Goal: Check status: Check status

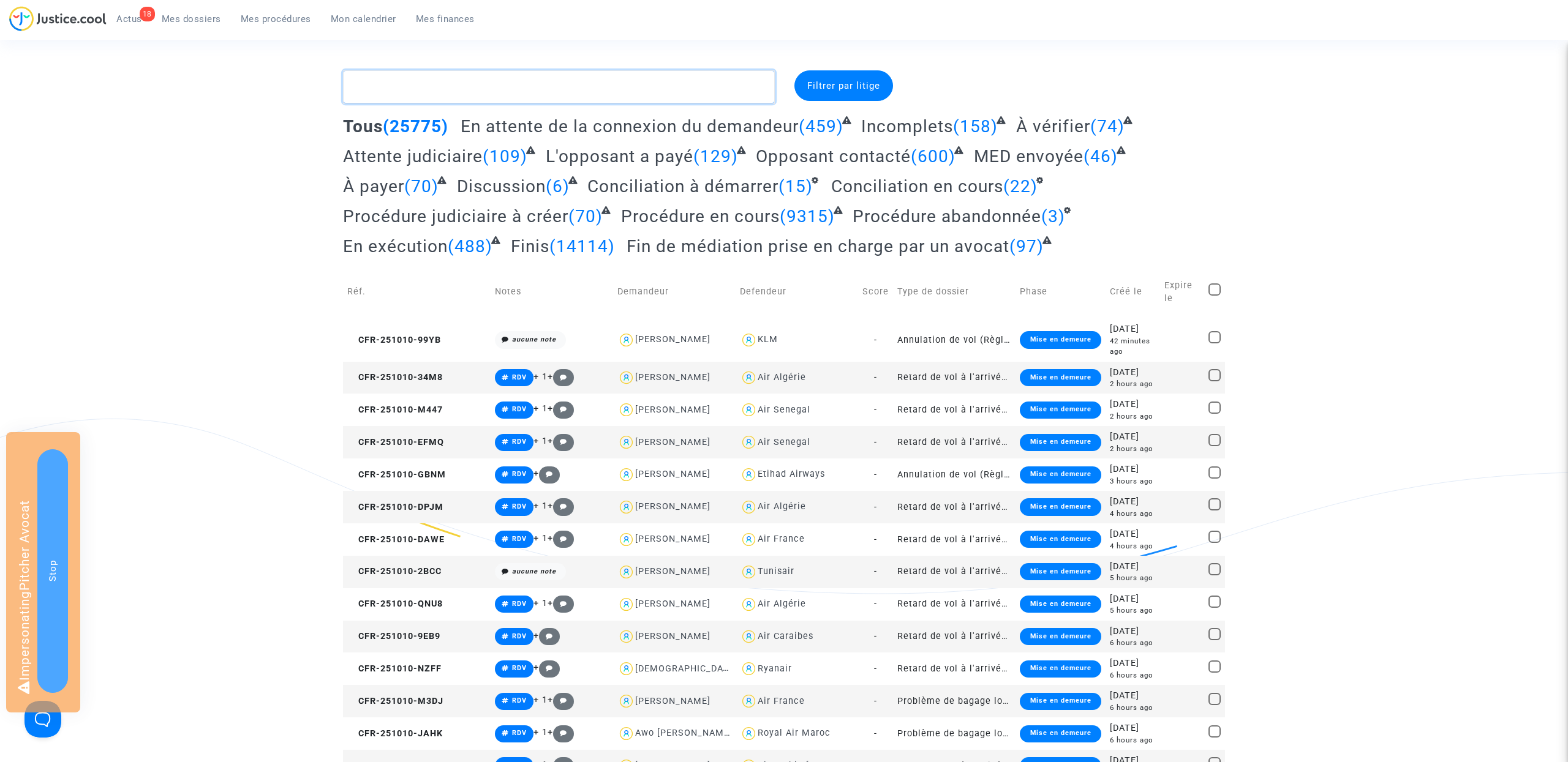
click at [431, 84] on textarea at bounding box center [558, 87] width 432 height 33
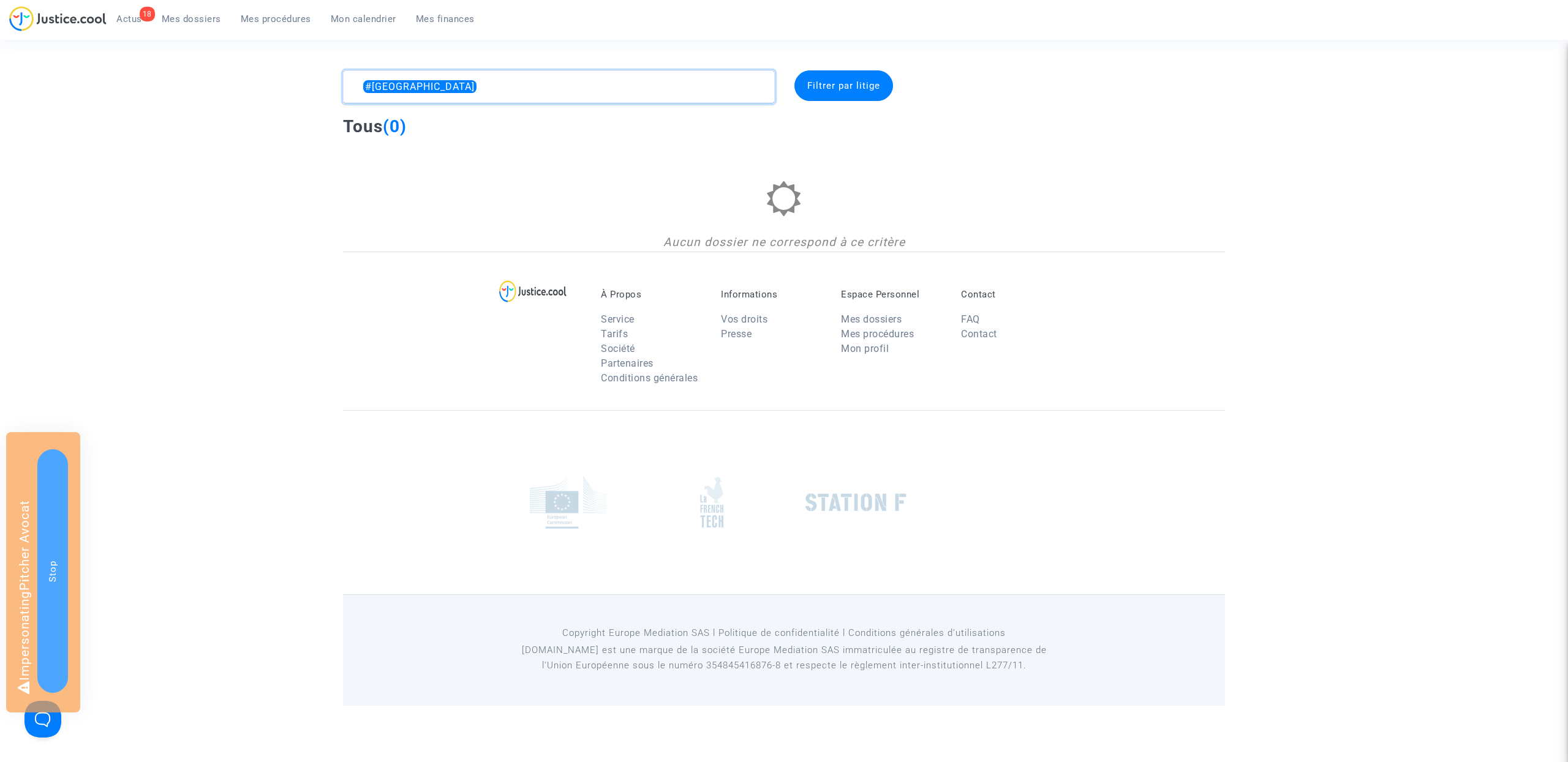
click at [435, 92] on textarea at bounding box center [558, 87] width 432 height 33
type textarea "#Lyon"
click at [269, 10] on link "Mes procédures" at bounding box center [276, 18] width 90 height 18
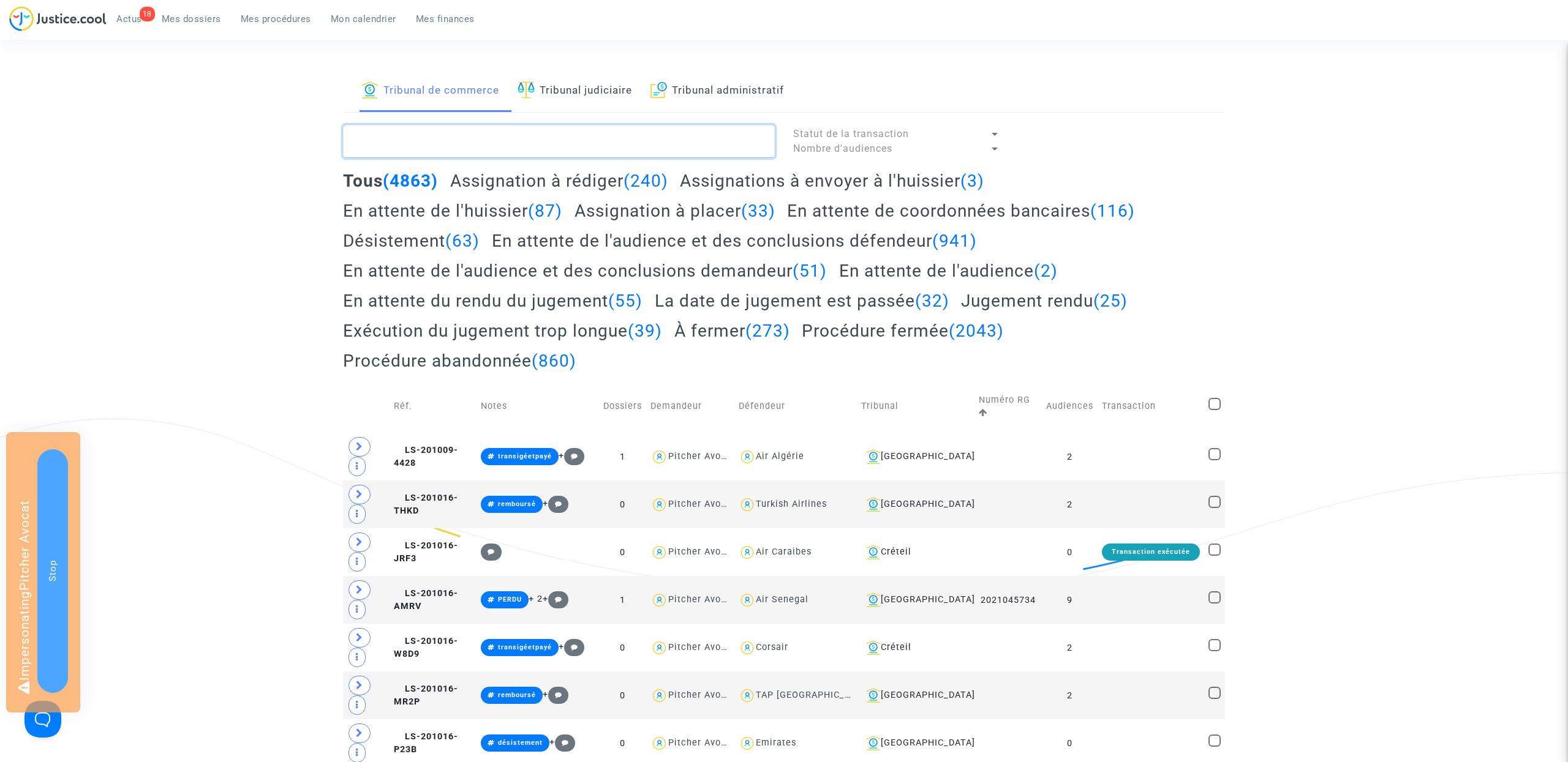
click at [475, 133] on textarea at bounding box center [558, 141] width 432 height 33
paste textarea "#Lyon"
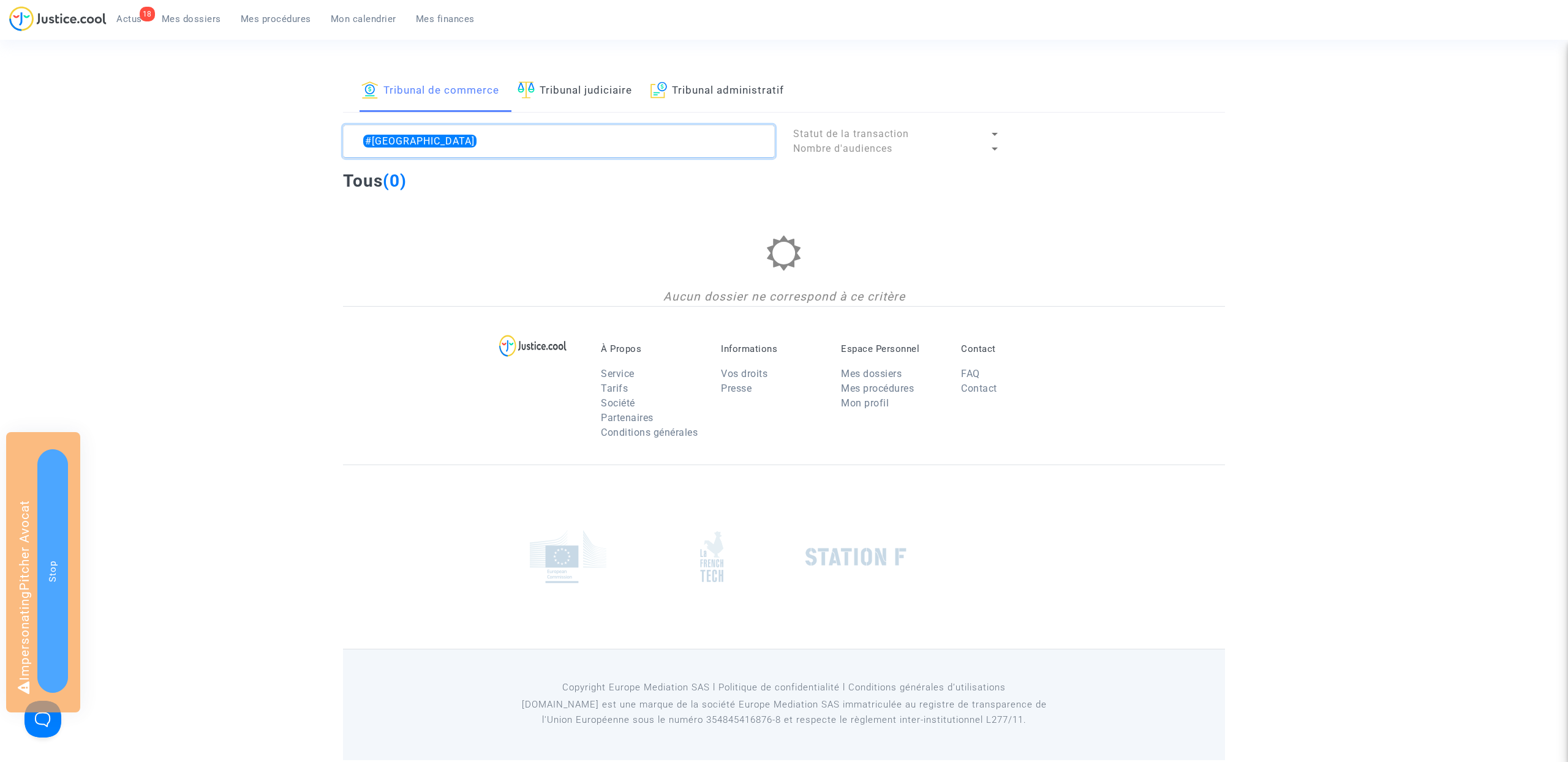
type textarea "#Lyon"
click at [567, 95] on link "Tribunal judiciaire" at bounding box center [574, 91] width 115 height 42
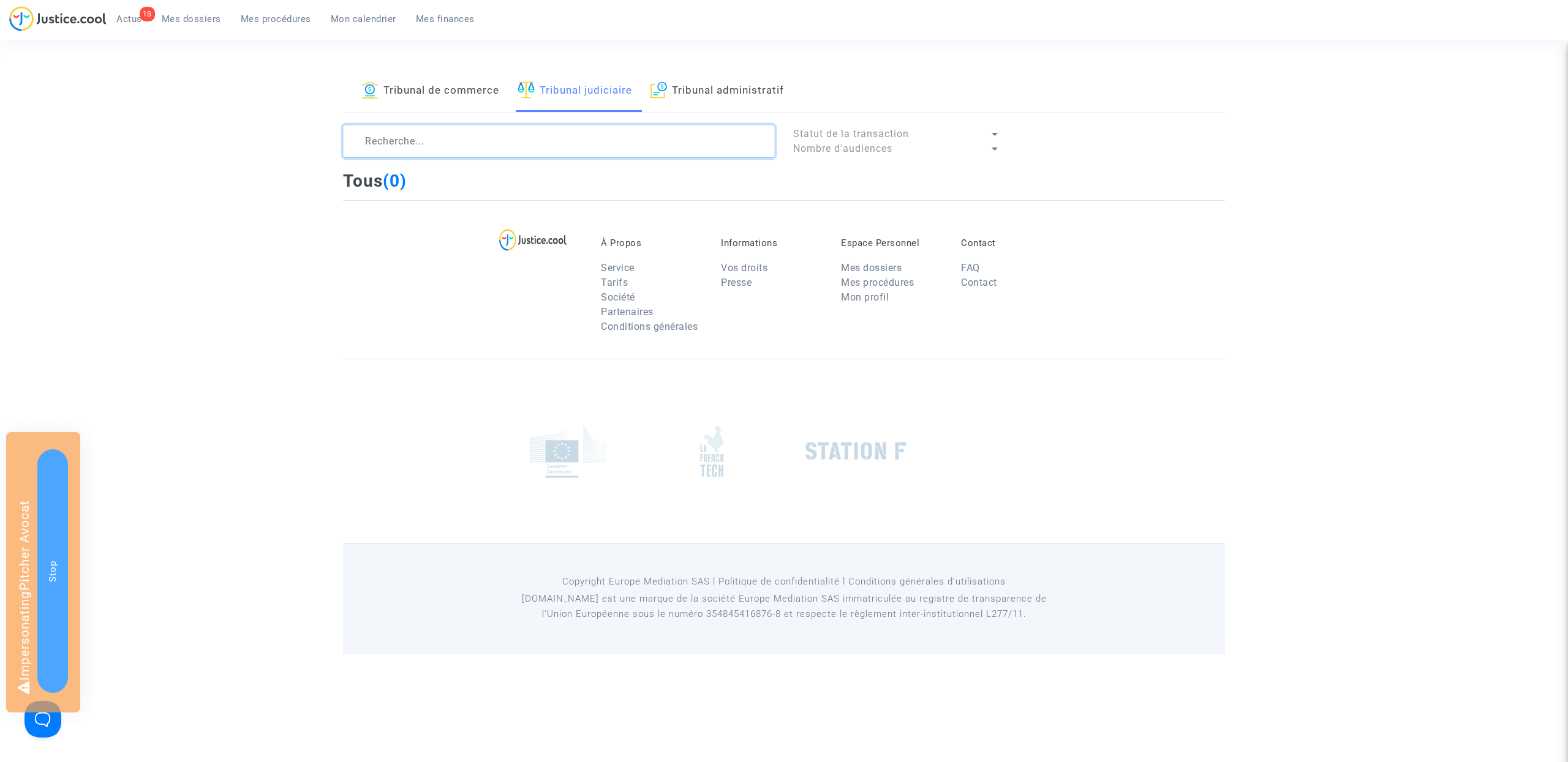
click at [422, 148] on textarea at bounding box center [558, 141] width 432 height 33
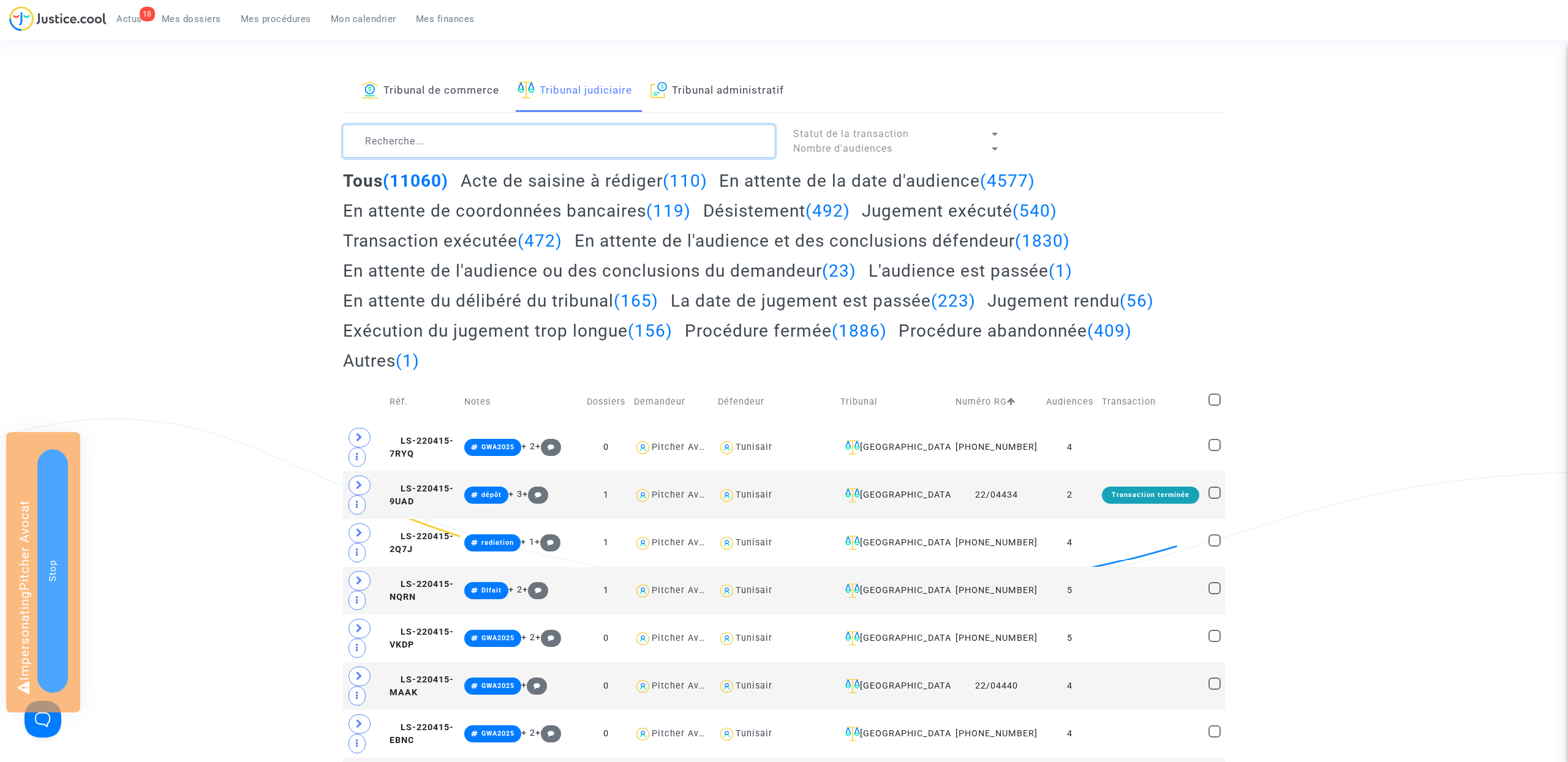
paste textarea "#Lyon"
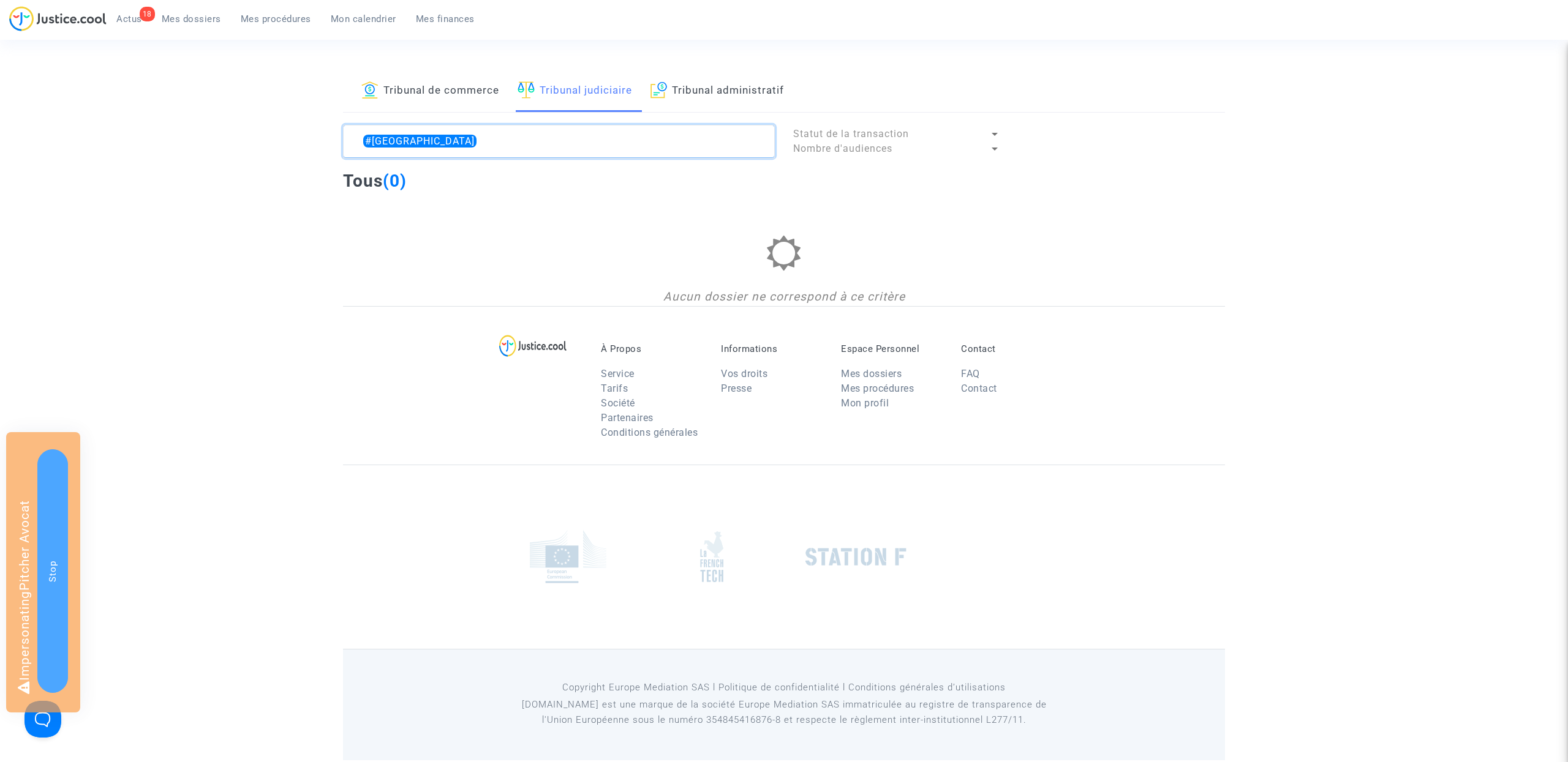
type textarea "#Lyon"
click at [214, 17] on span "Mes dossiers" at bounding box center [191, 19] width 59 height 11
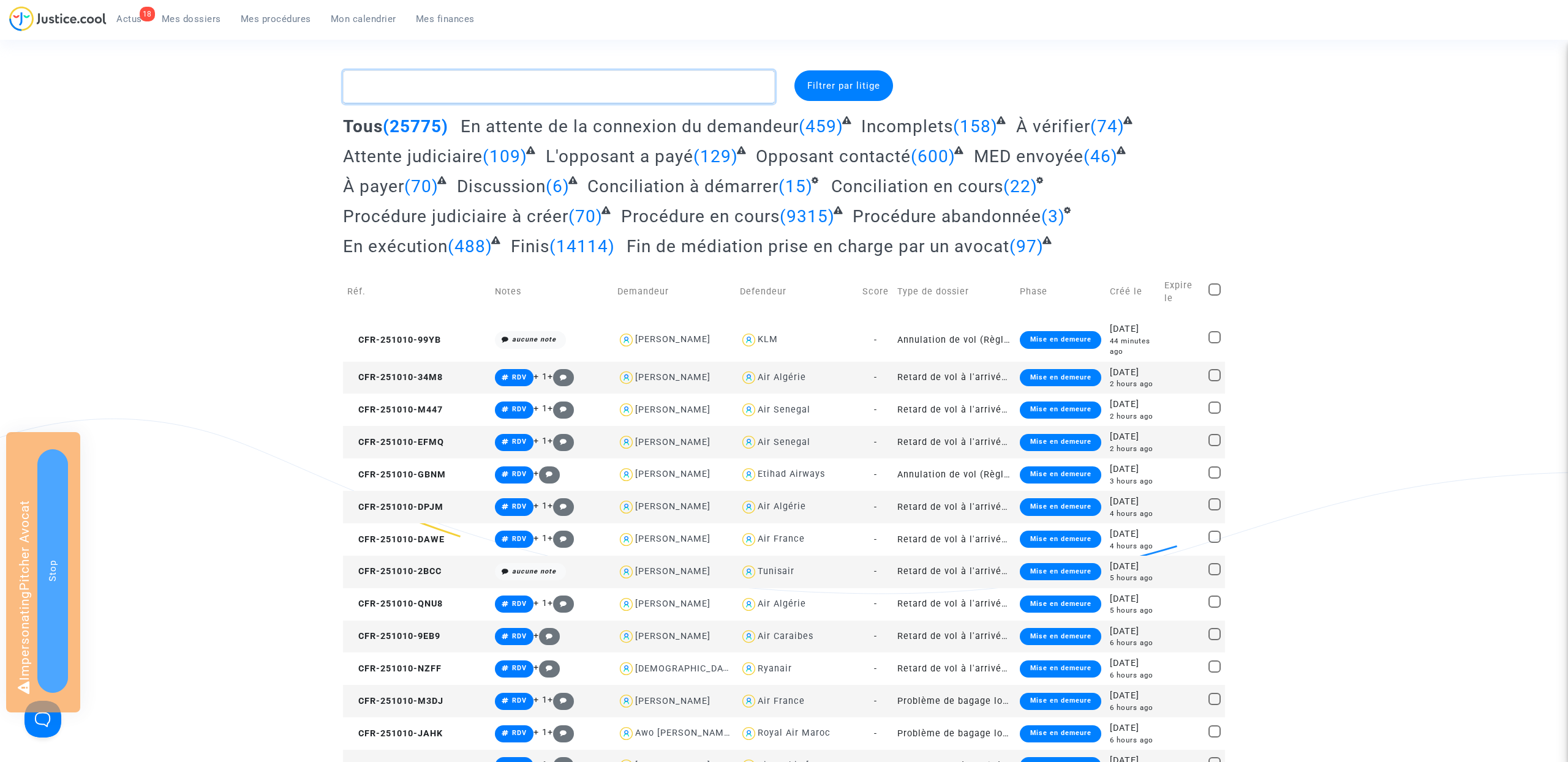
click at [407, 73] on textarea at bounding box center [558, 87] width 432 height 33
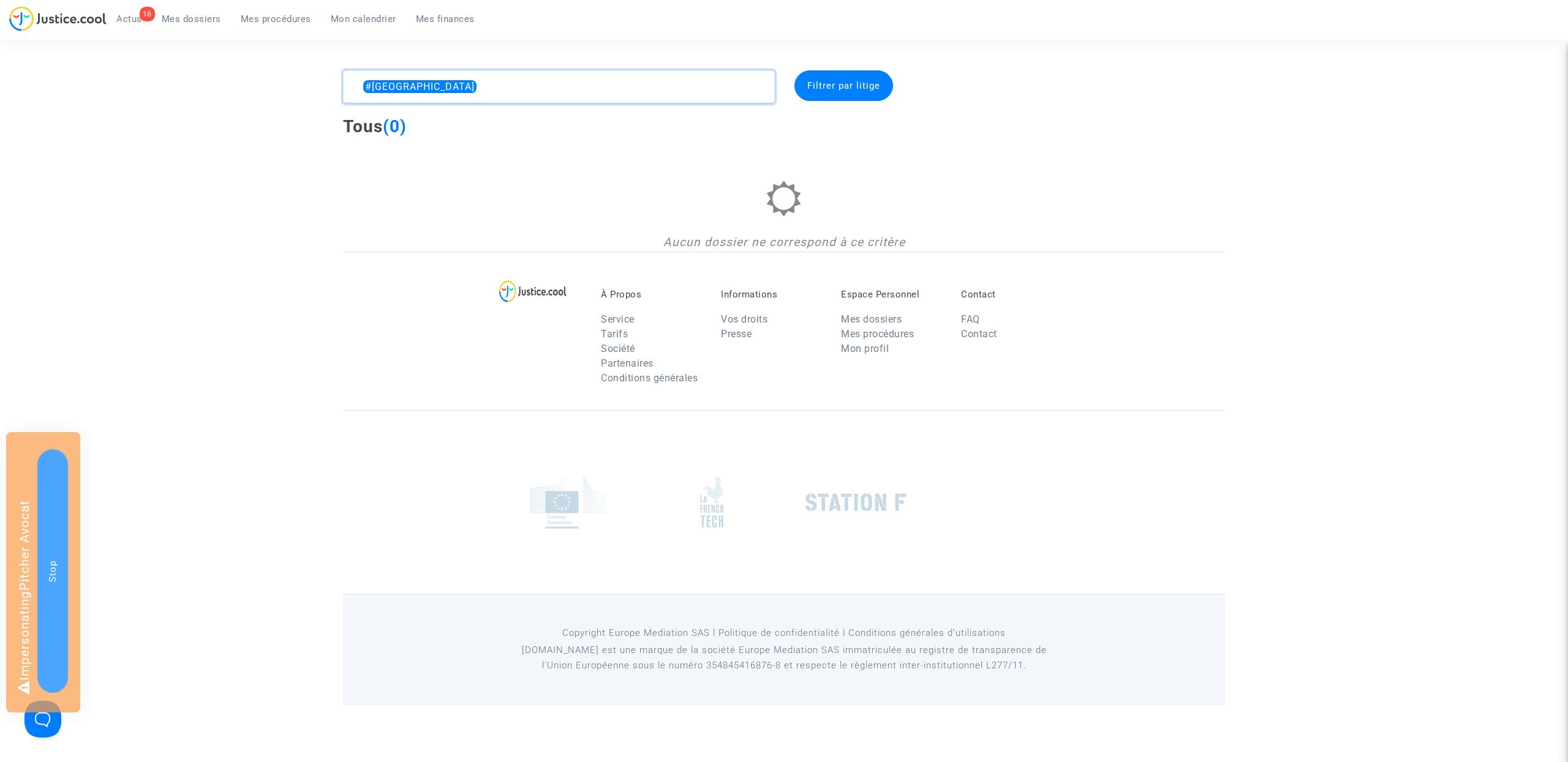
click at [408, 72] on textarea at bounding box center [558, 87] width 432 height 33
click at [431, 88] on textarea at bounding box center [558, 87] width 432 height 33
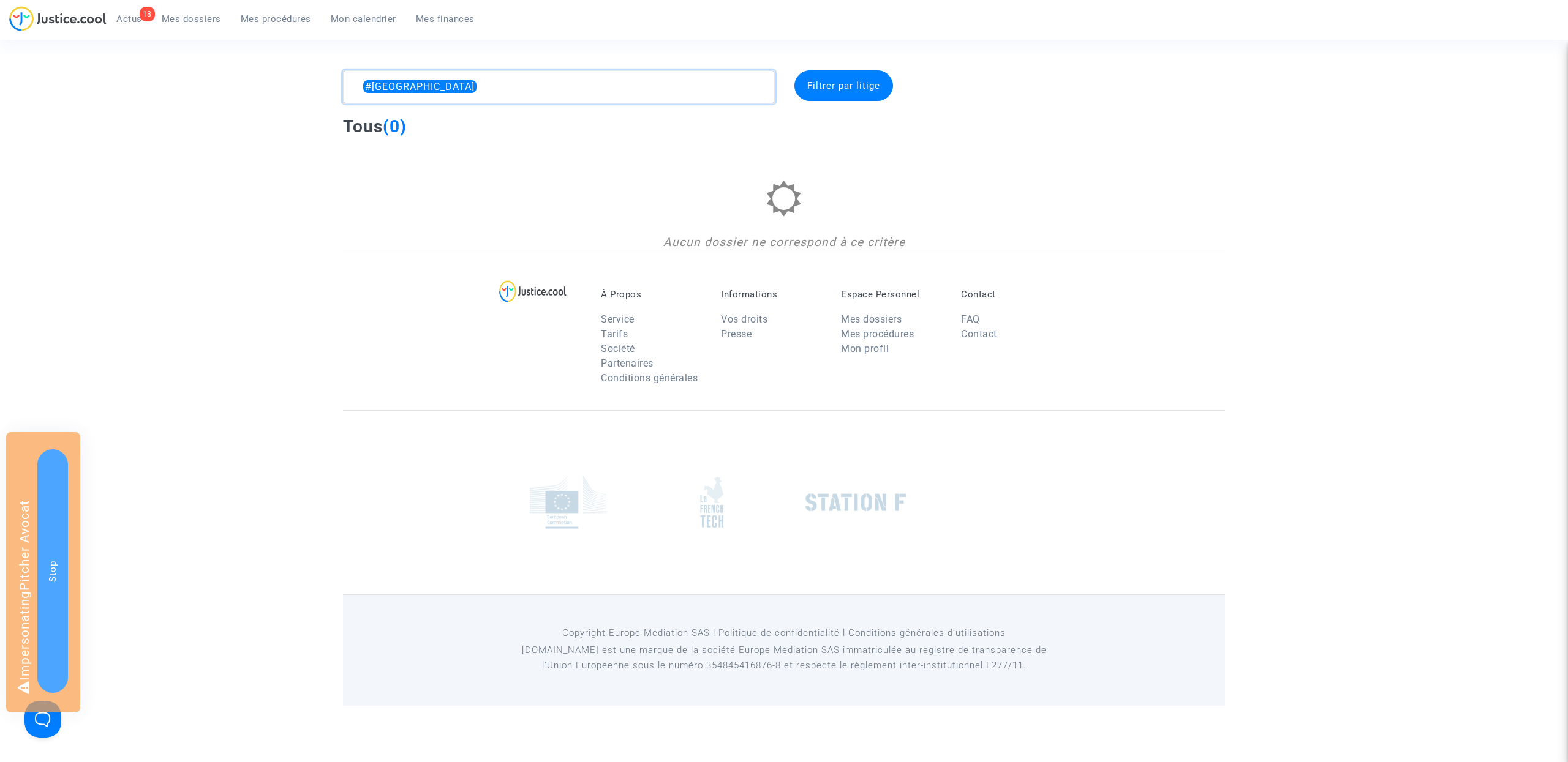
click at [431, 88] on textarea at bounding box center [558, 87] width 432 height 33
paste textarea "marseille"
click at [446, 91] on textarea at bounding box center [558, 87] width 432 height 33
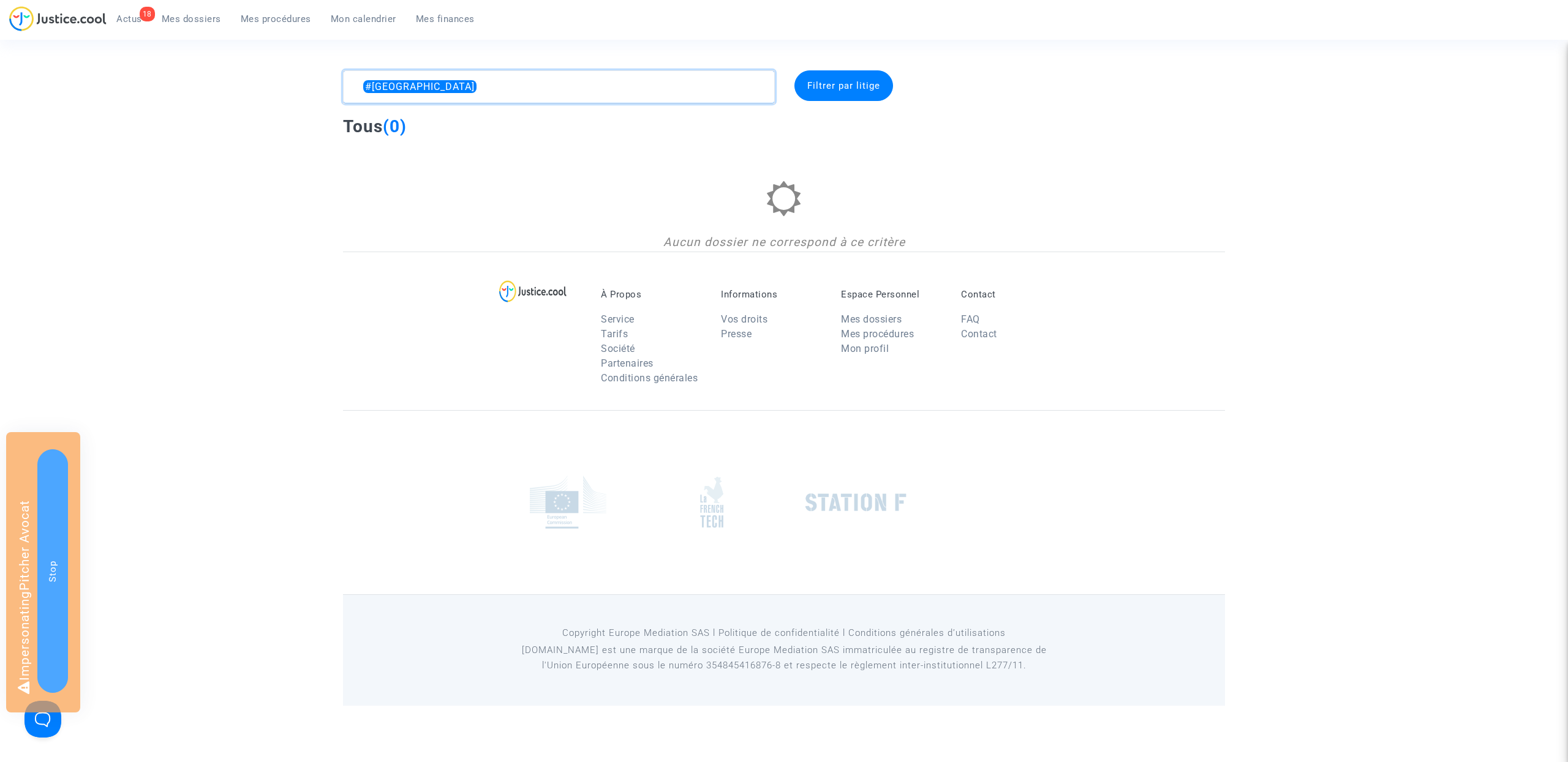
paste textarea "79898"
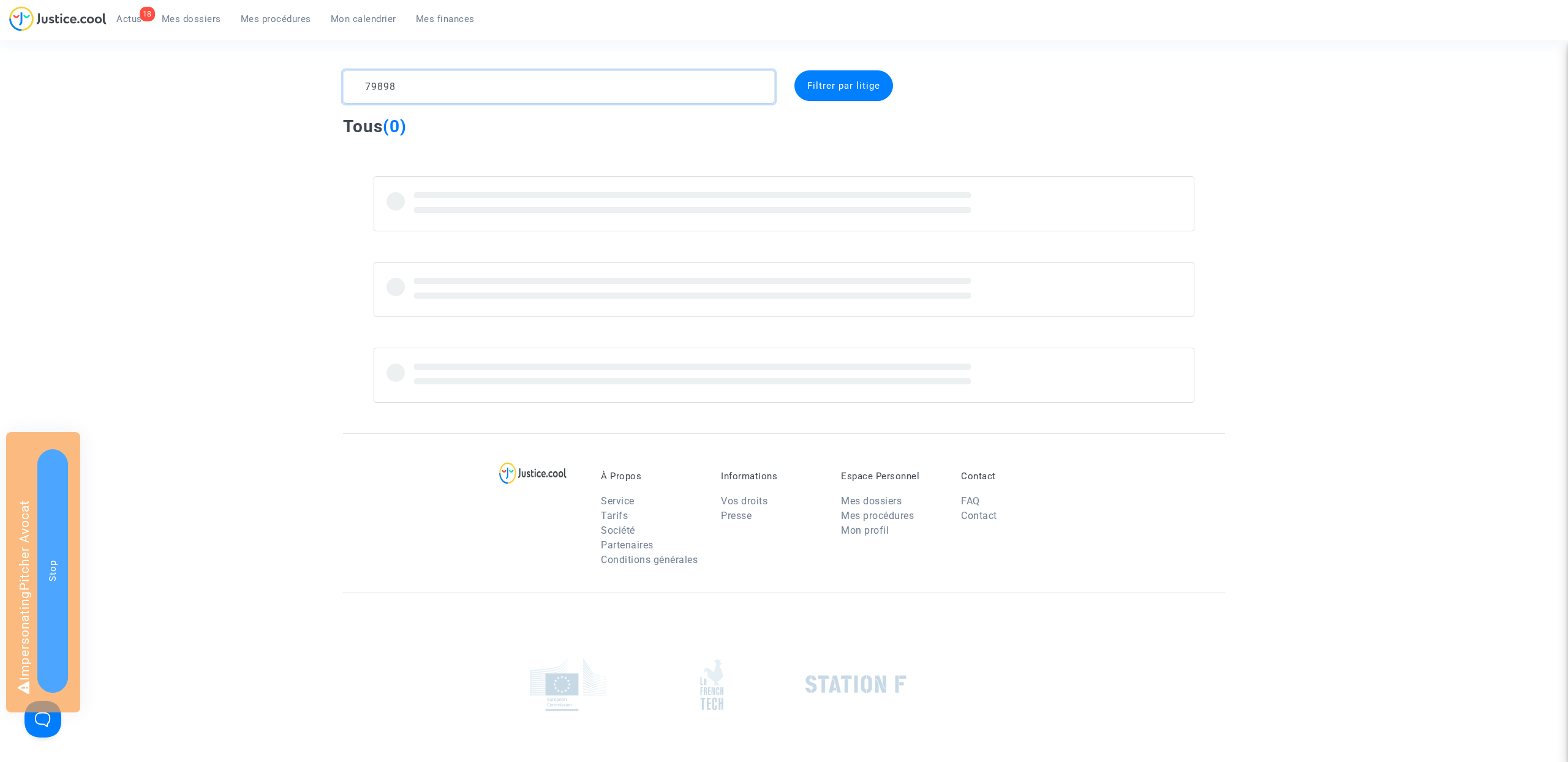
click at [362, 88] on textarea at bounding box center [558, 87] width 432 height 33
click at [479, 88] on textarea at bounding box center [558, 87] width 432 height 33
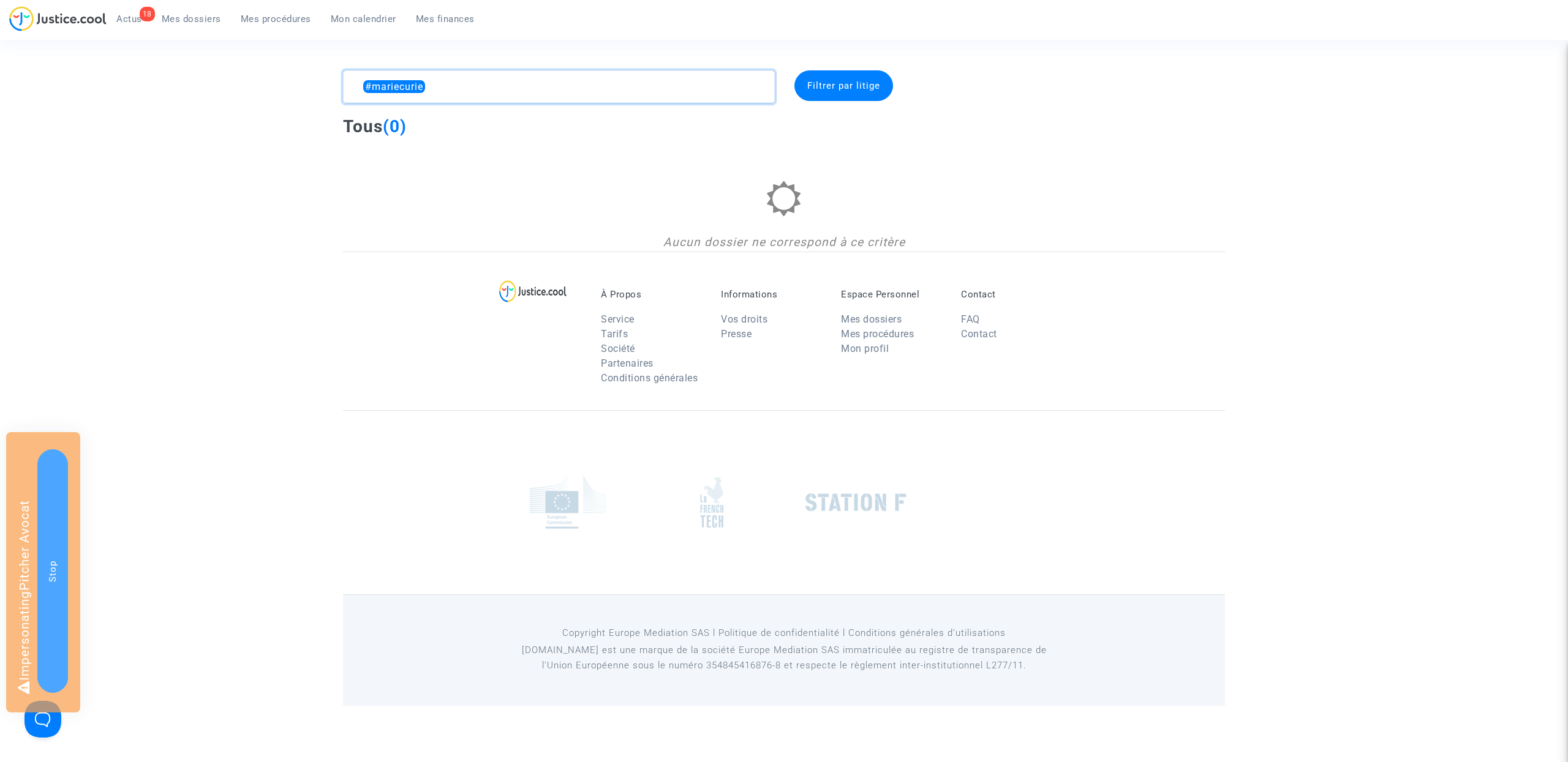
click at [476, 90] on textarea at bounding box center [558, 87] width 432 height 33
paste textarea "Strasbourg"
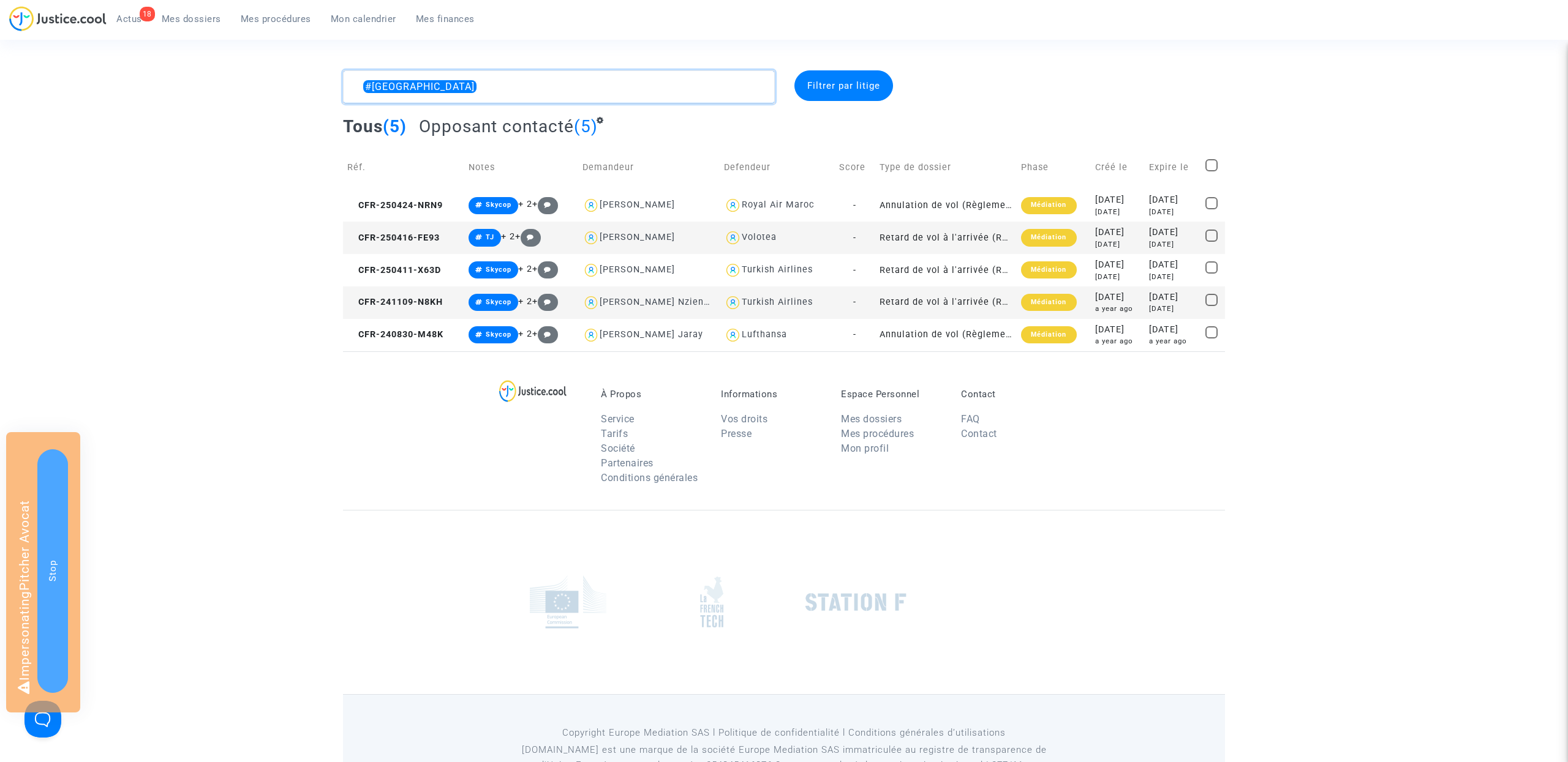
type textarea "#Strasbourg"
click at [356, 10] on link "Mon calendrier" at bounding box center [363, 18] width 85 height 18
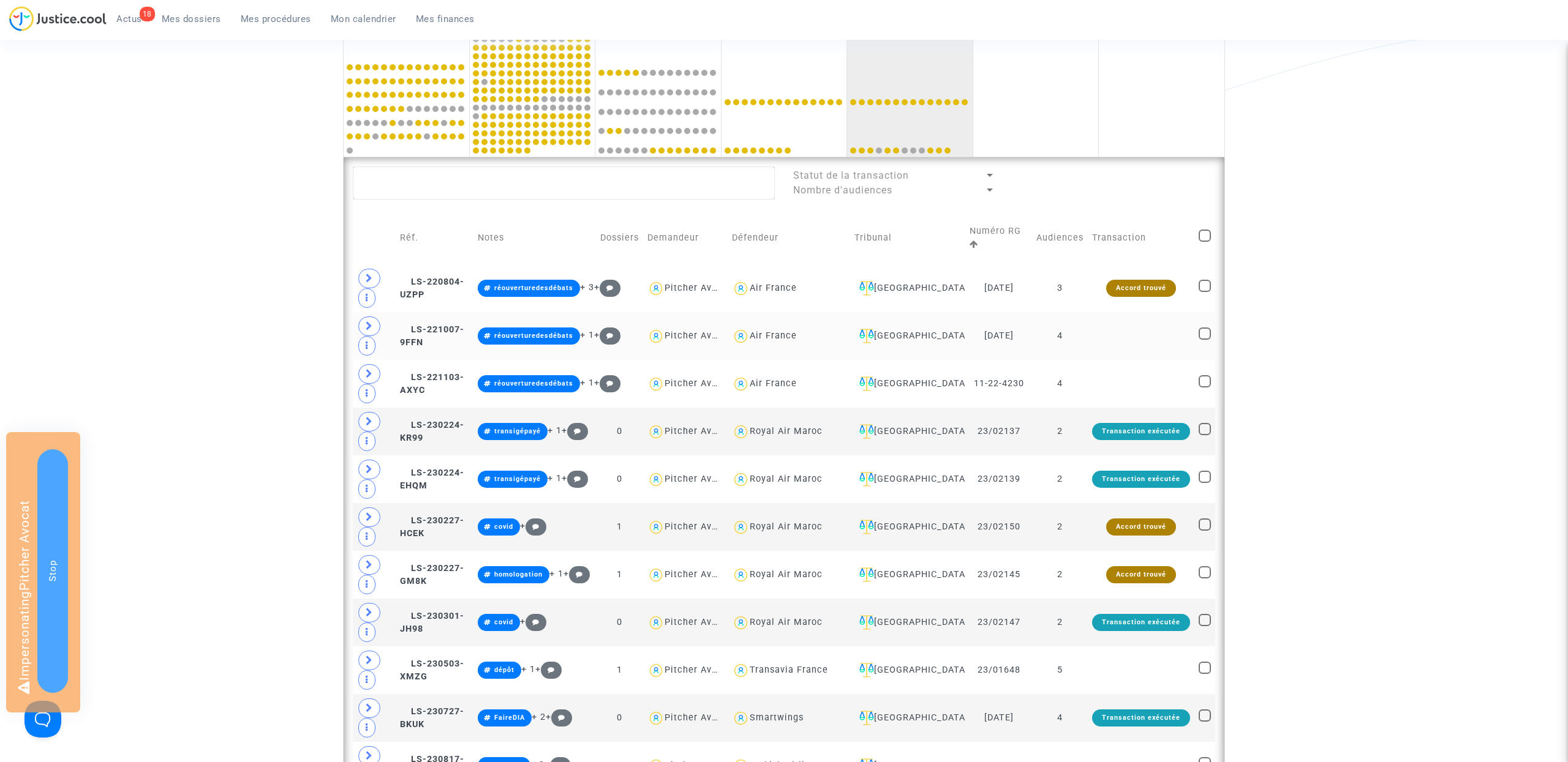
scroll to position [404, 0]
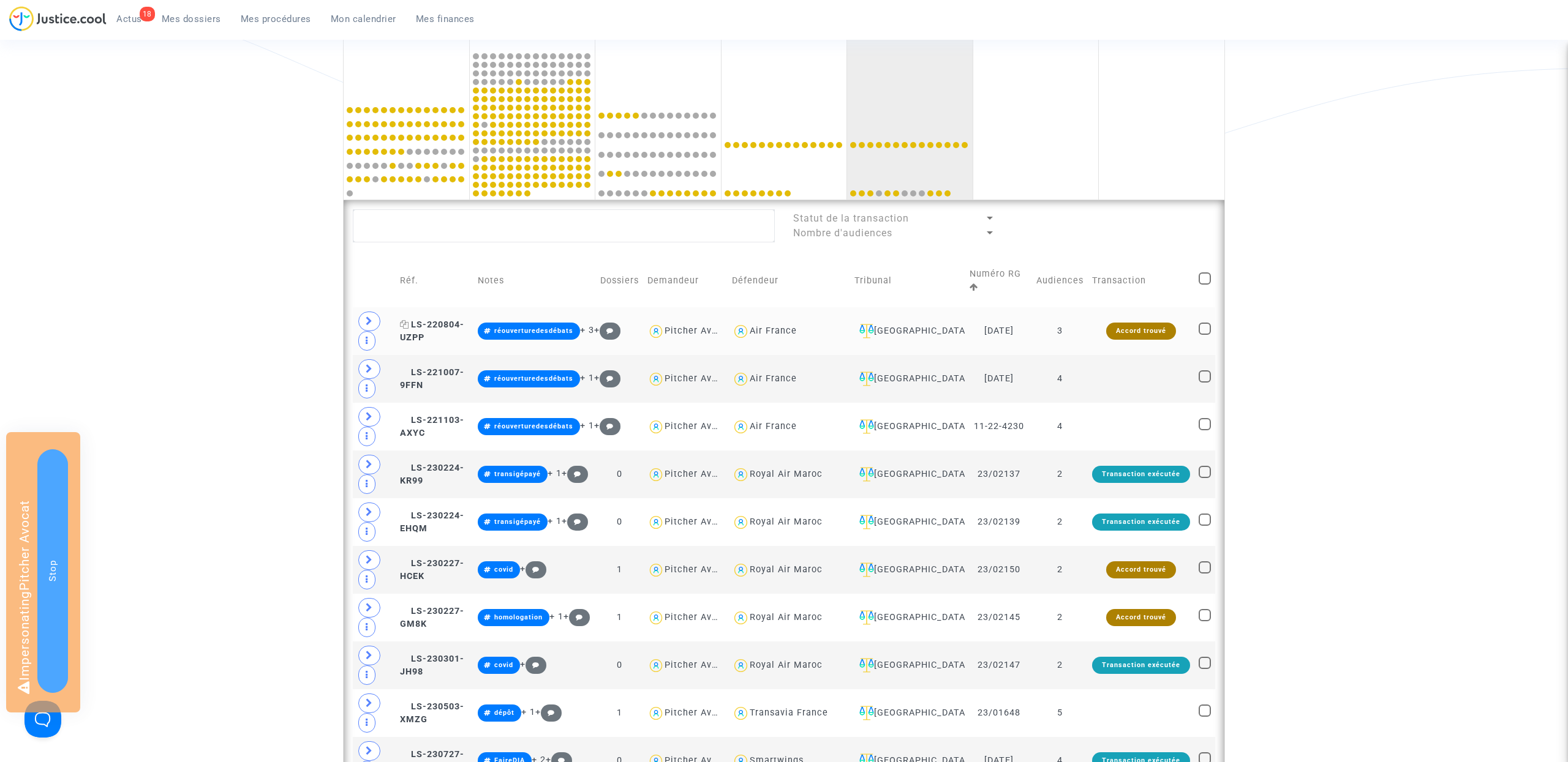
click at [446, 325] on span "LS-220804-UZPP" at bounding box center [431, 332] width 64 height 24
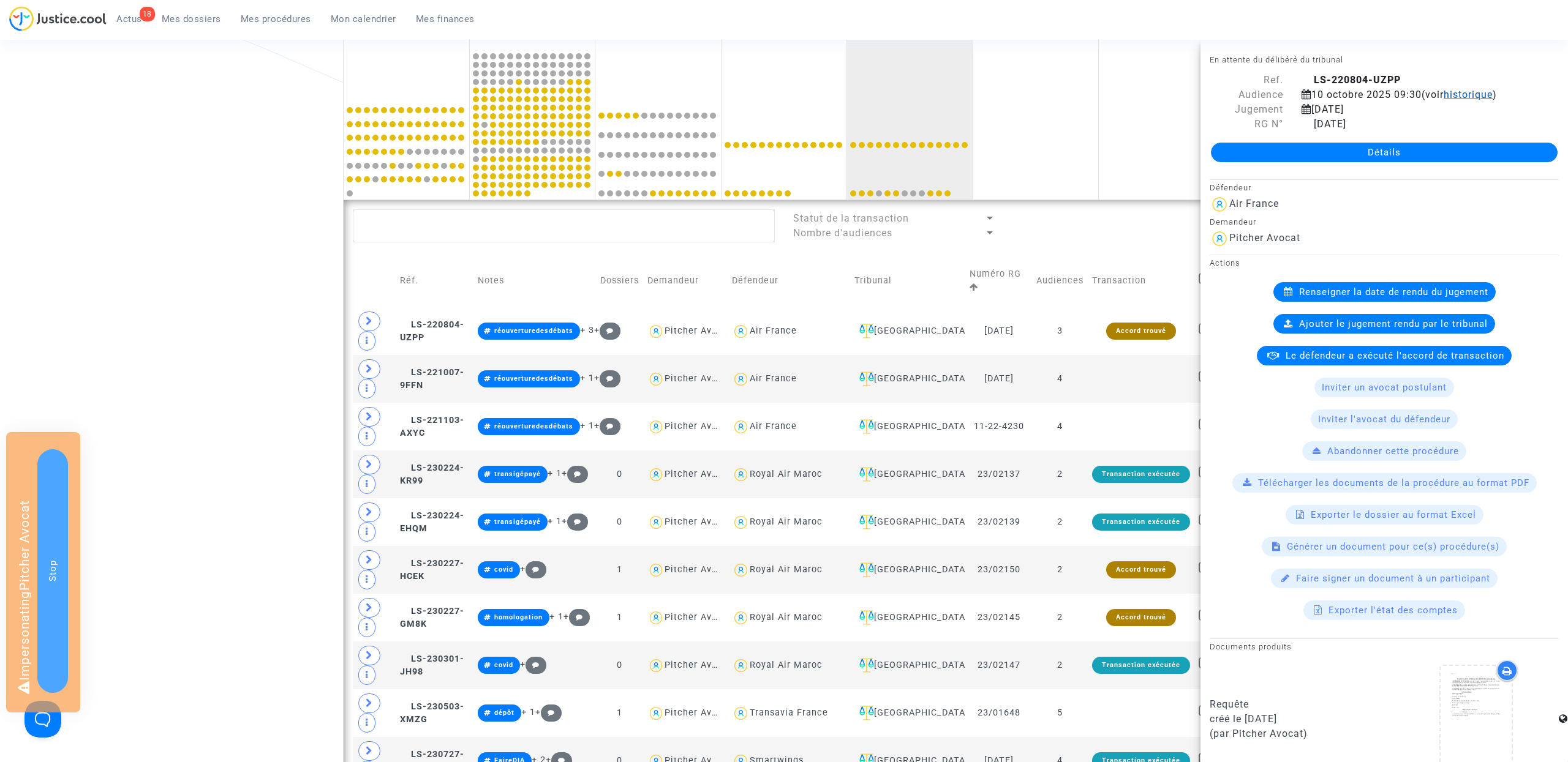
click at [1463, 92] on span "historique" at bounding box center [1468, 94] width 49 height 12
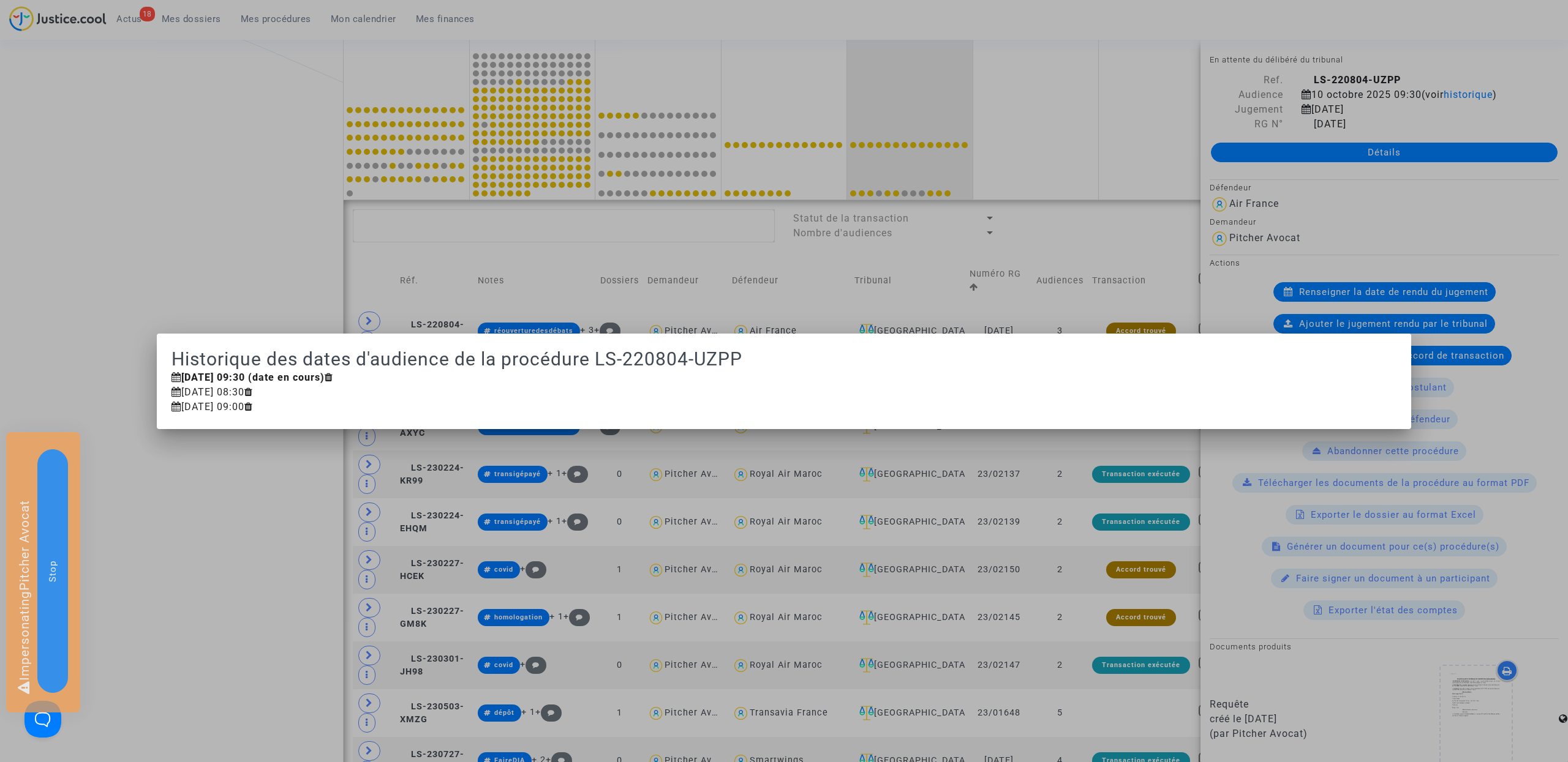
click at [1462, 73] on div at bounding box center [784, 381] width 1568 height 762
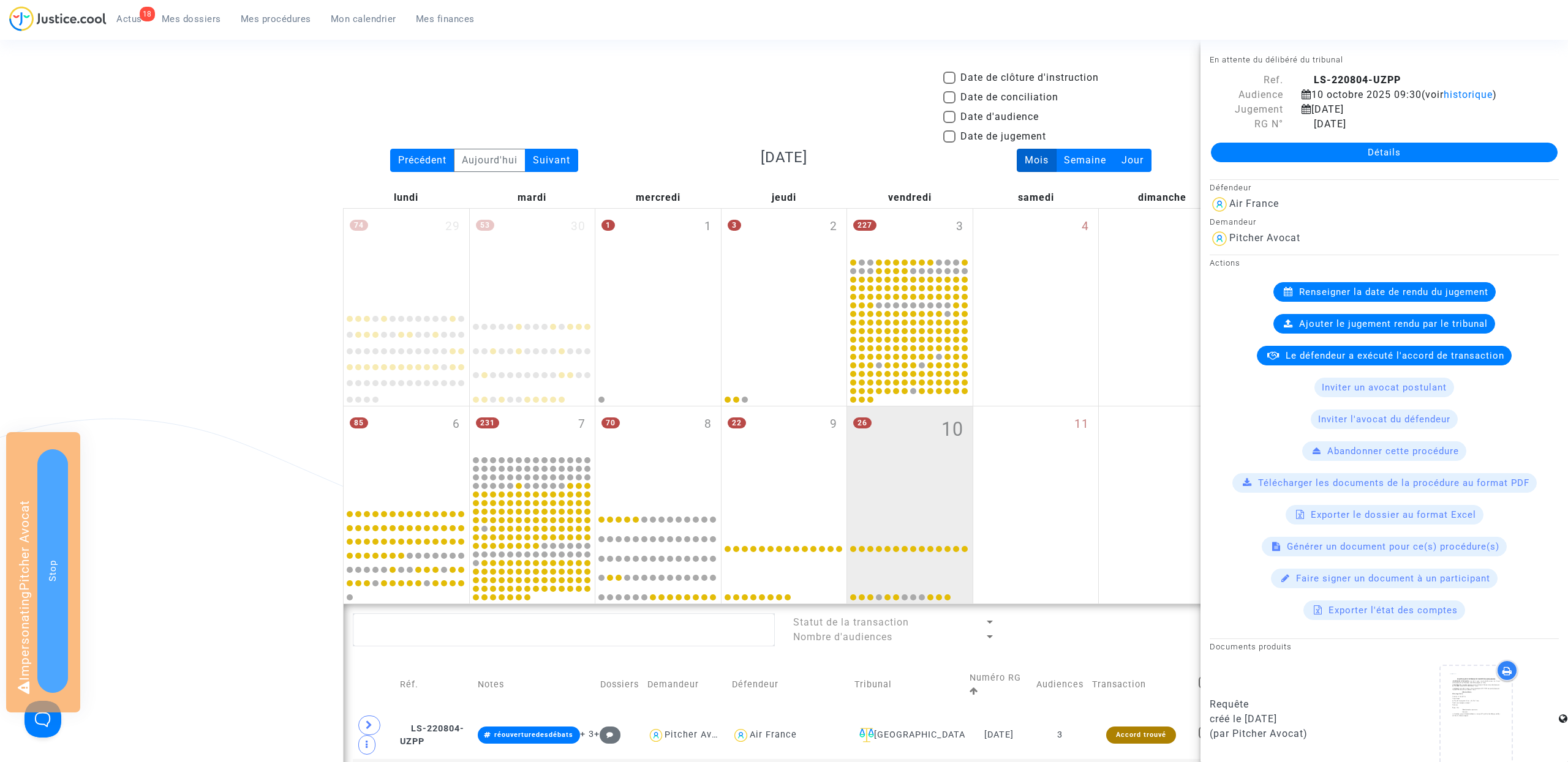
scroll to position [404, 0]
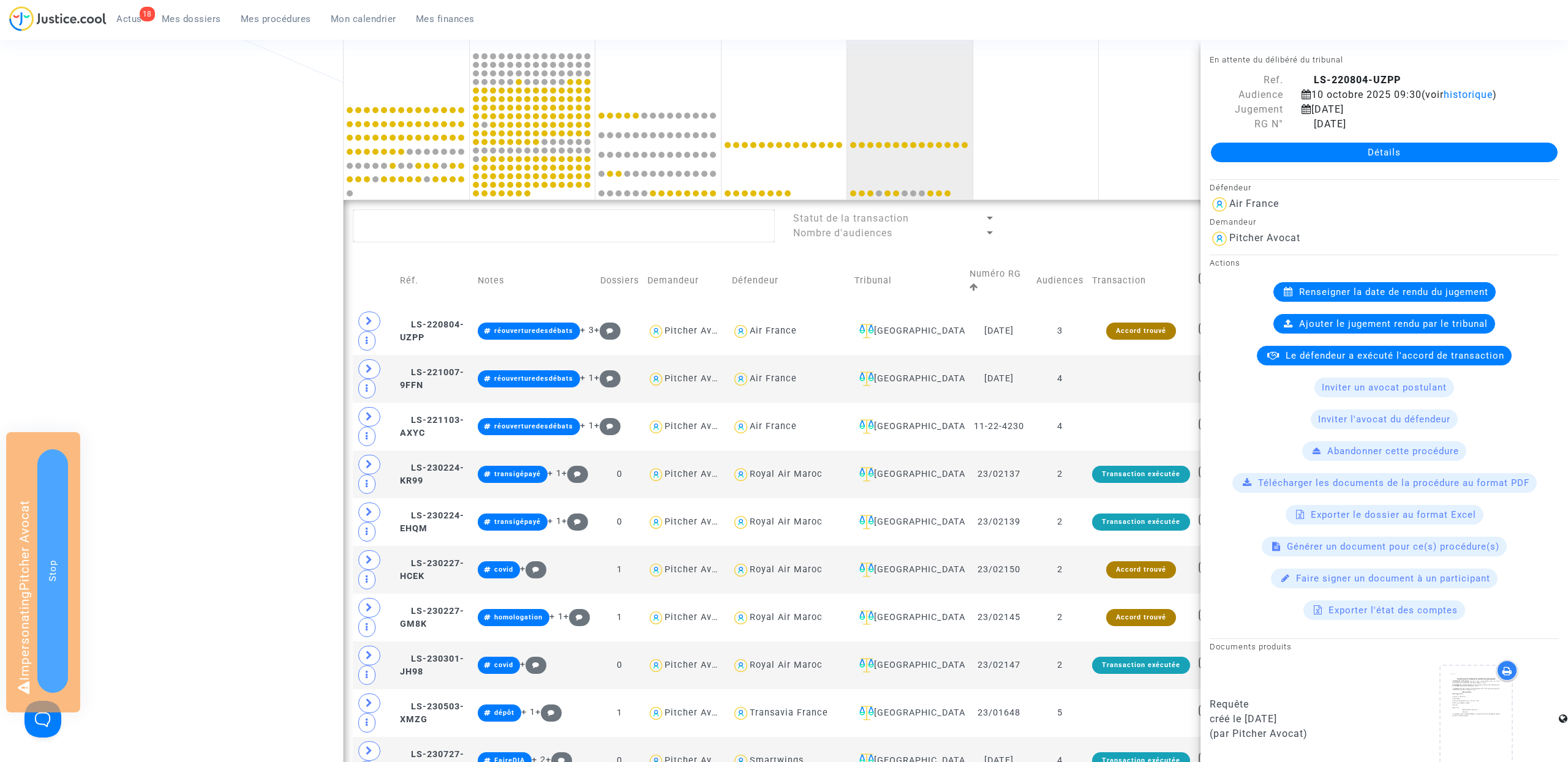
click at [1382, 152] on link "Détails" at bounding box center [1384, 152] width 347 height 20
click at [328, 308] on div "Date de clôture d'instruction Date de conciliation Date d'audience Date de juge…" at bounding box center [784, 759] width 1568 height 2187
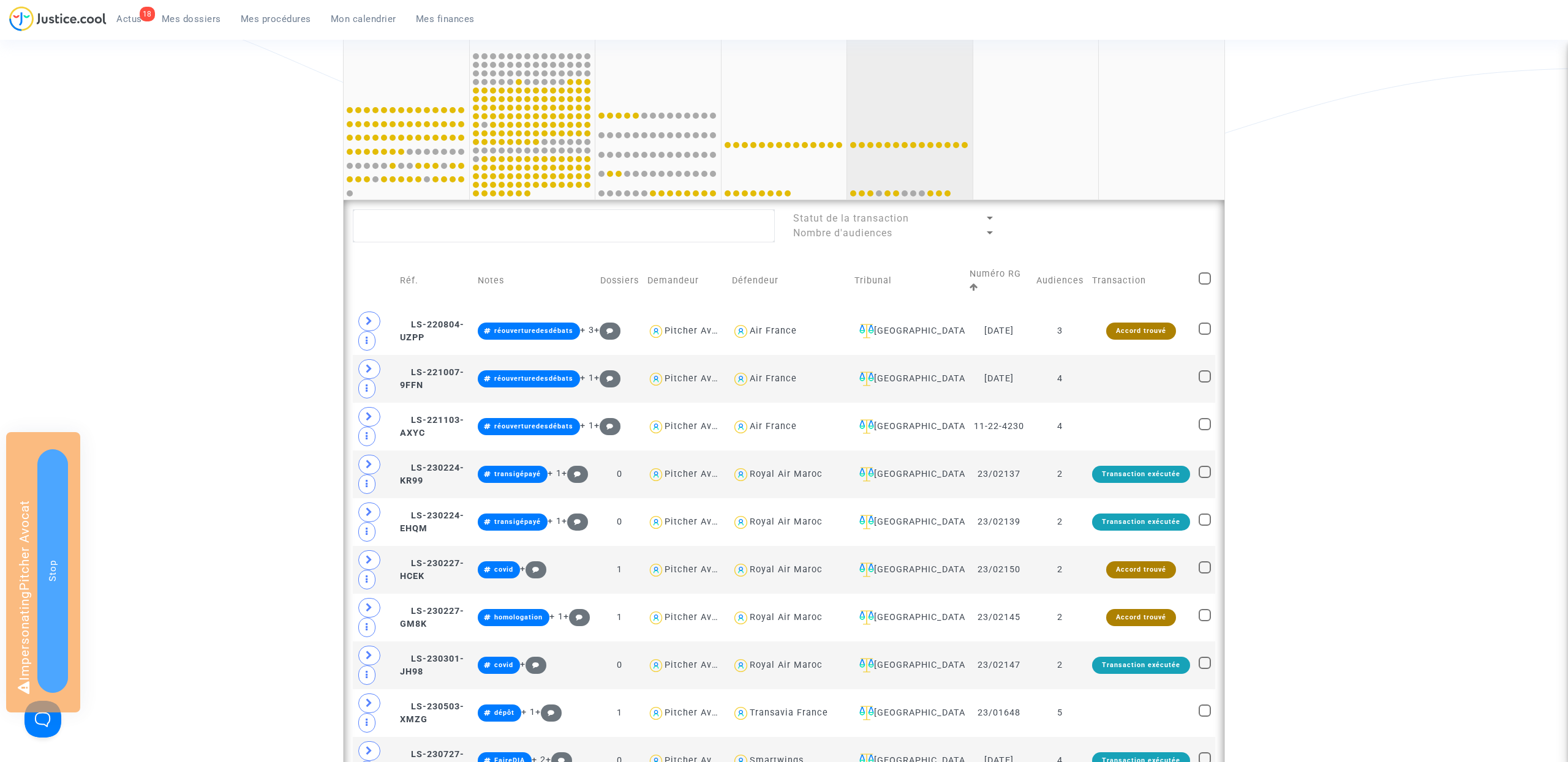
click at [919, 110] on div at bounding box center [910, 149] width 122 height 97
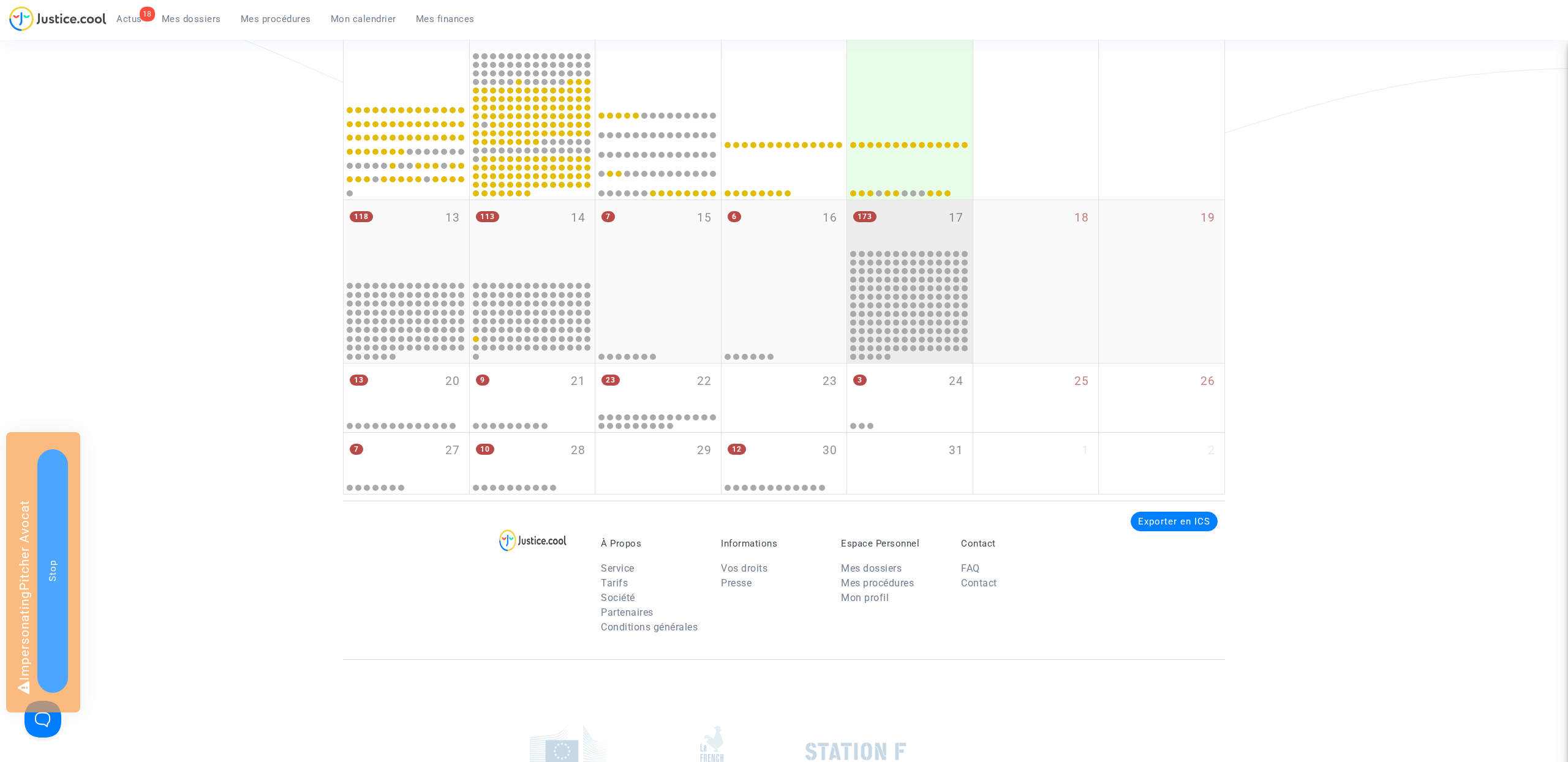
click at [926, 237] on div "173 17" at bounding box center [909, 224] width 126 height 47
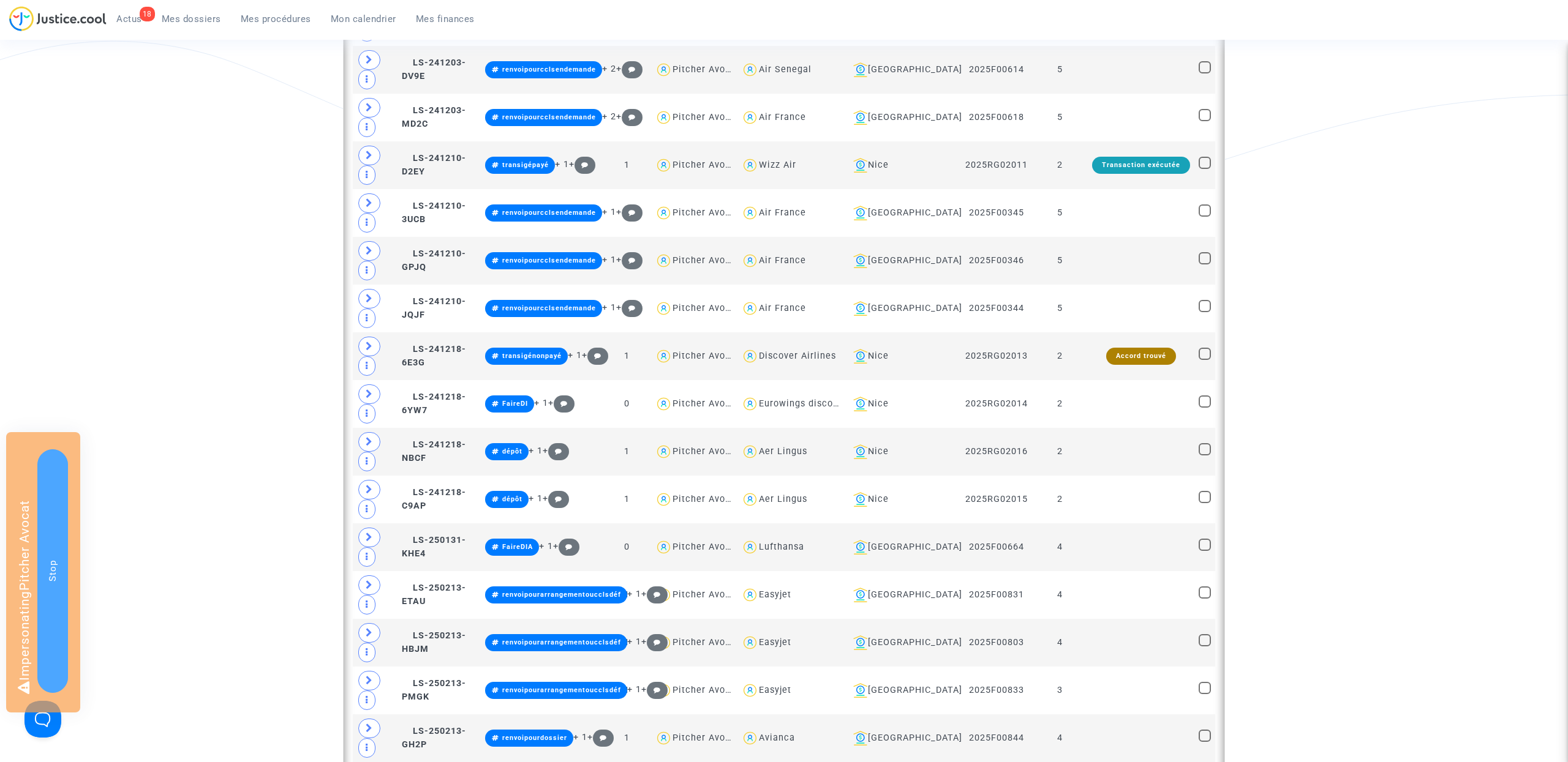
scroll to position [1286, 0]
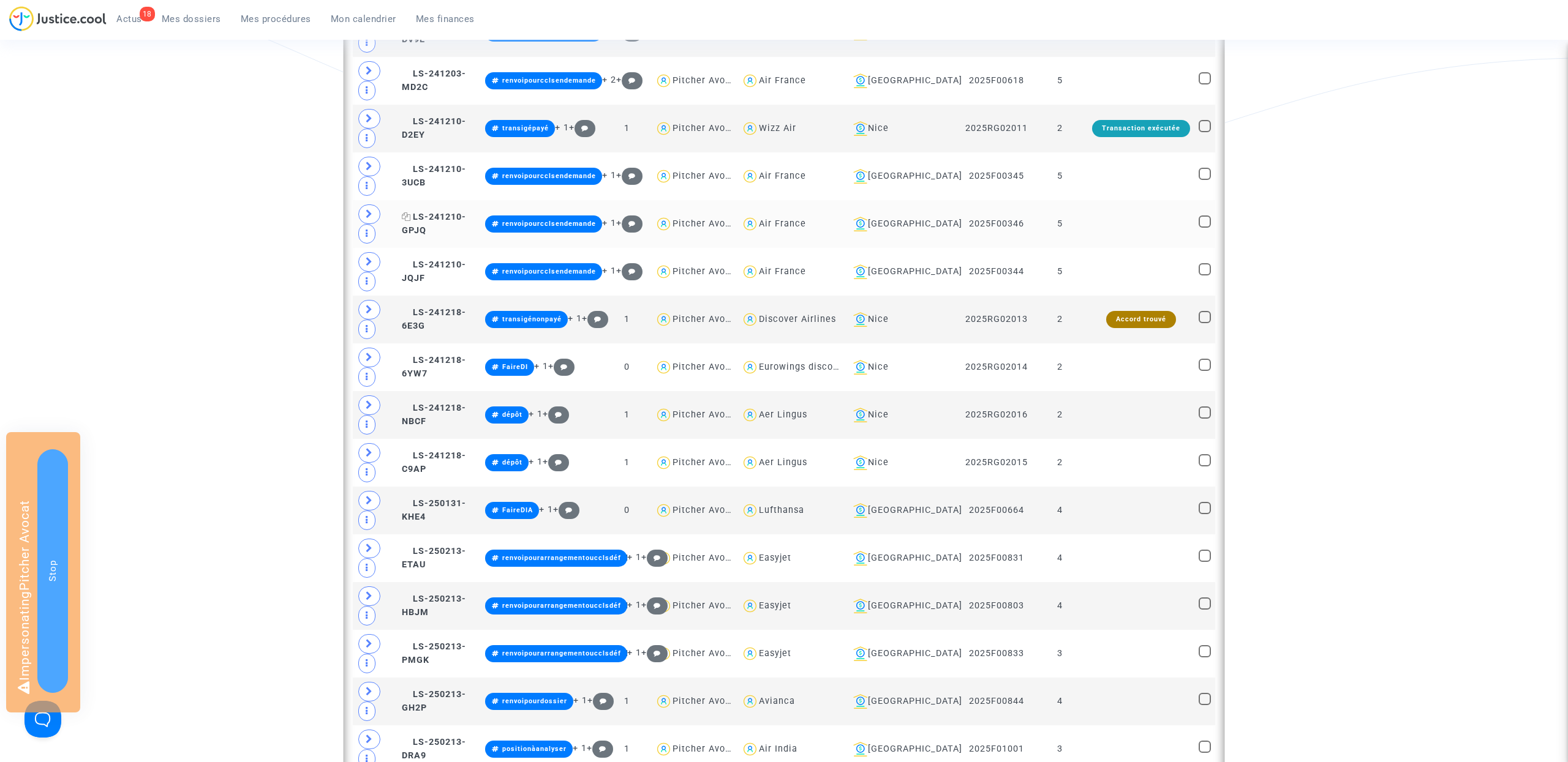
click at [466, 236] on span "LS-241210-GPJQ" at bounding box center [434, 223] width 64 height 24
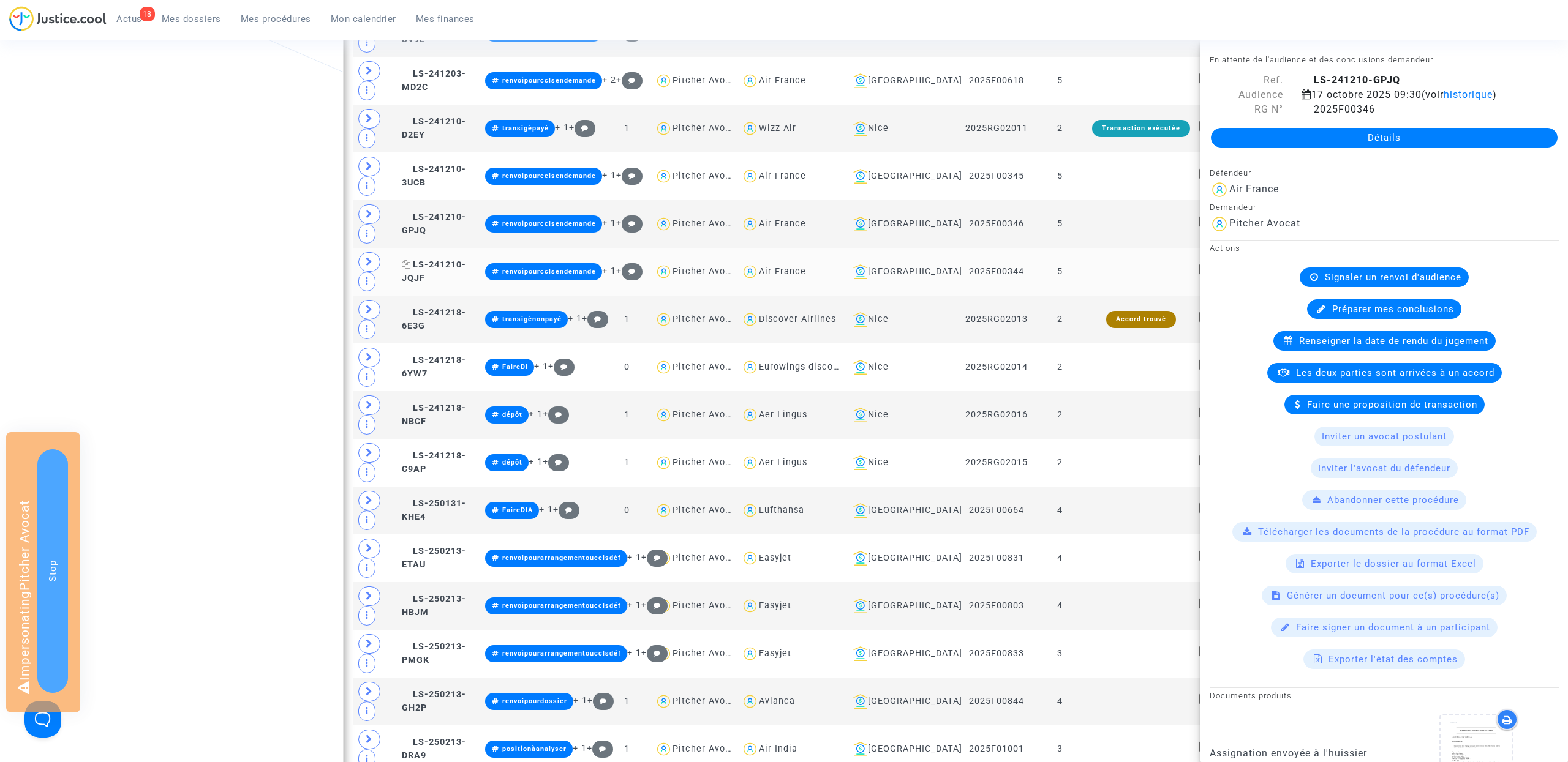
click at [466, 283] on span "LS-241210-JQJF" at bounding box center [434, 272] width 64 height 24
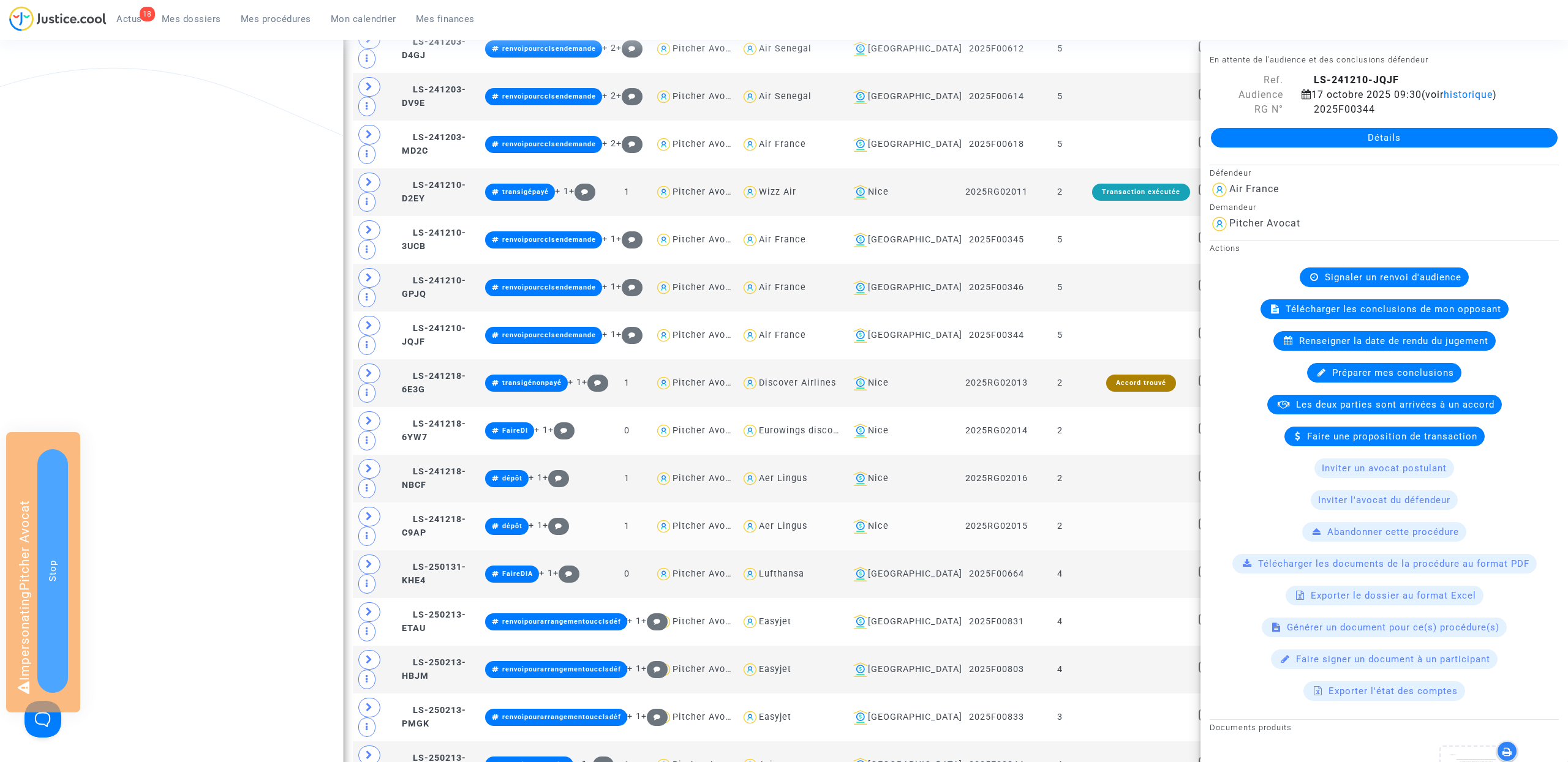
scroll to position [1075, 0]
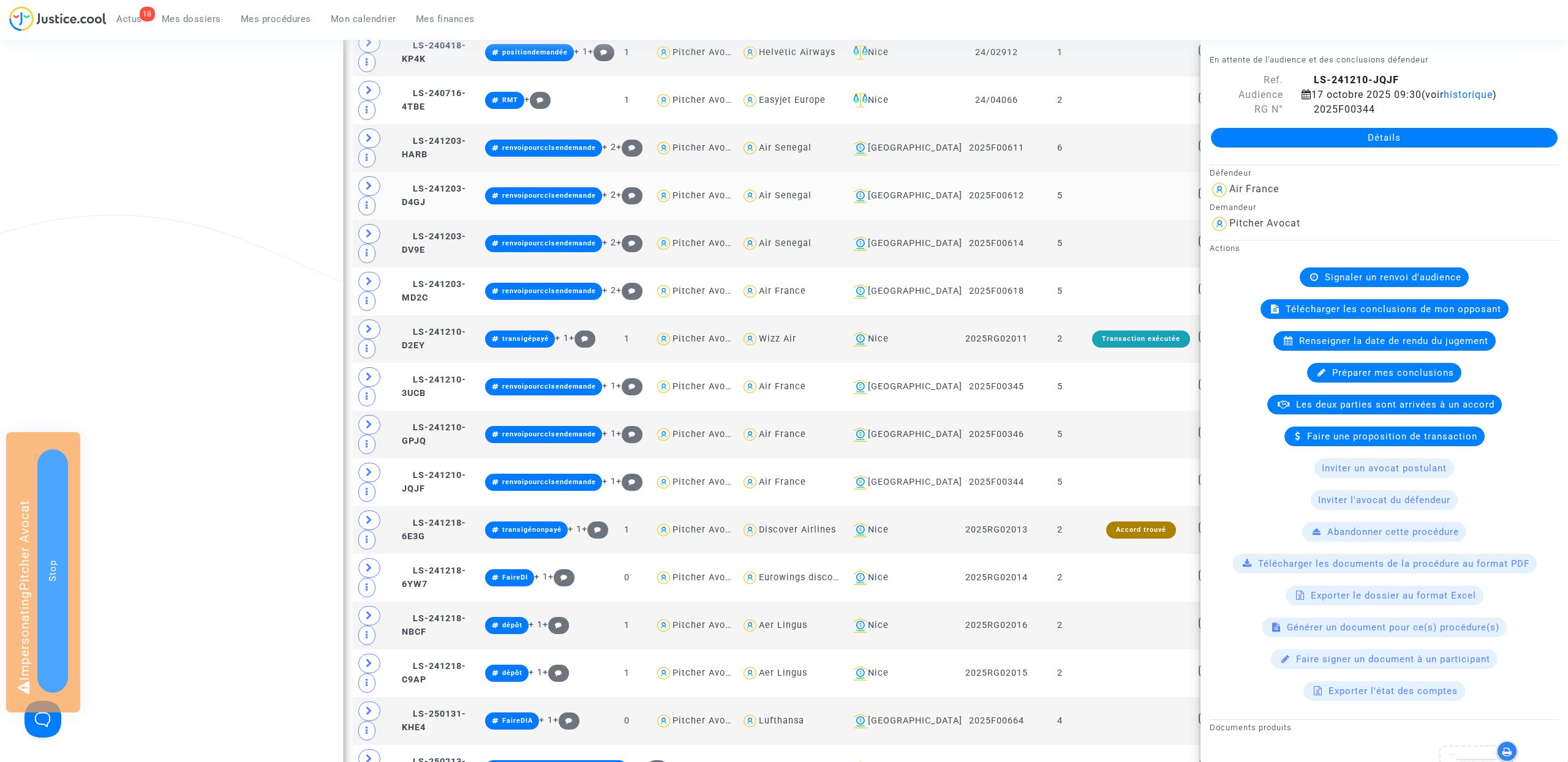
click at [479, 218] on td "LS-241203-D4GJ" at bounding box center [438, 196] width 83 height 47
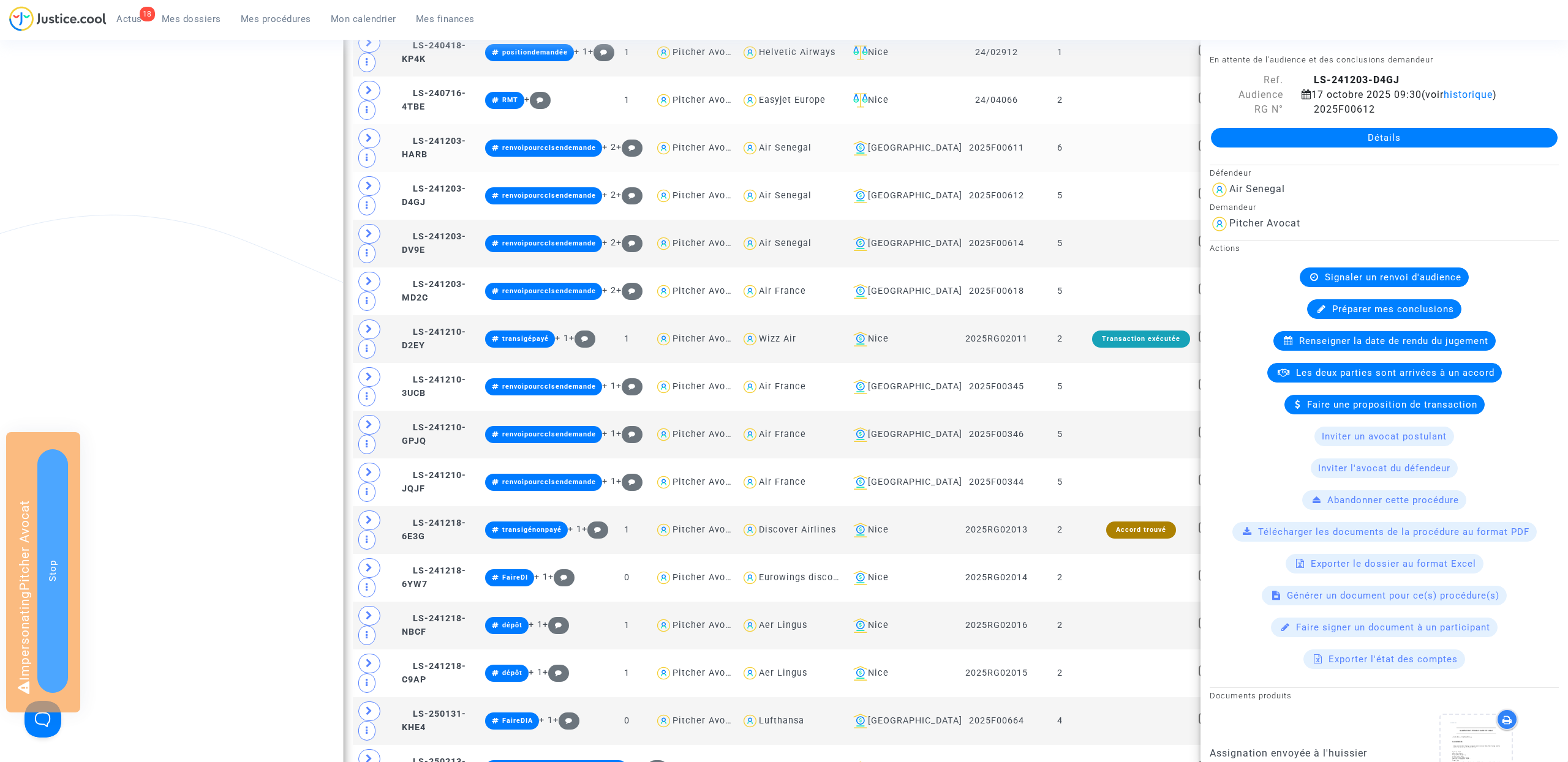
click at [471, 141] on td "LS-241203-HARB" at bounding box center [438, 148] width 83 height 47
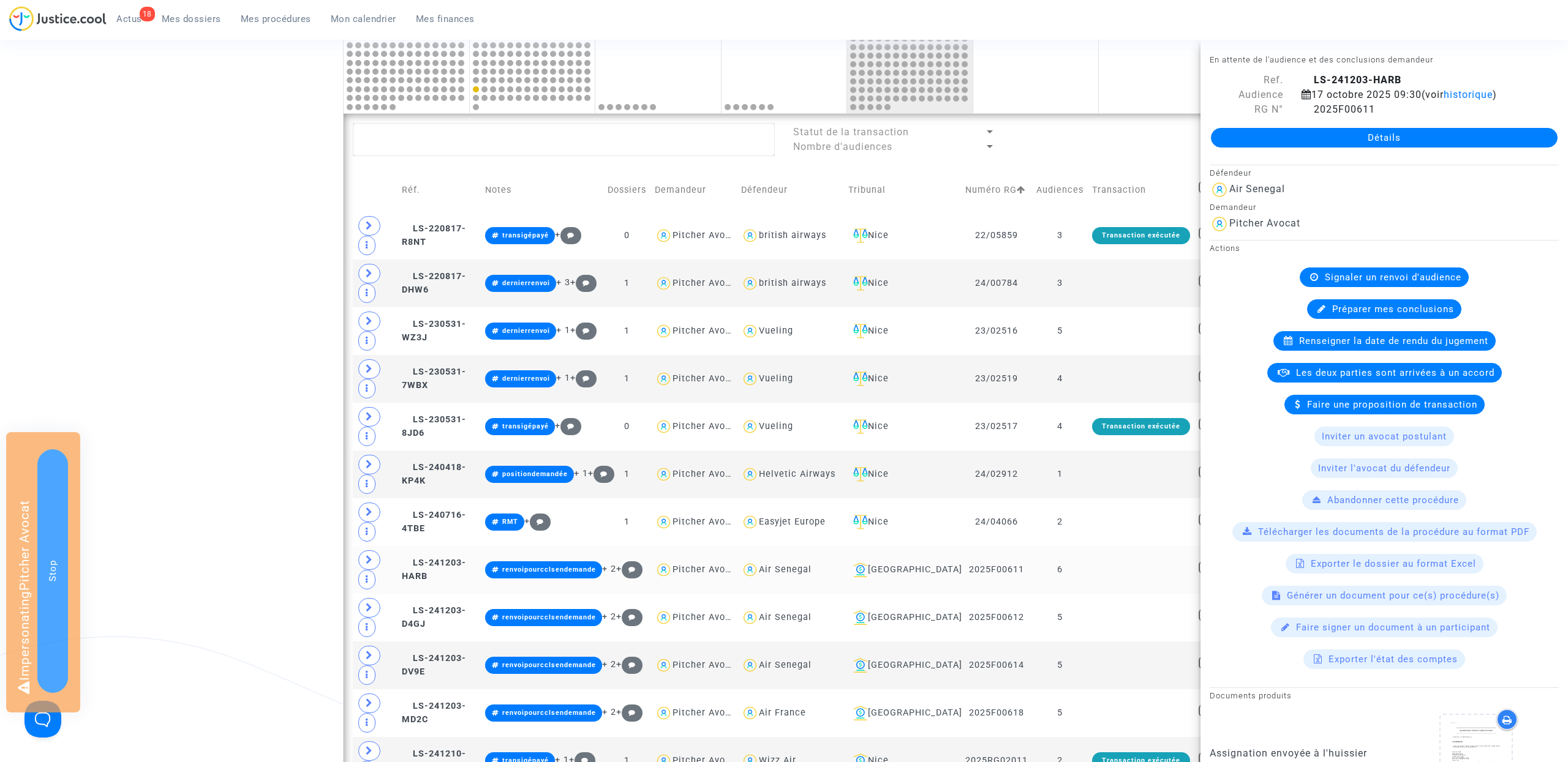
scroll to position [640, 0]
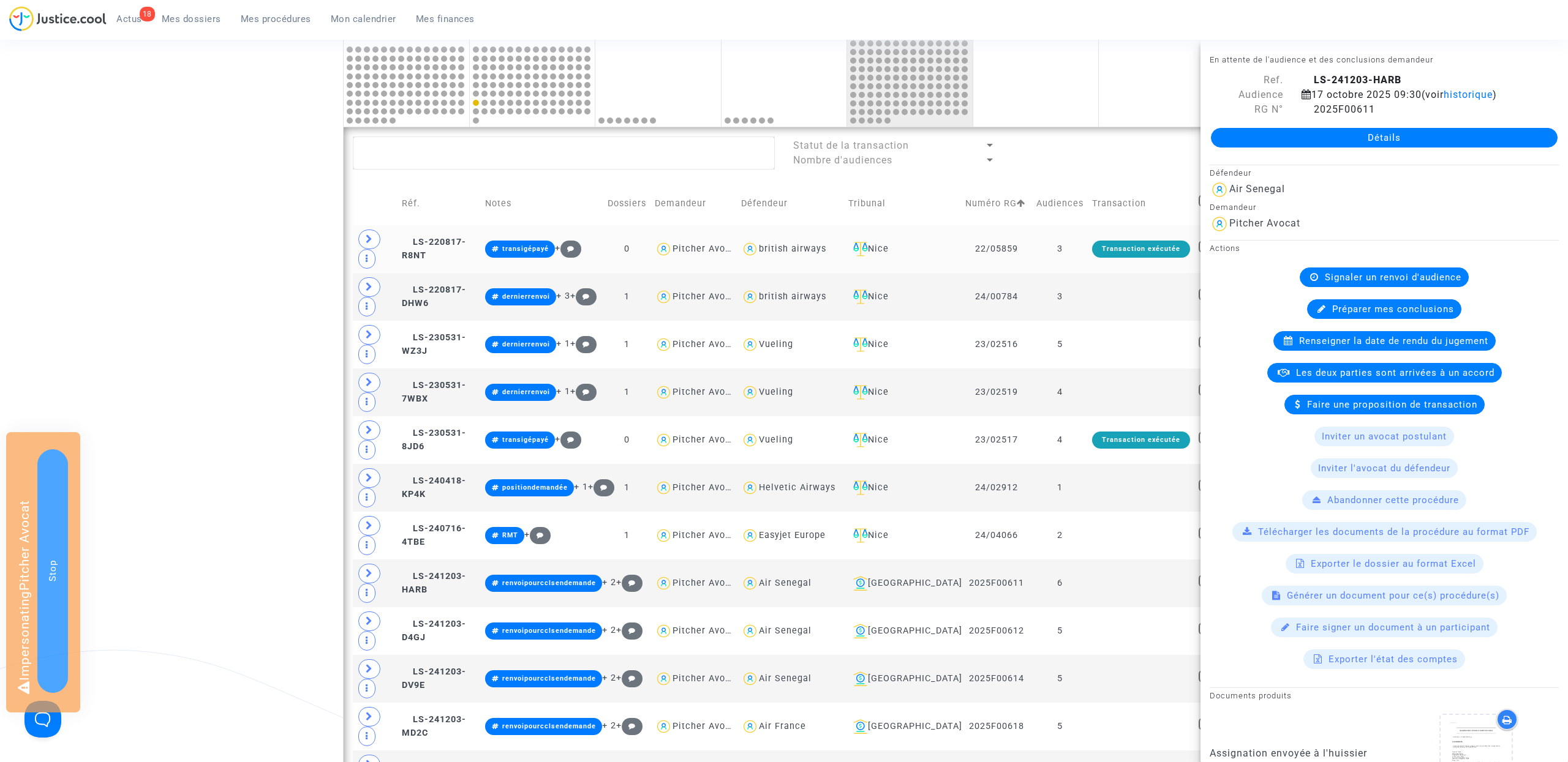
click at [461, 265] on td "LS-220817-R8NT" at bounding box center [438, 249] width 83 height 47
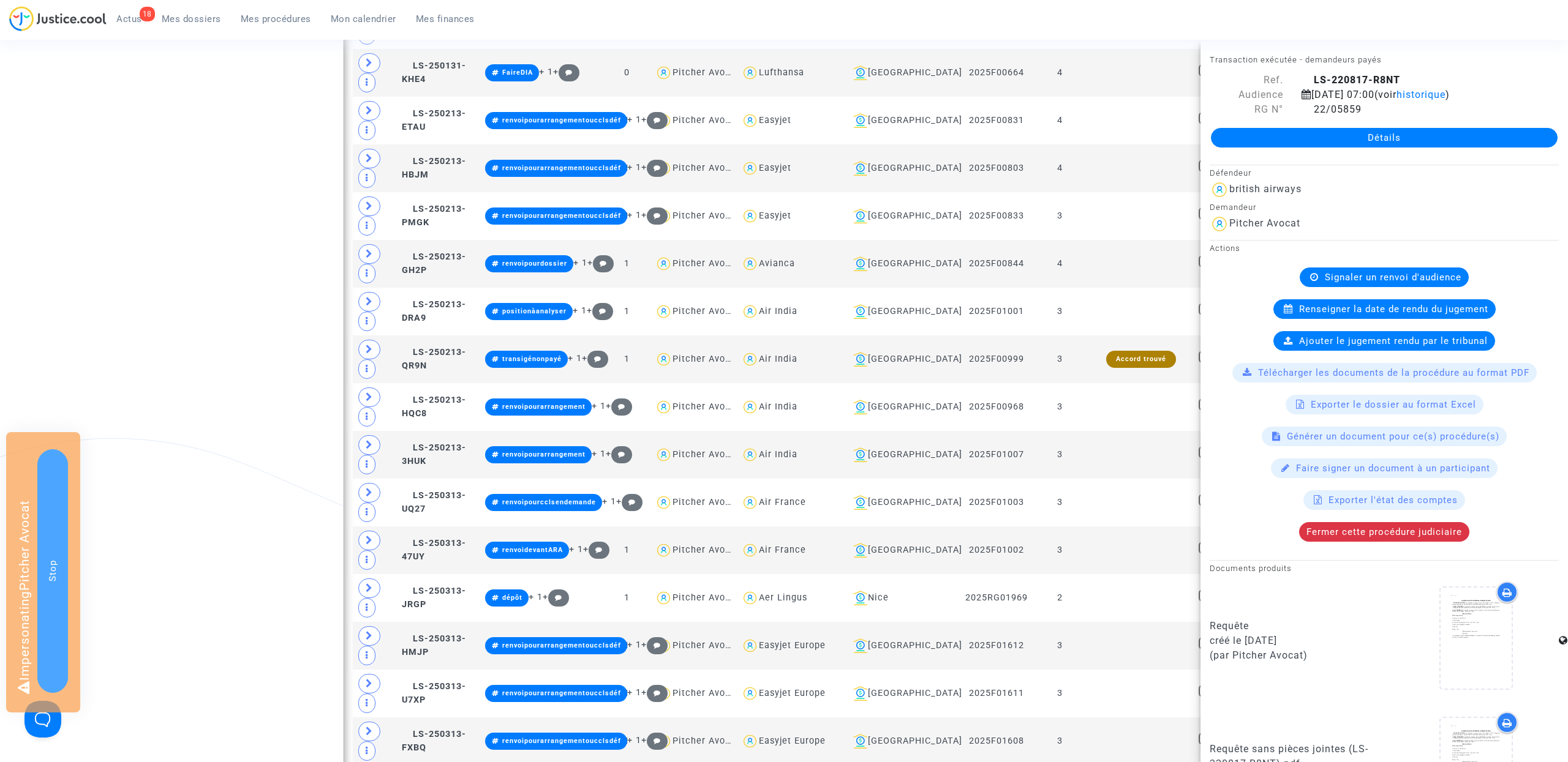
scroll to position [1830, 0]
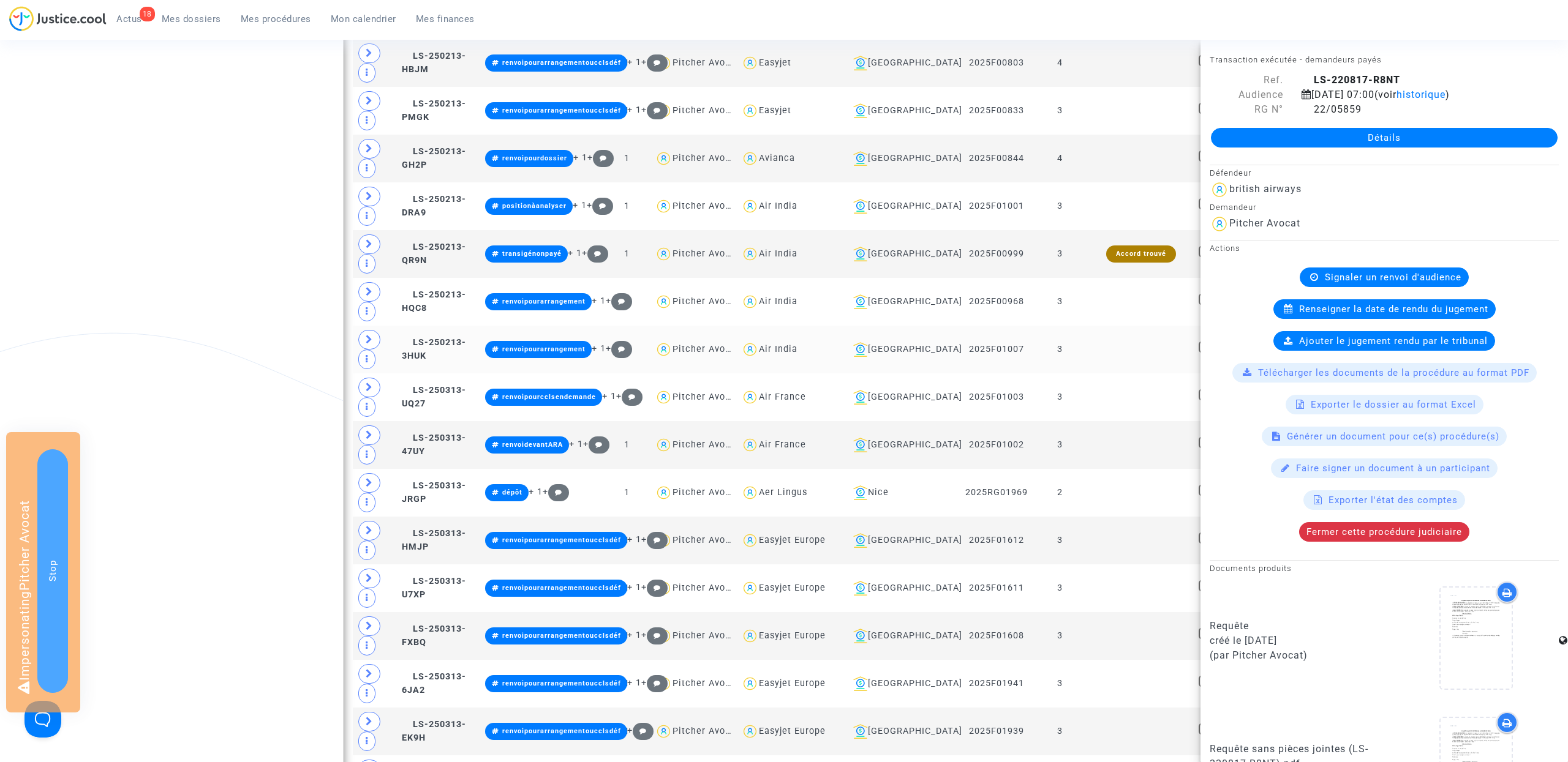
click at [469, 373] on td "LS-250213-3HUK" at bounding box center [438, 350] width 83 height 47
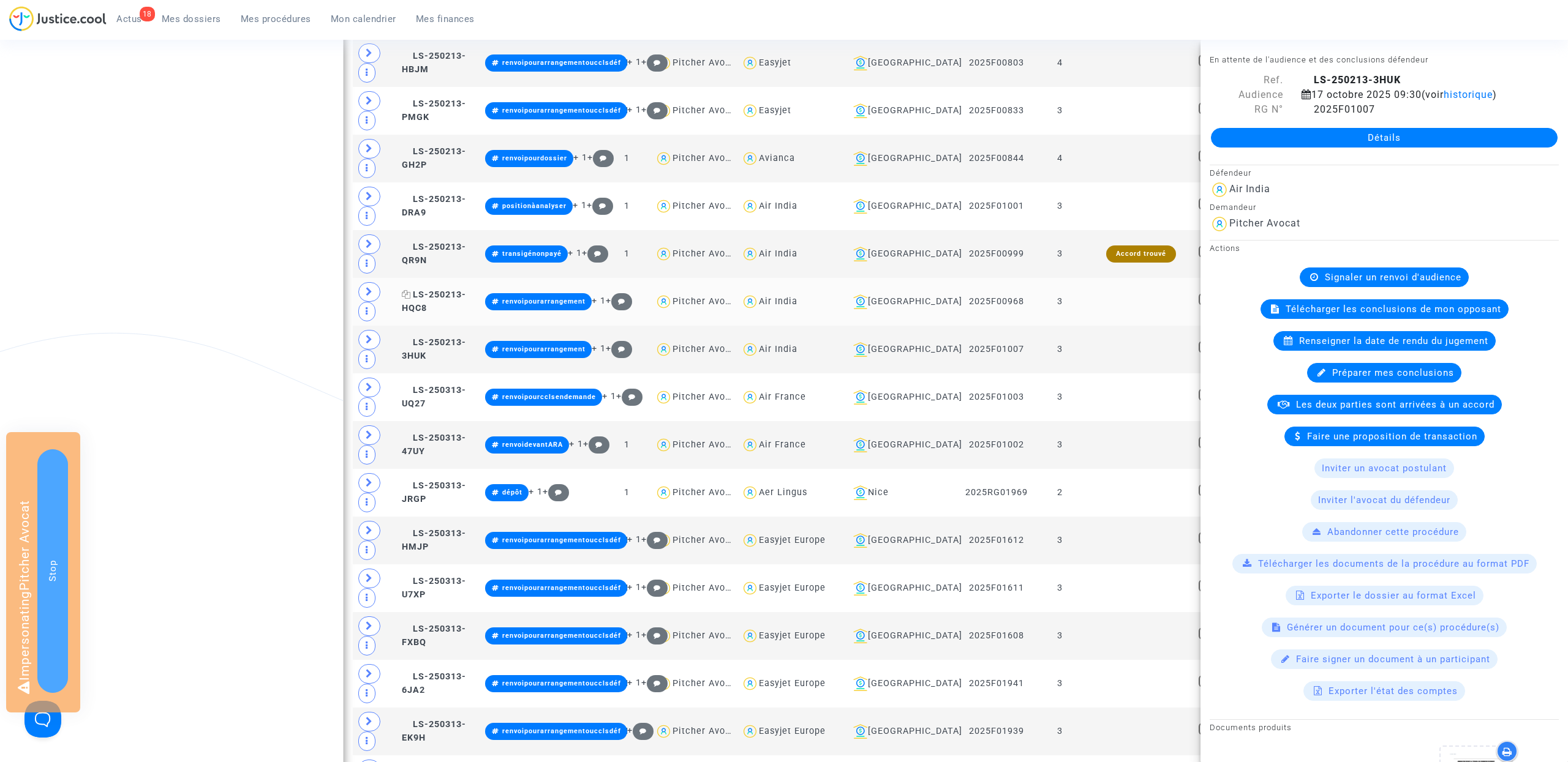
click at [466, 313] on span "LS-250213-HQC8" at bounding box center [434, 302] width 64 height 24
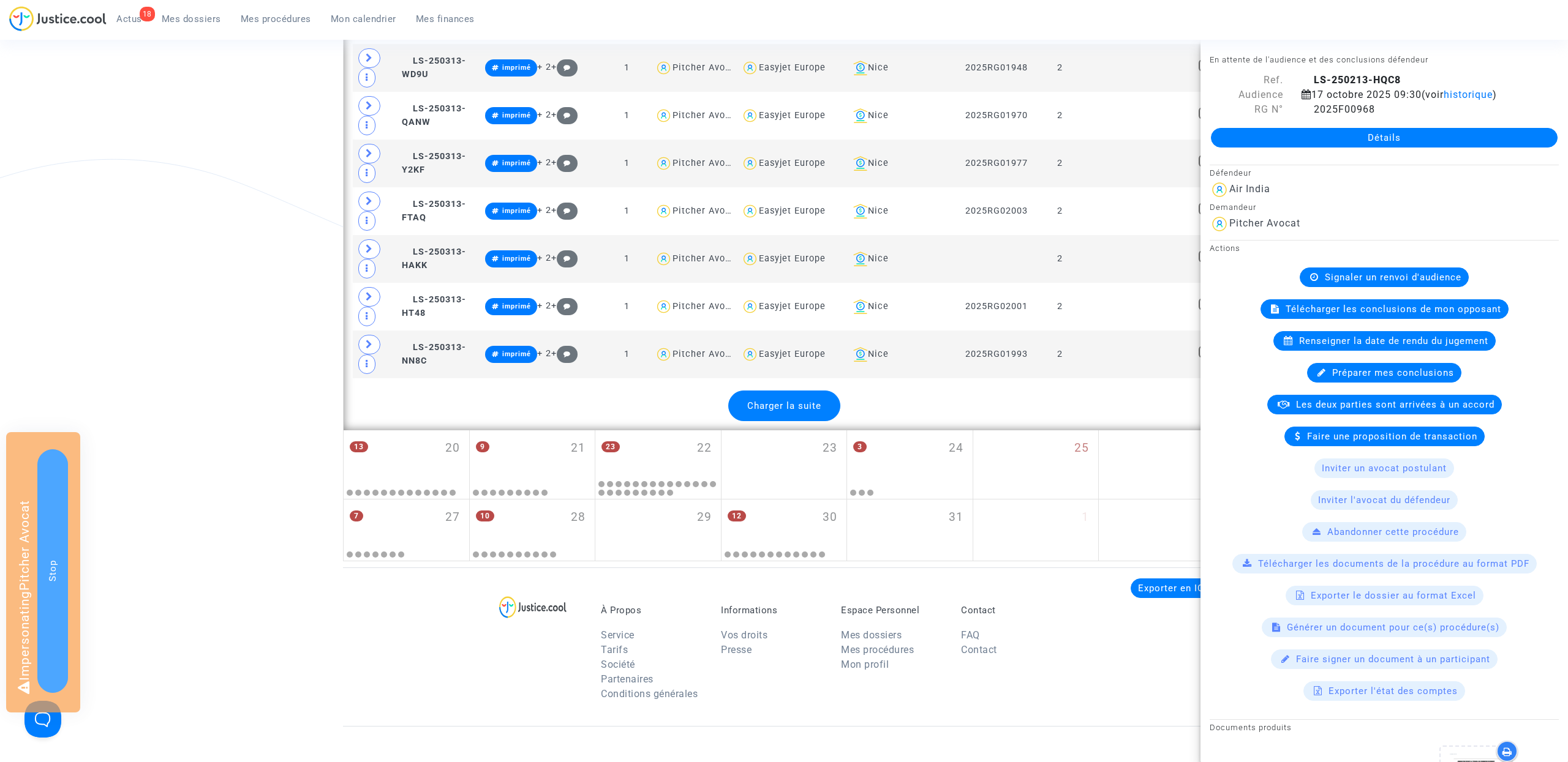
scroll to position [2941, 0]
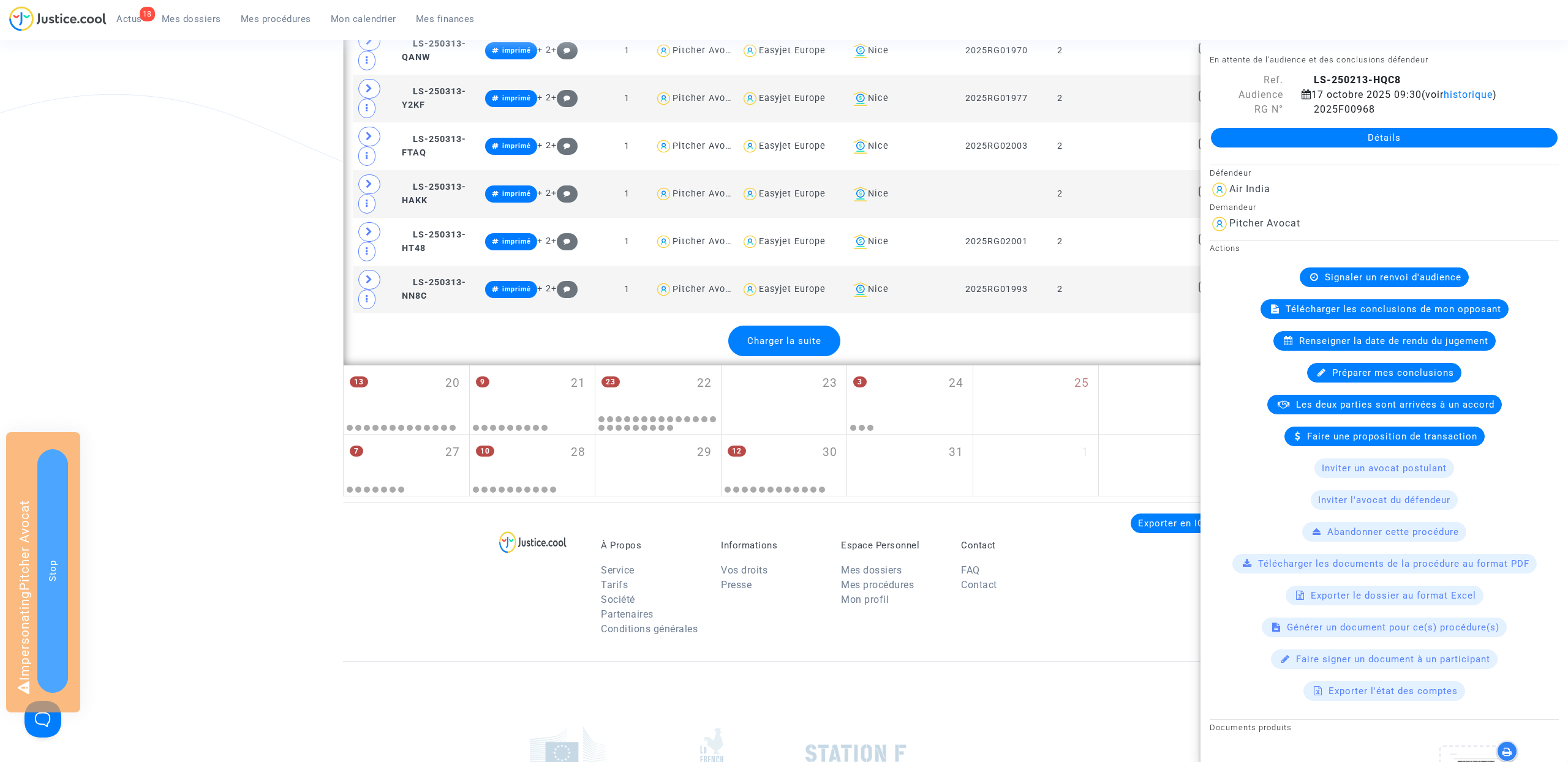
click at [777, 347] on span "Charger la suite" at bounding box center [784, 341] width 74 height 11
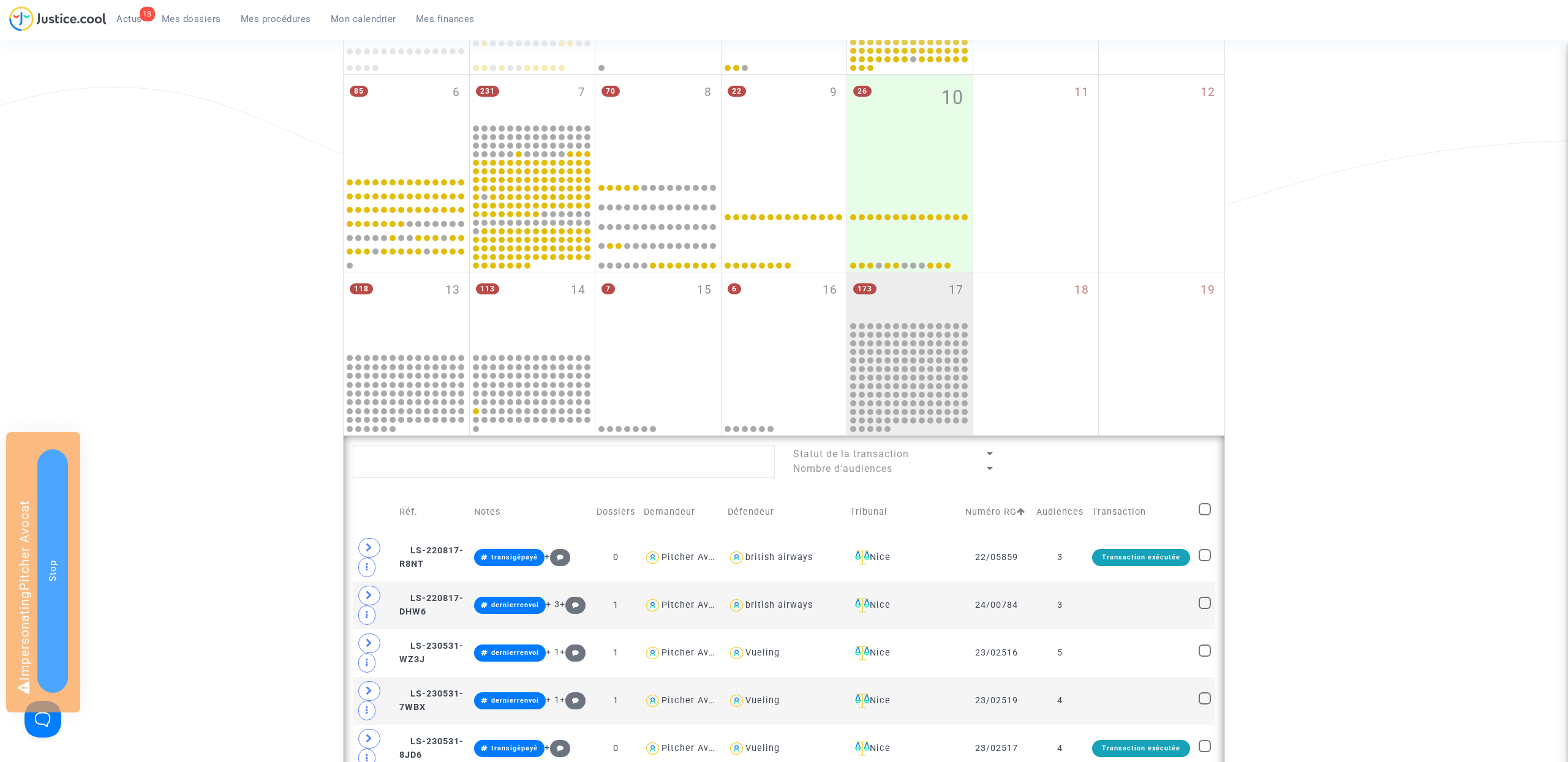
scroll to position [228, 0]
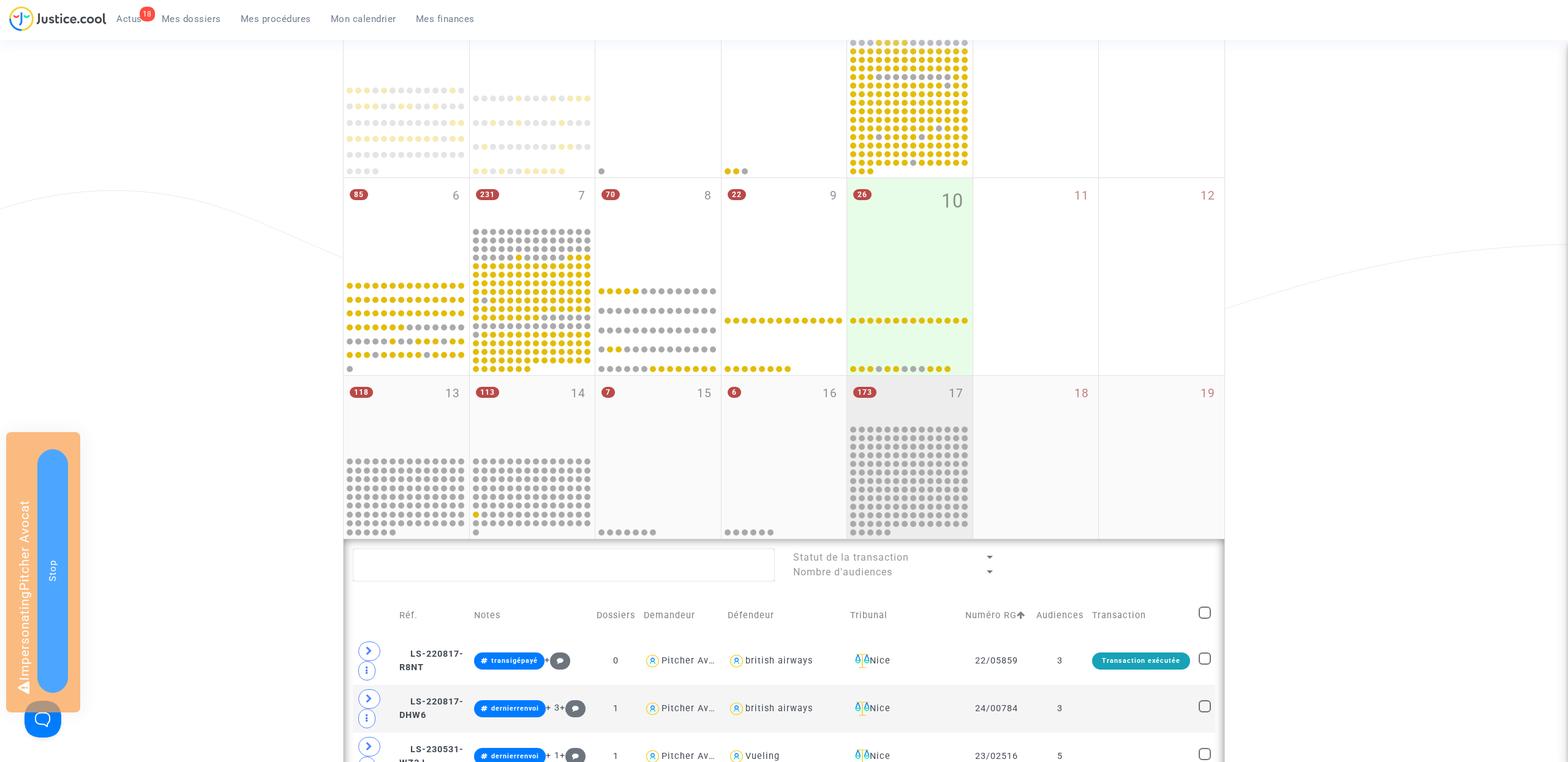
click at [916, 403] on div "173 17" at bounding box center [909, 400] width 126 height 47
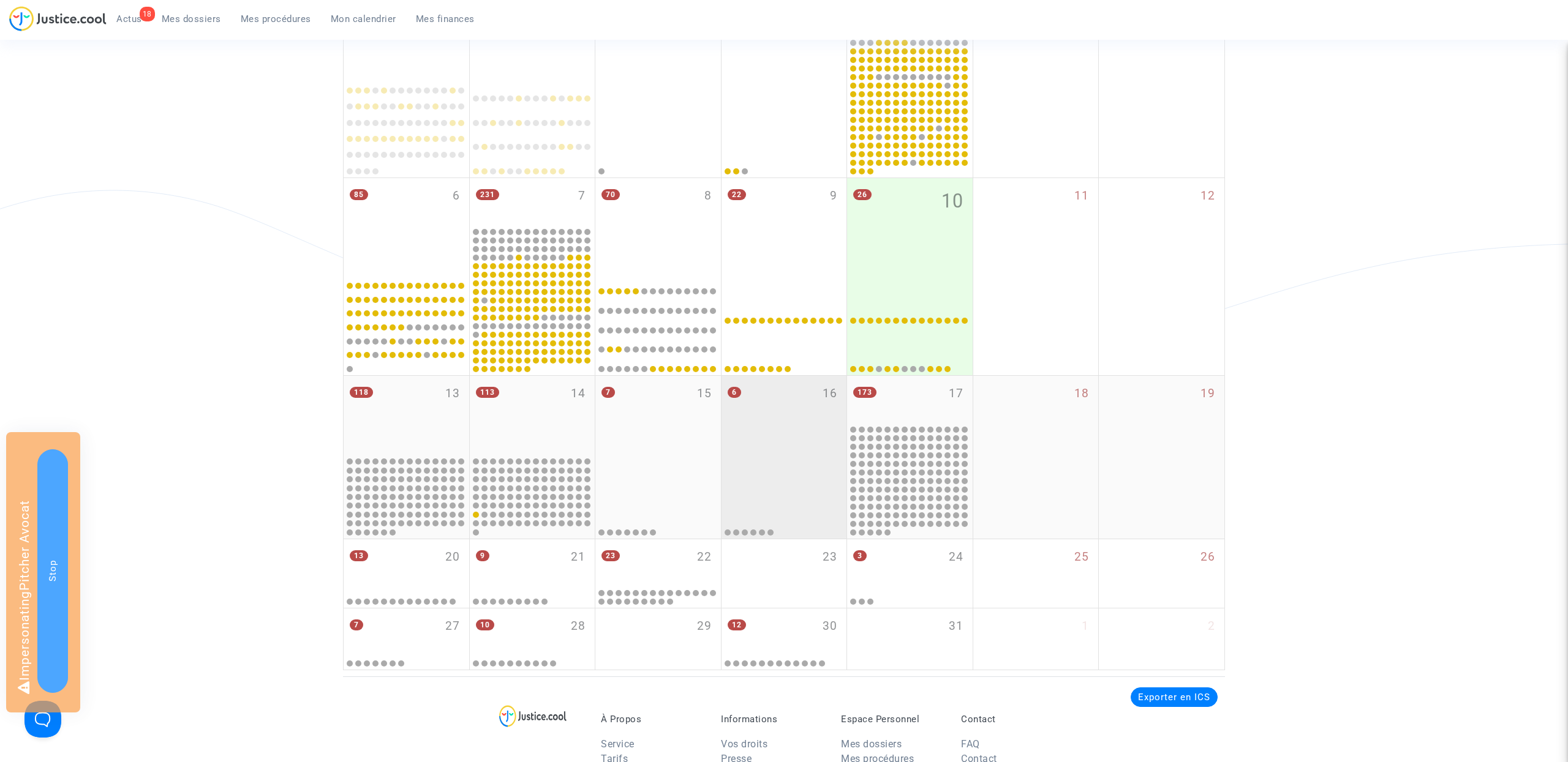
click at [774, 430] on div "6 16" at bounding box center [784, 415] width 126 height 80
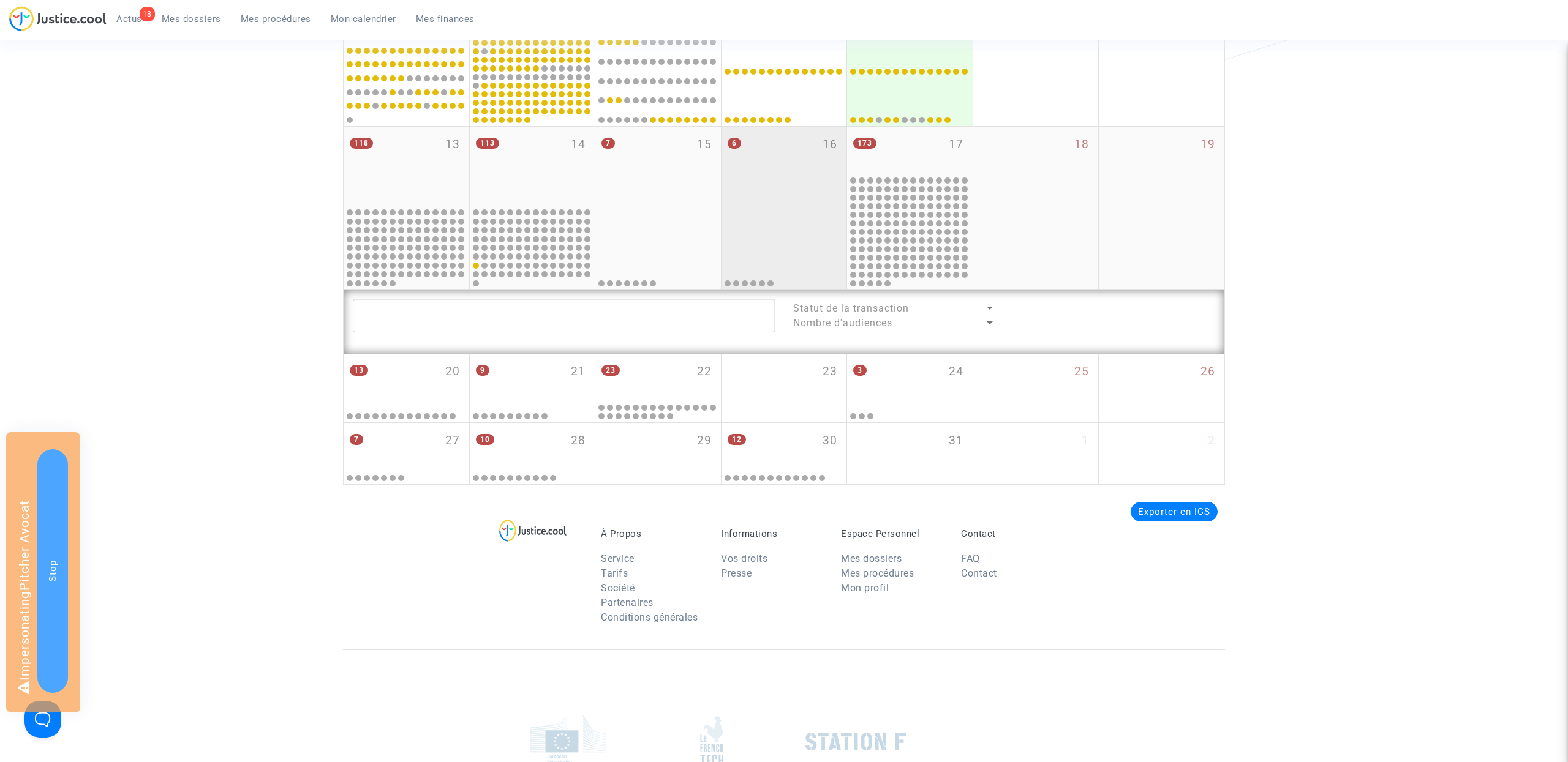
scroll to position [576, 0]
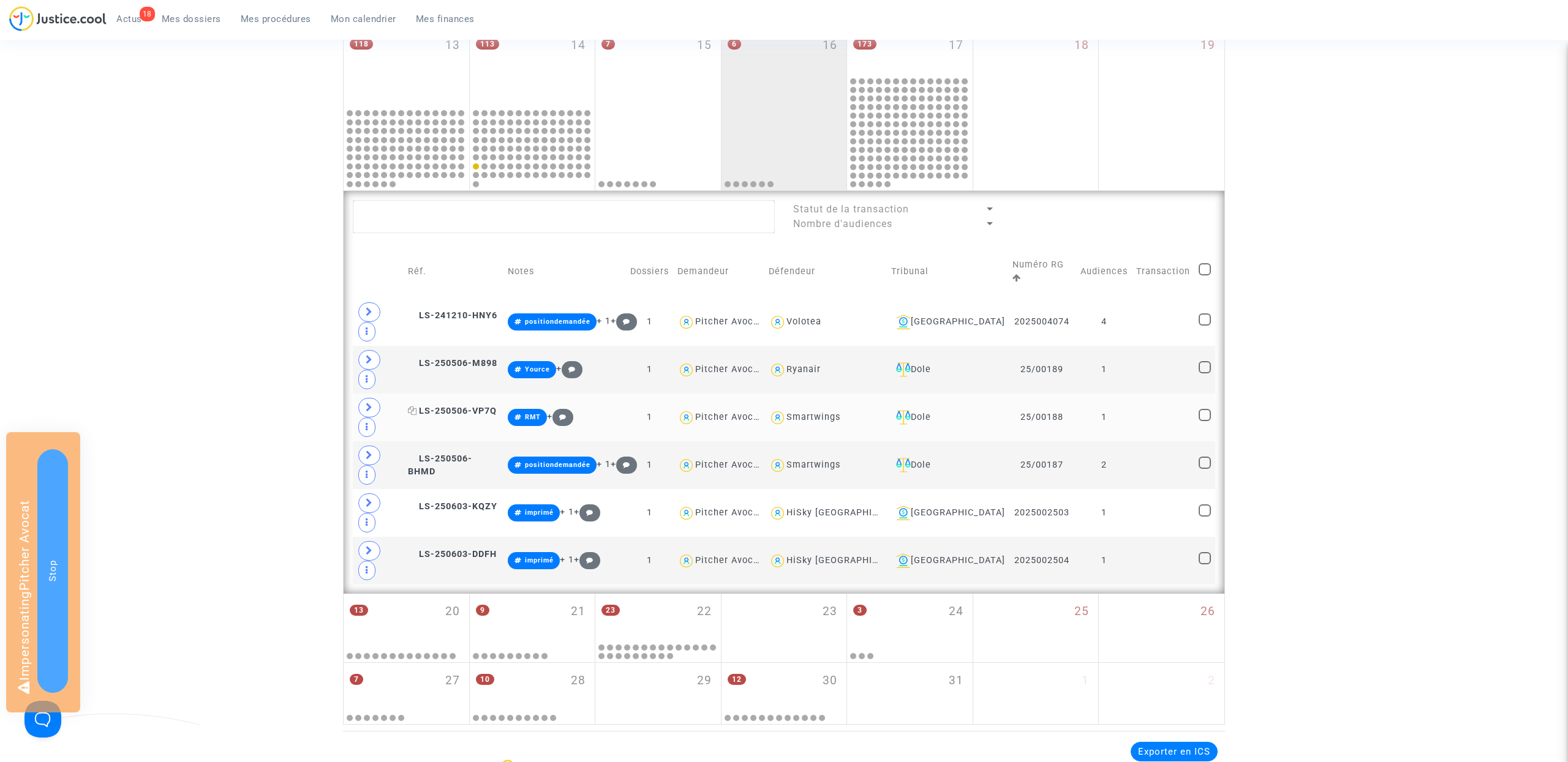
click at [479, 406] on span "LS-250506-VP7Q" at bounding box center [452, 411] width 88 height 10
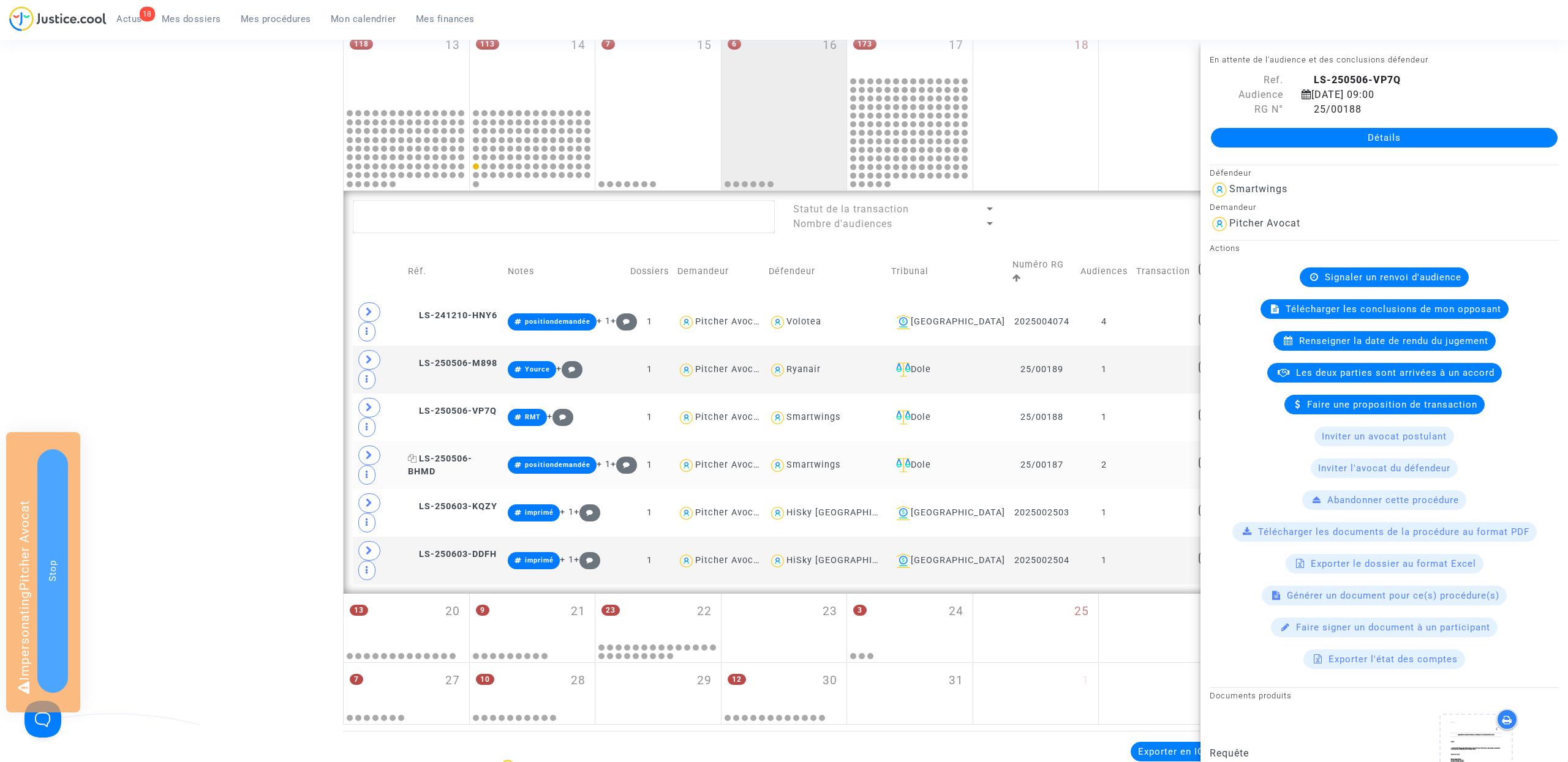
click at [472, 454] on span "LS-250506-BHMD" at bounding box center [439, 466] width 64 height 24
click at [480, 501] on span "LS-250603-KQZY" at bounding box center [452, 506] width 89 height 10
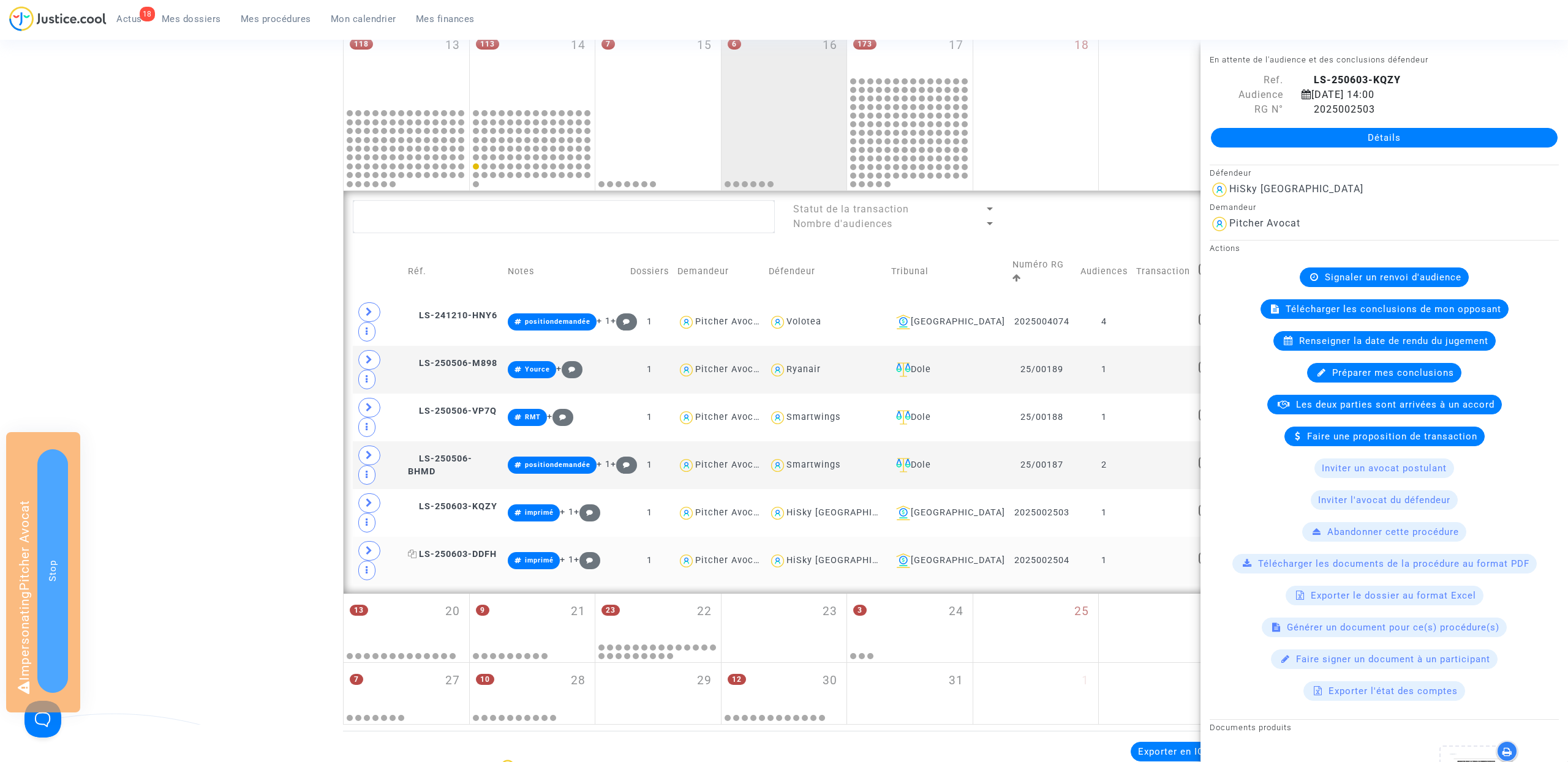
click at [481, 550] on span "LS-250603-DDFH" at bounding box center [452, 554] width 88 height 10
click at [481, 310] on span "LS-241210-HNY6" at bounding box center [452, 315] width 89 height 10
click at [1446, 94] on span "historique" at bounding box center [1421, 94] width 49 height 12
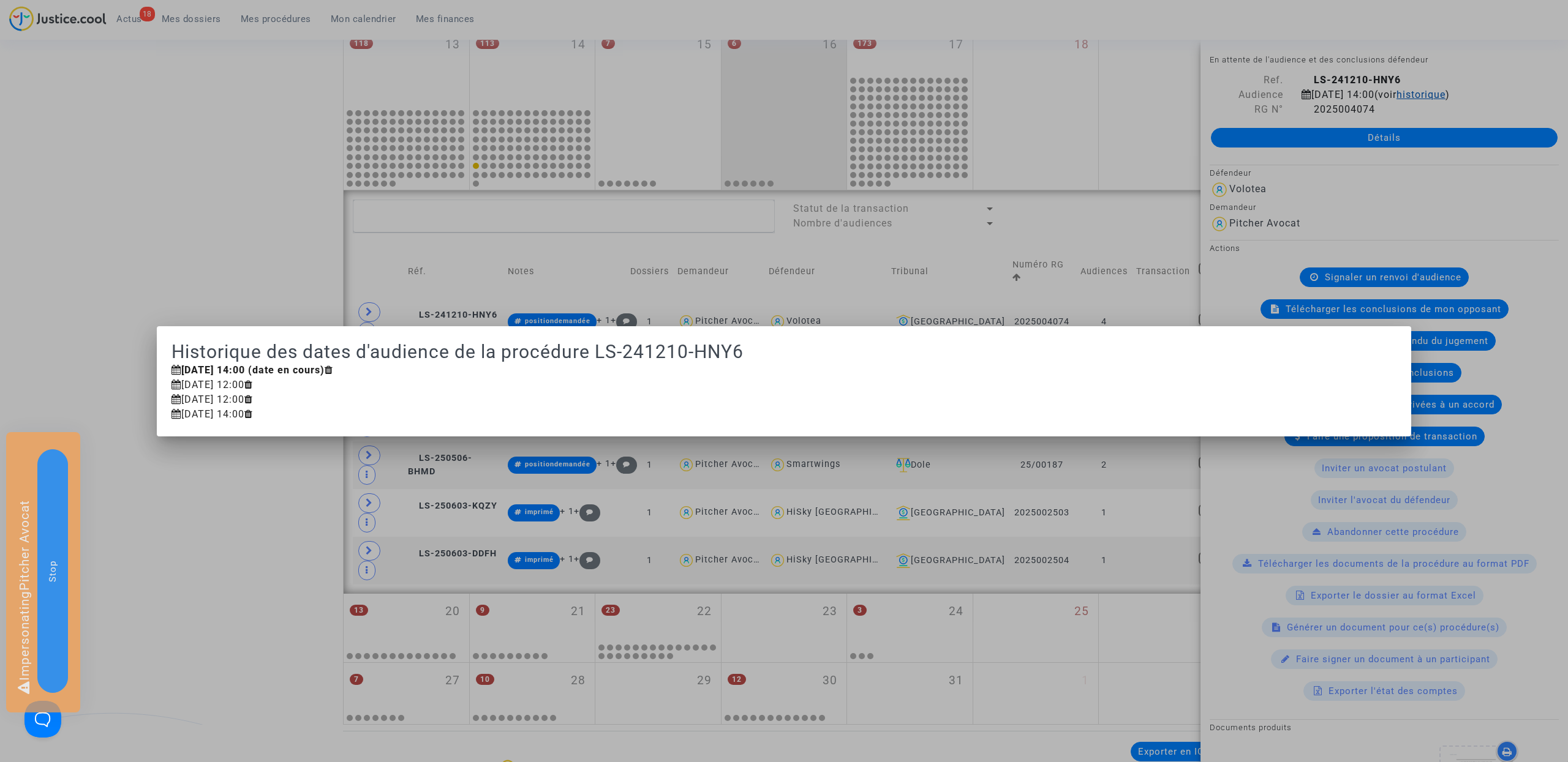
scroll to position [0, 0]
click at [1462, 54] on div at bounding box center [784, 381] width 1568 height 762
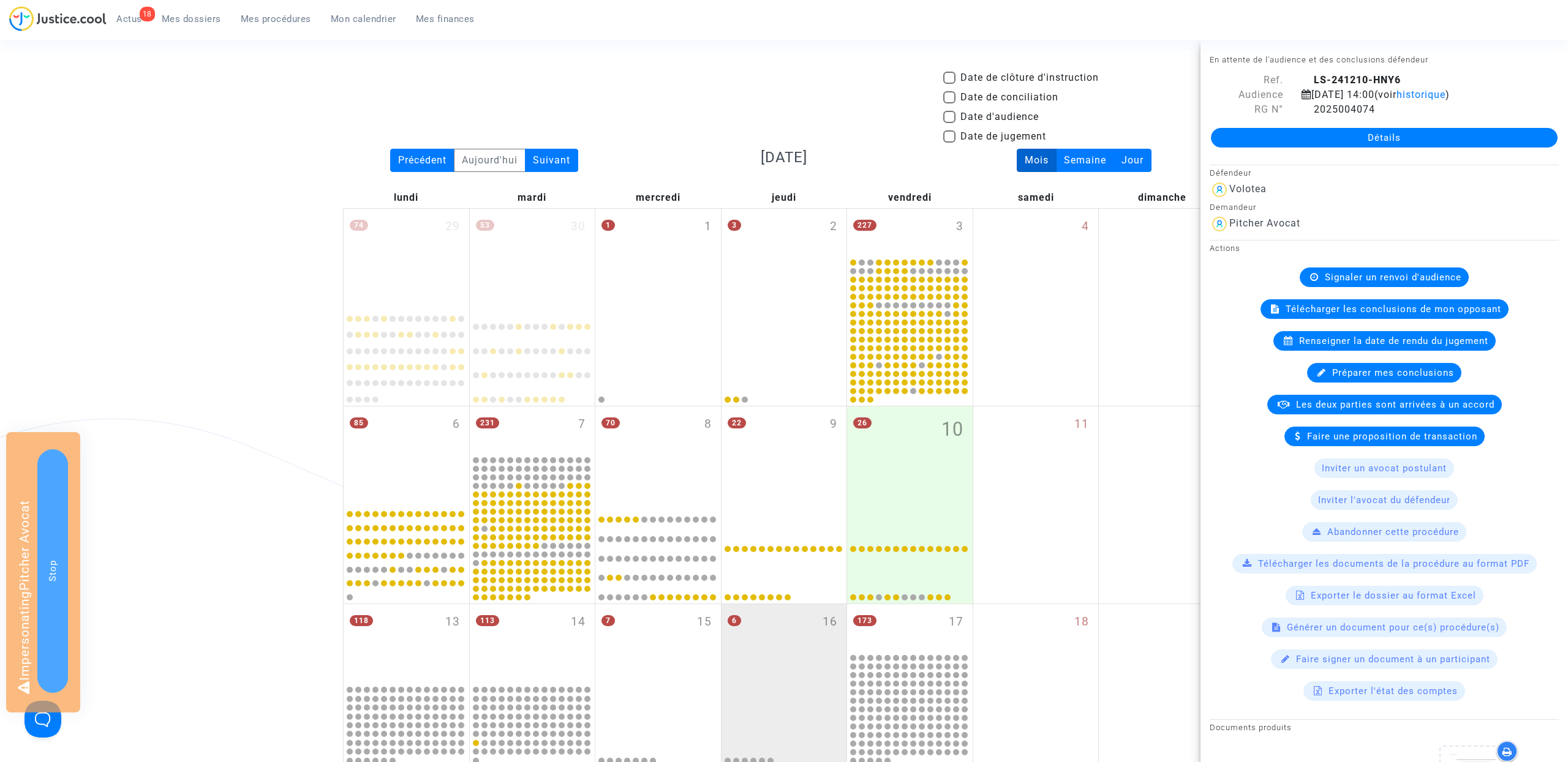
scroll to position [576, 0]
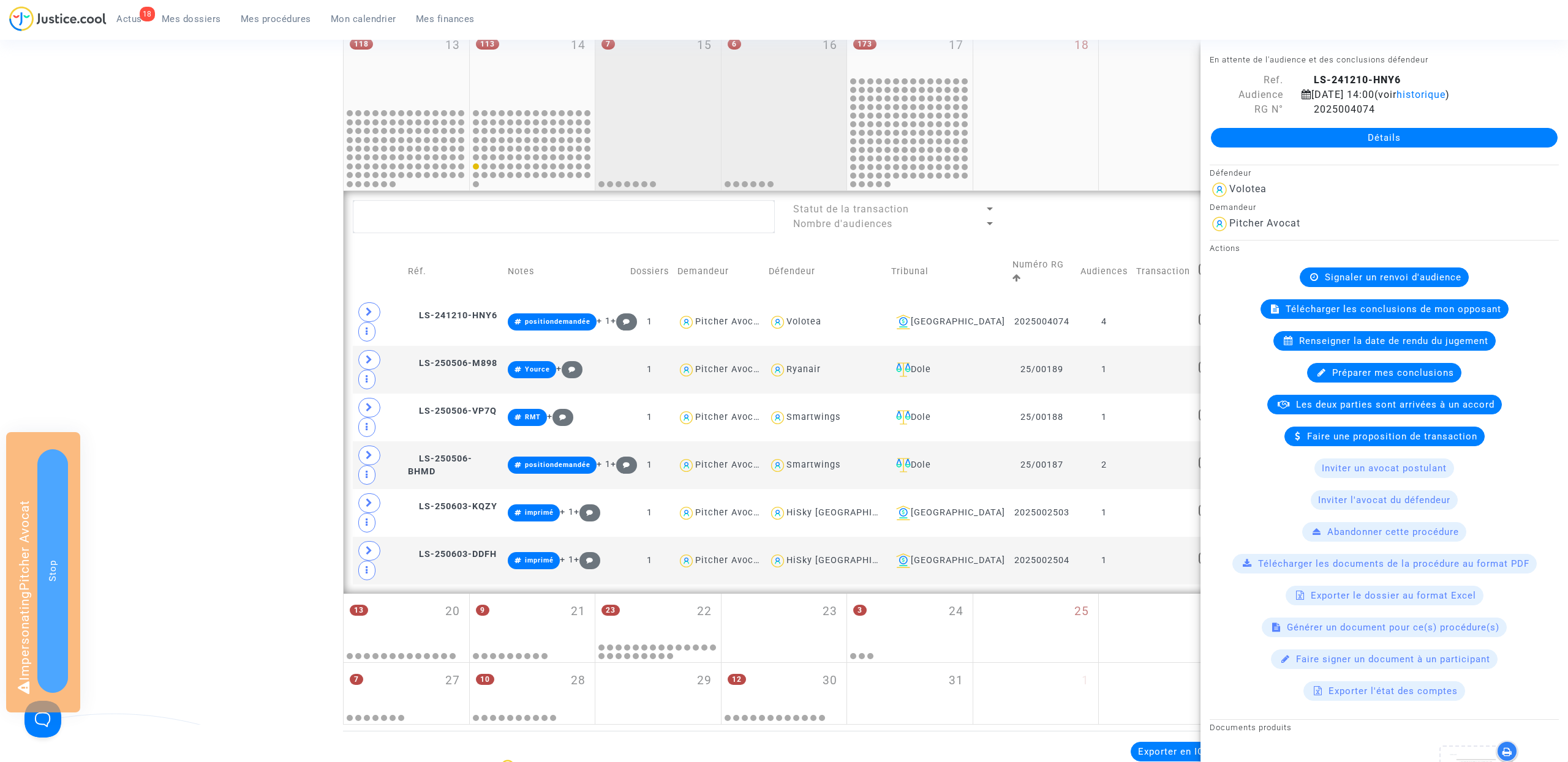
drag, startPoint x: 762, startPoint y: 133, endPoint x: 645, endPoint y: 140, distance: 117.2
click at [762, 133] on div at bounding box center [784, 148] width 122 height 80
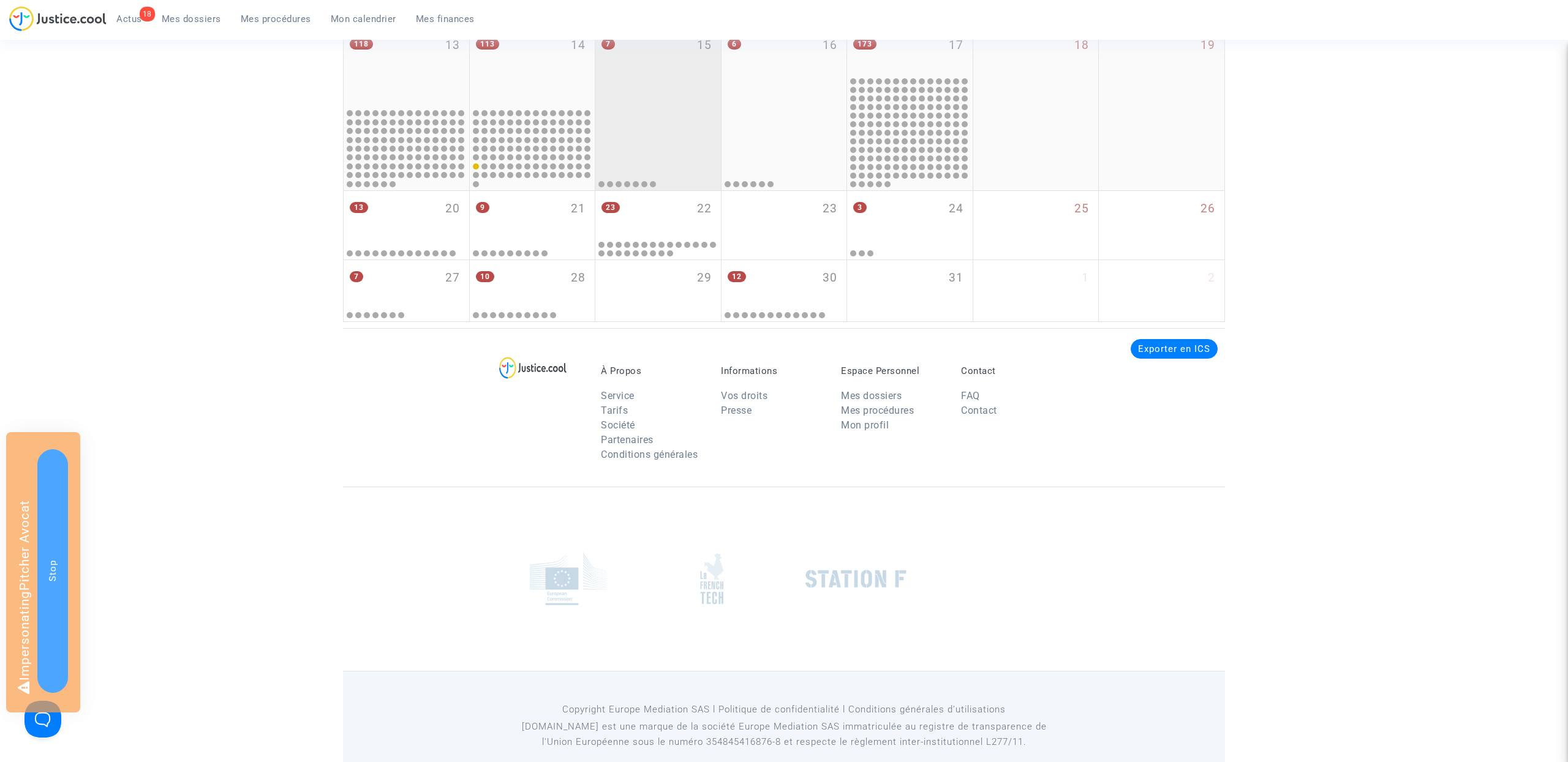
click at [616, 140] on div at bounding box center [658, 148] width 122 height 80
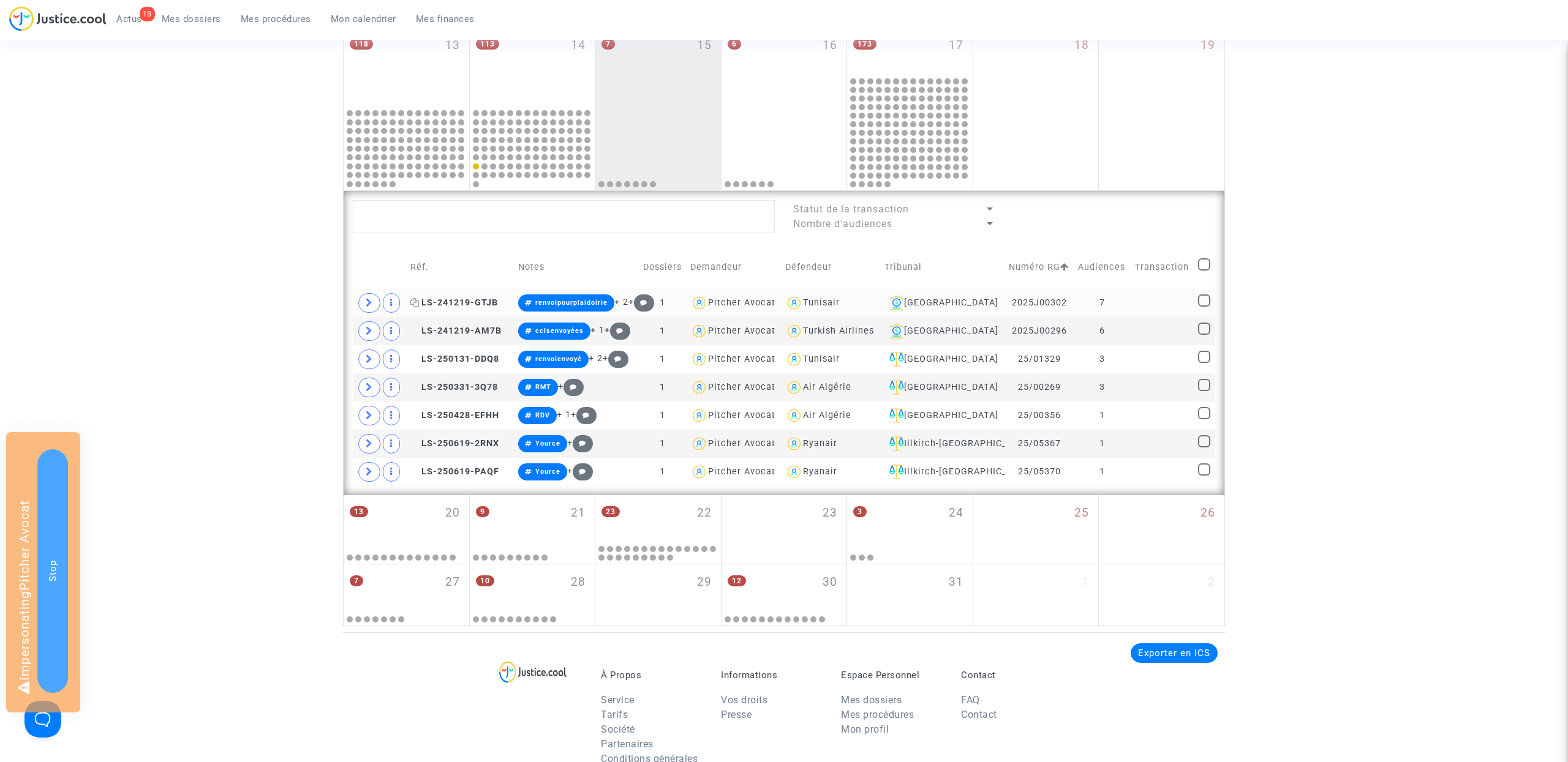
click at [475, 298] on span "LS-241219-GTJB" at bounding box center [454, 302] width 88 height 10
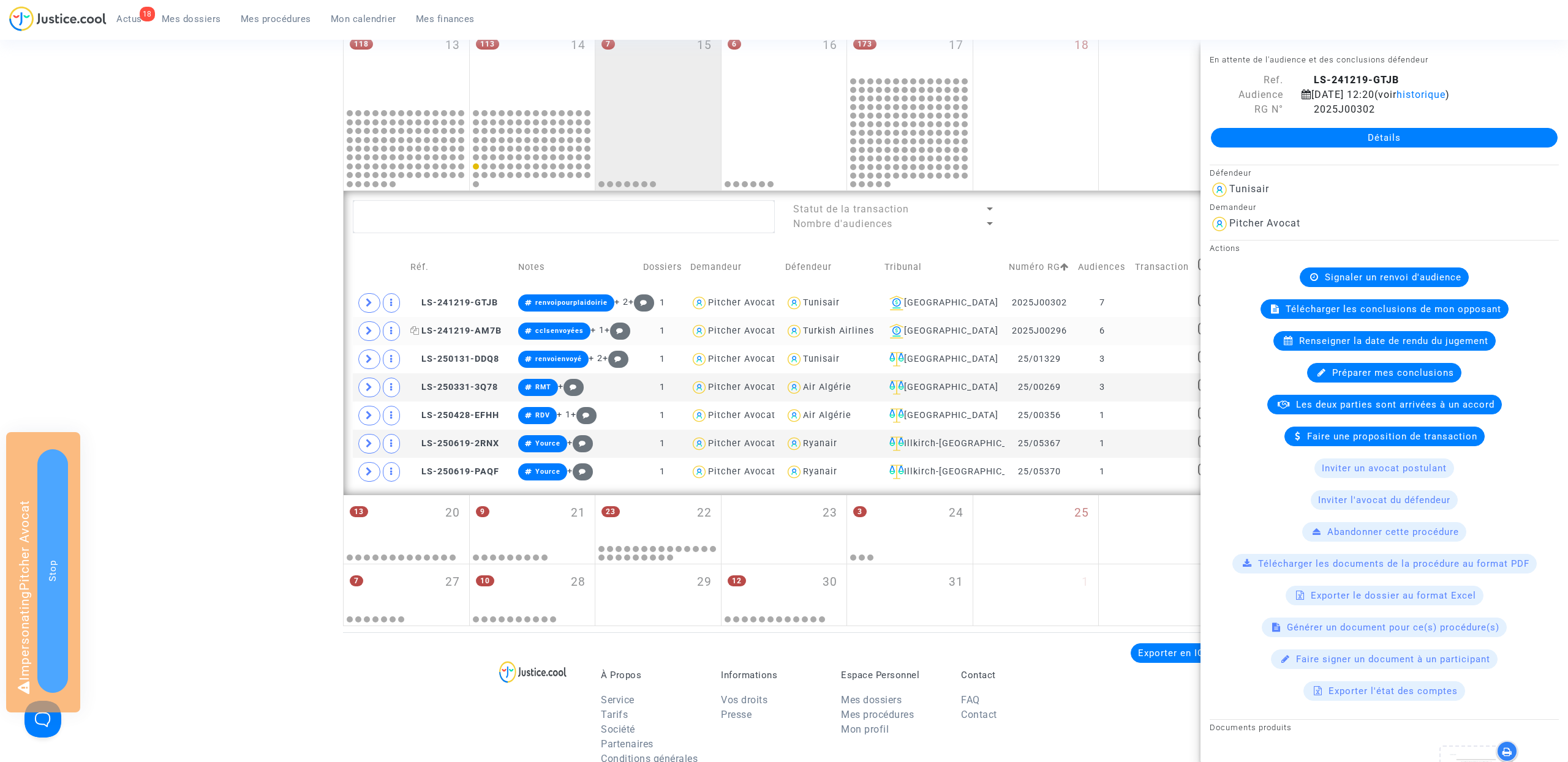
click at [472, 328] on span "LS-241219-AM7B" at bounding box center [457, 331] width 92 height 10
click at [473, 362] on span "LS-250131-DDQ8" at bounding box center [455, 358] width 88 height 10
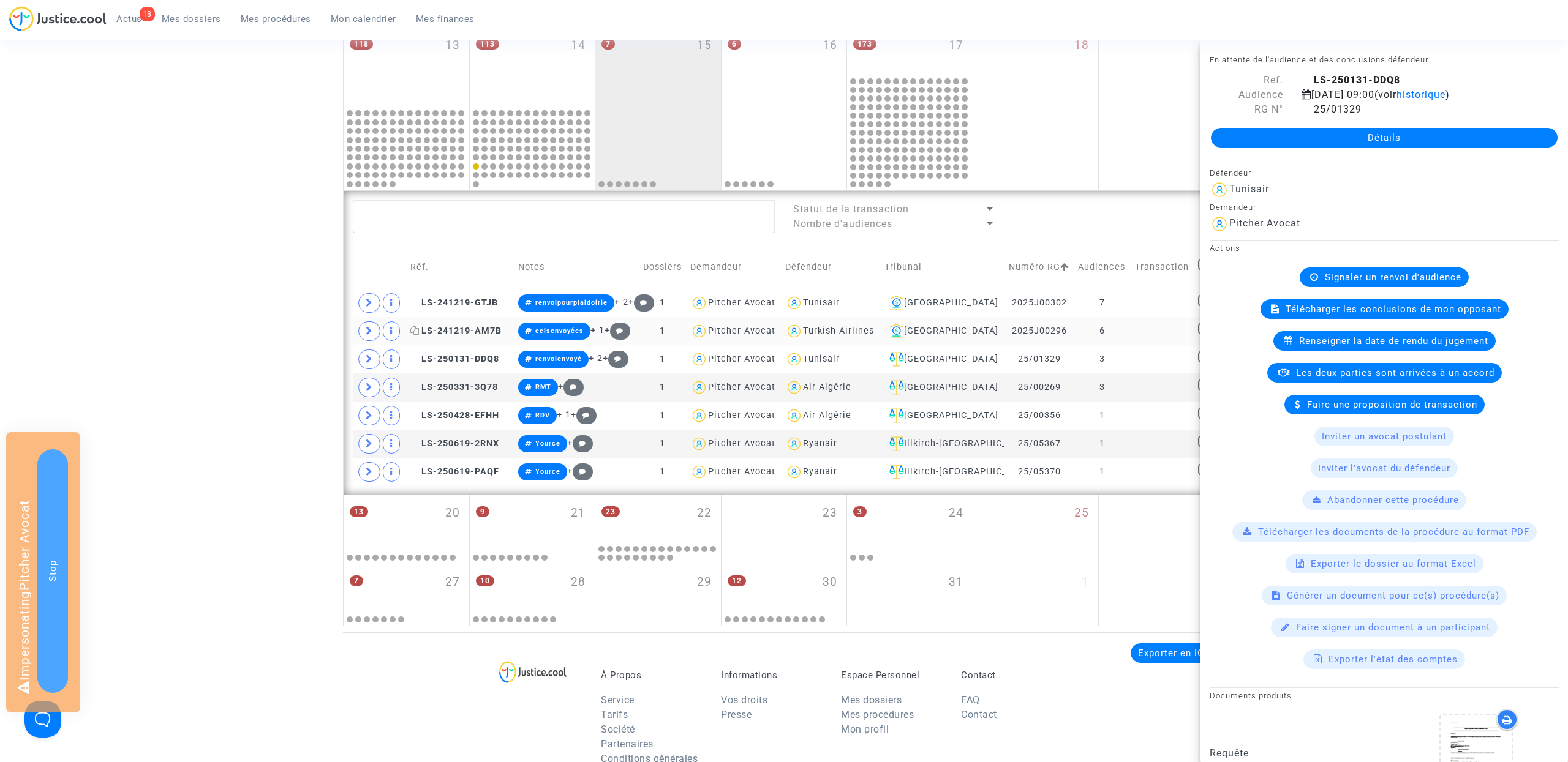
click at [476, 331] on span "LS-241219-AM7B" at bounding box center [457, 331] width 92 height 10
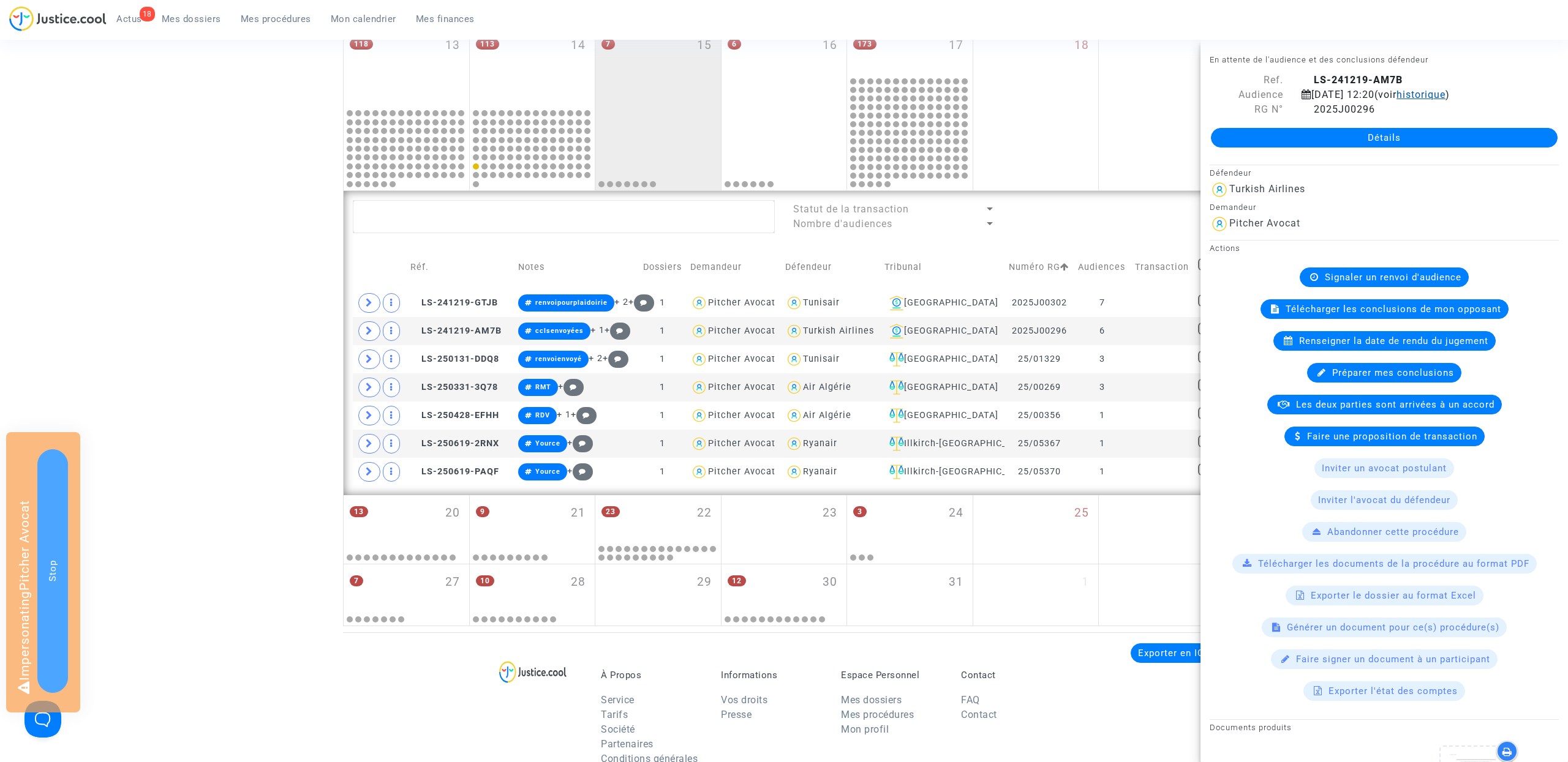
click at [1446, 95] on span "historique" at bounding box center [1421, 94] width 49 height 12
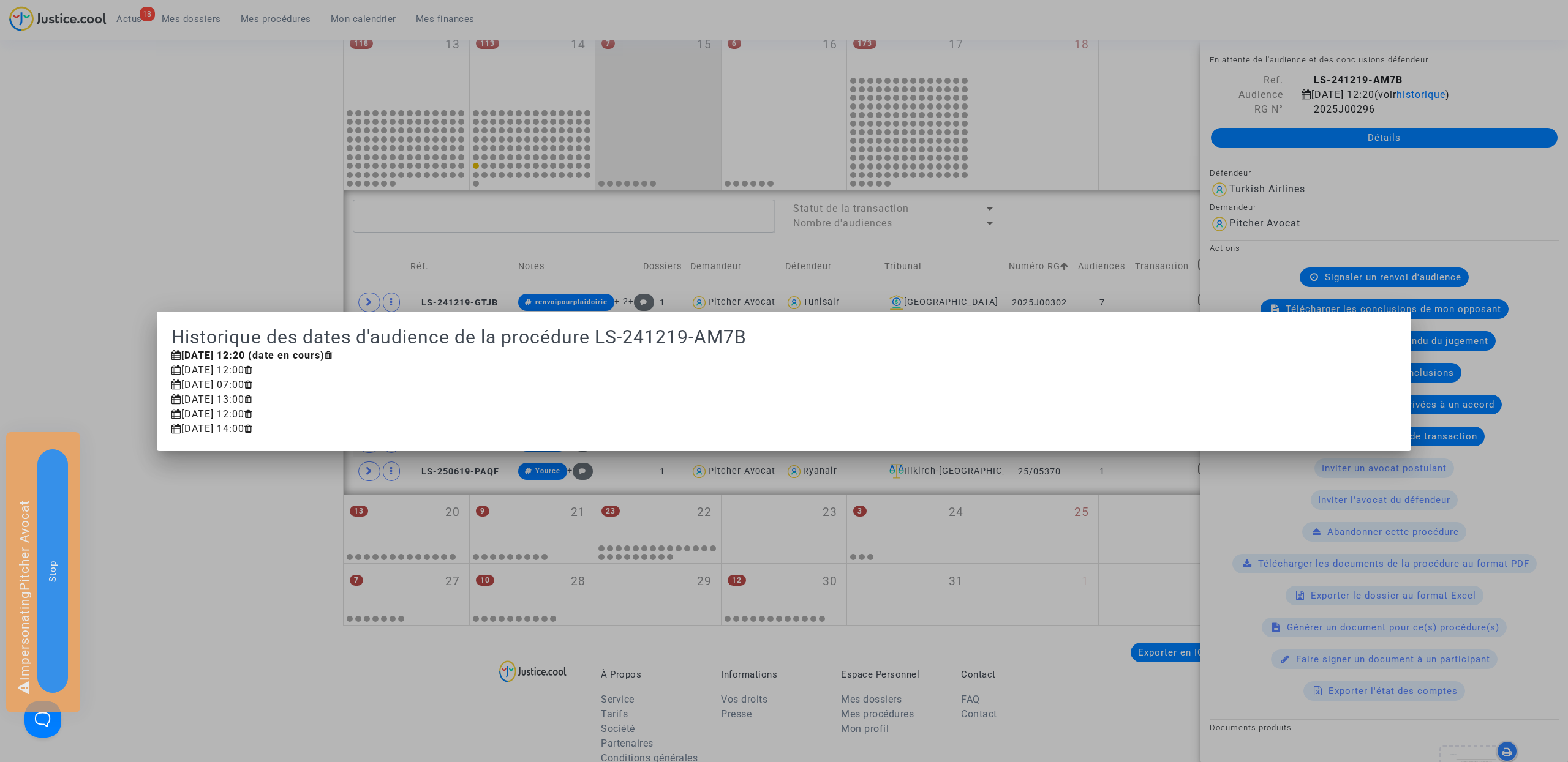
click at [1476, 56] on div at bounding box center [784, 381] width 1568 height 762
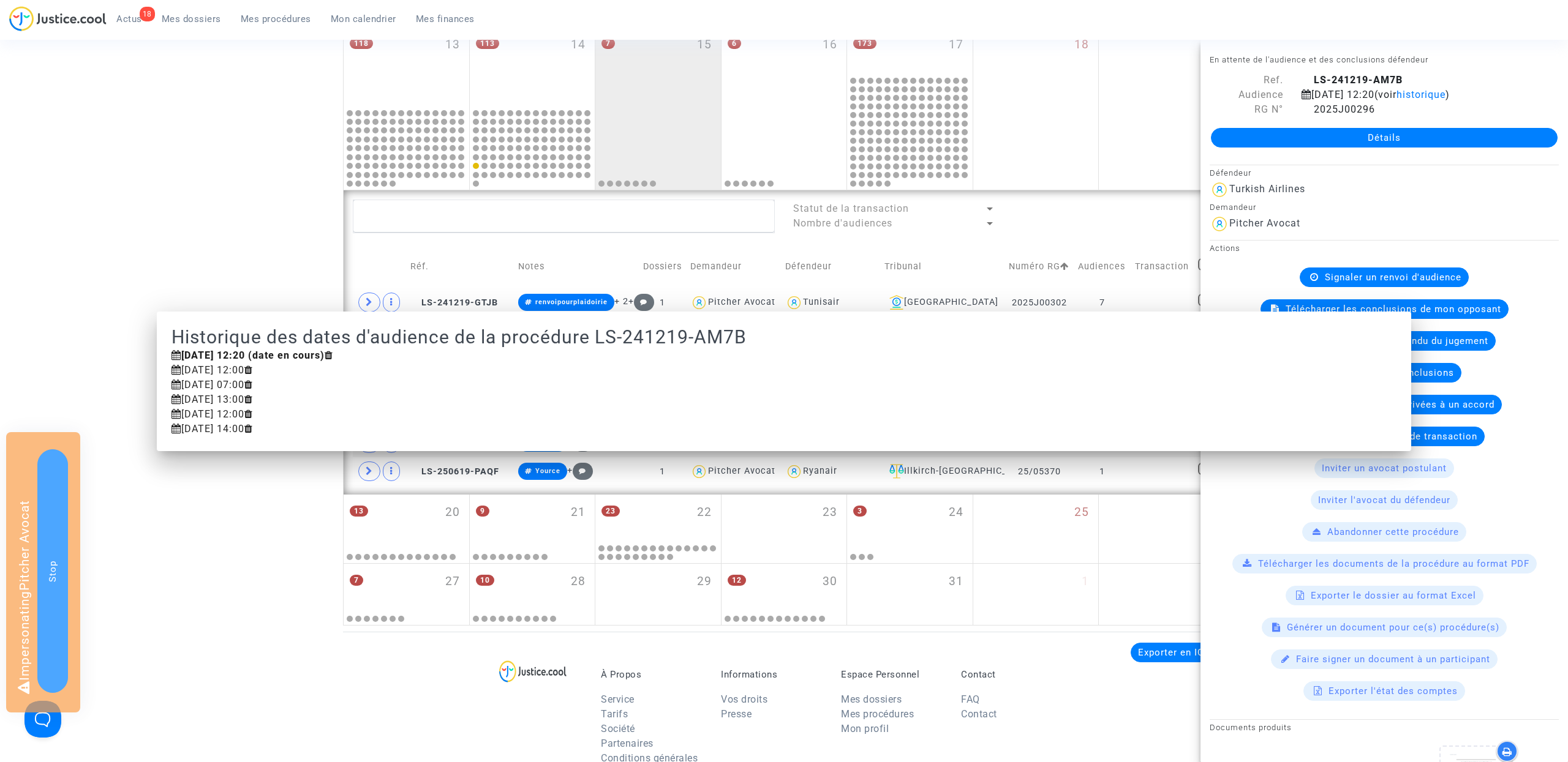
scroll to position [576, 0]
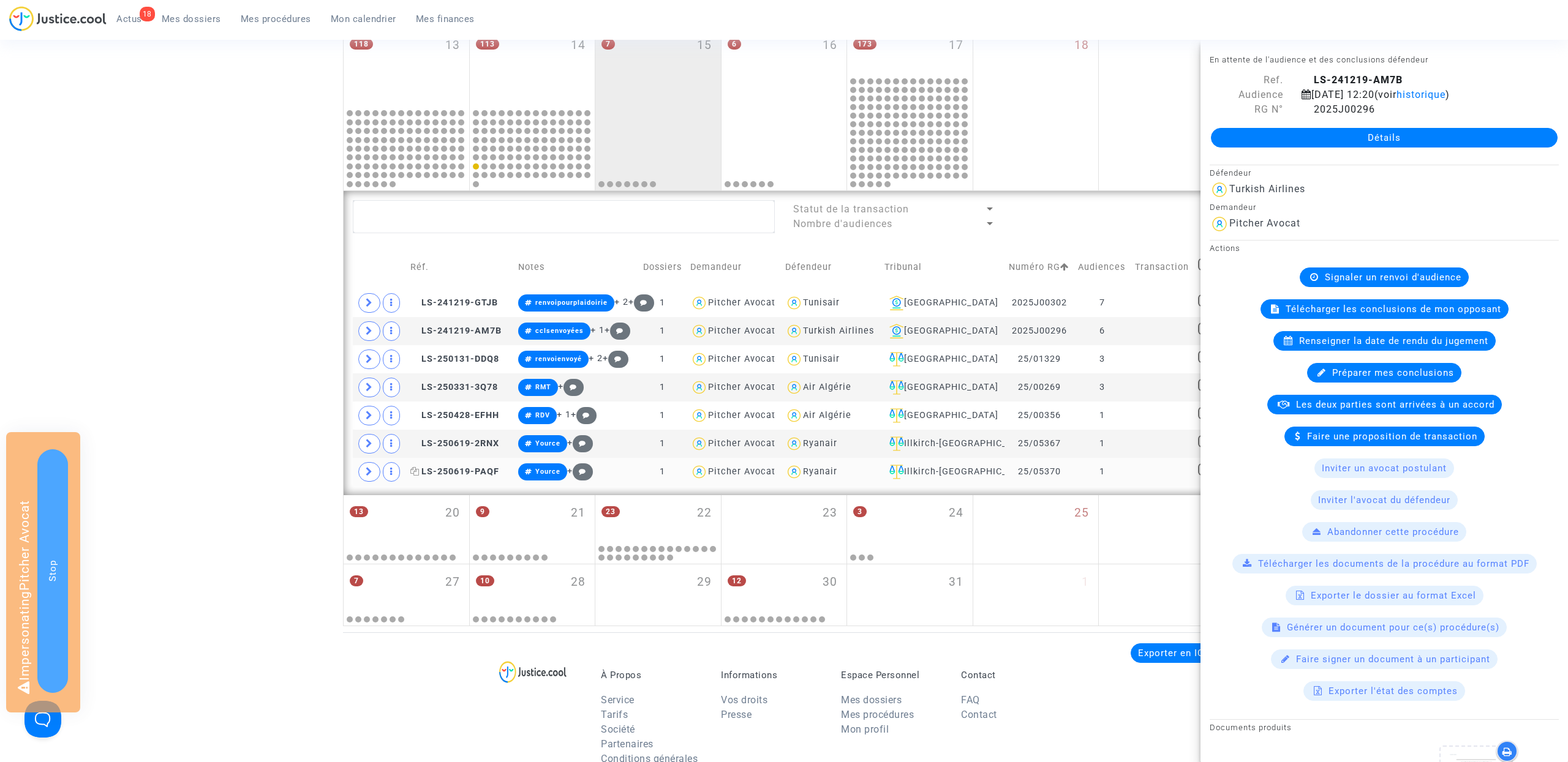
click at [454, 474] on span "LS-250619-PAQF" at bounding box center [455, 471] width 88 height 10
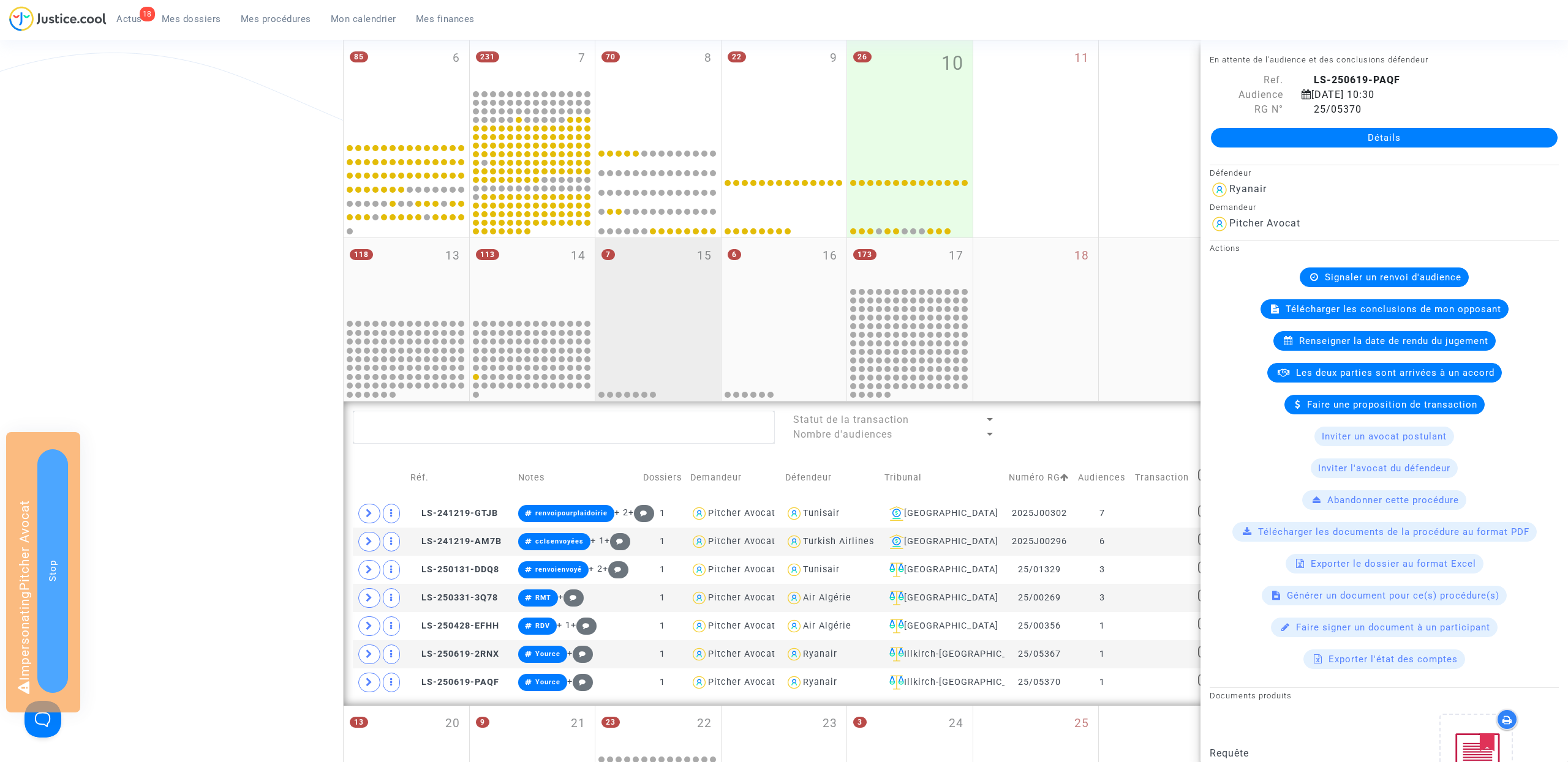
scroll to position [347, 0]
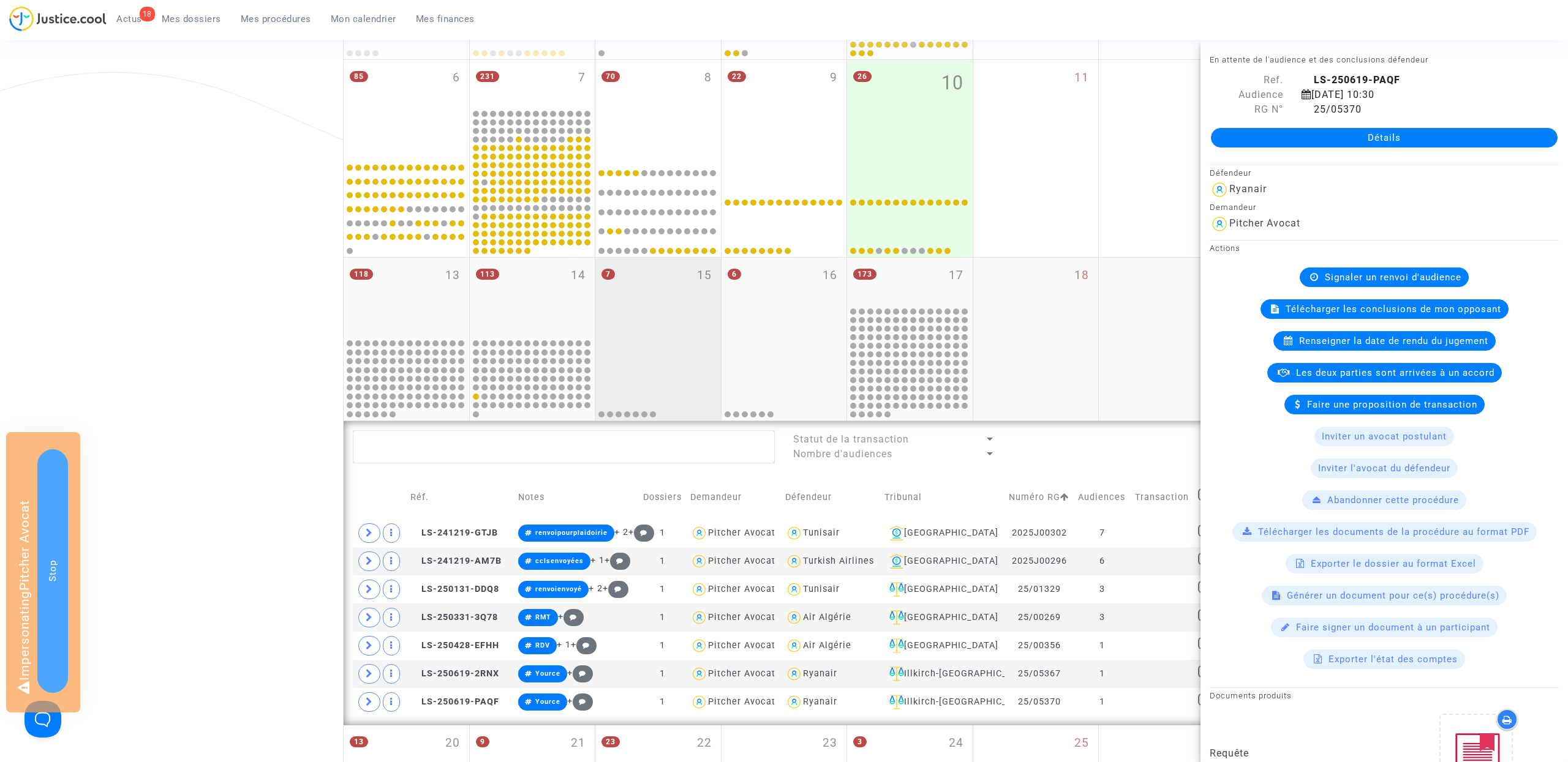
click at [678, 278] on div "7 15" at bounding box center [658, 297] width 126 height 80
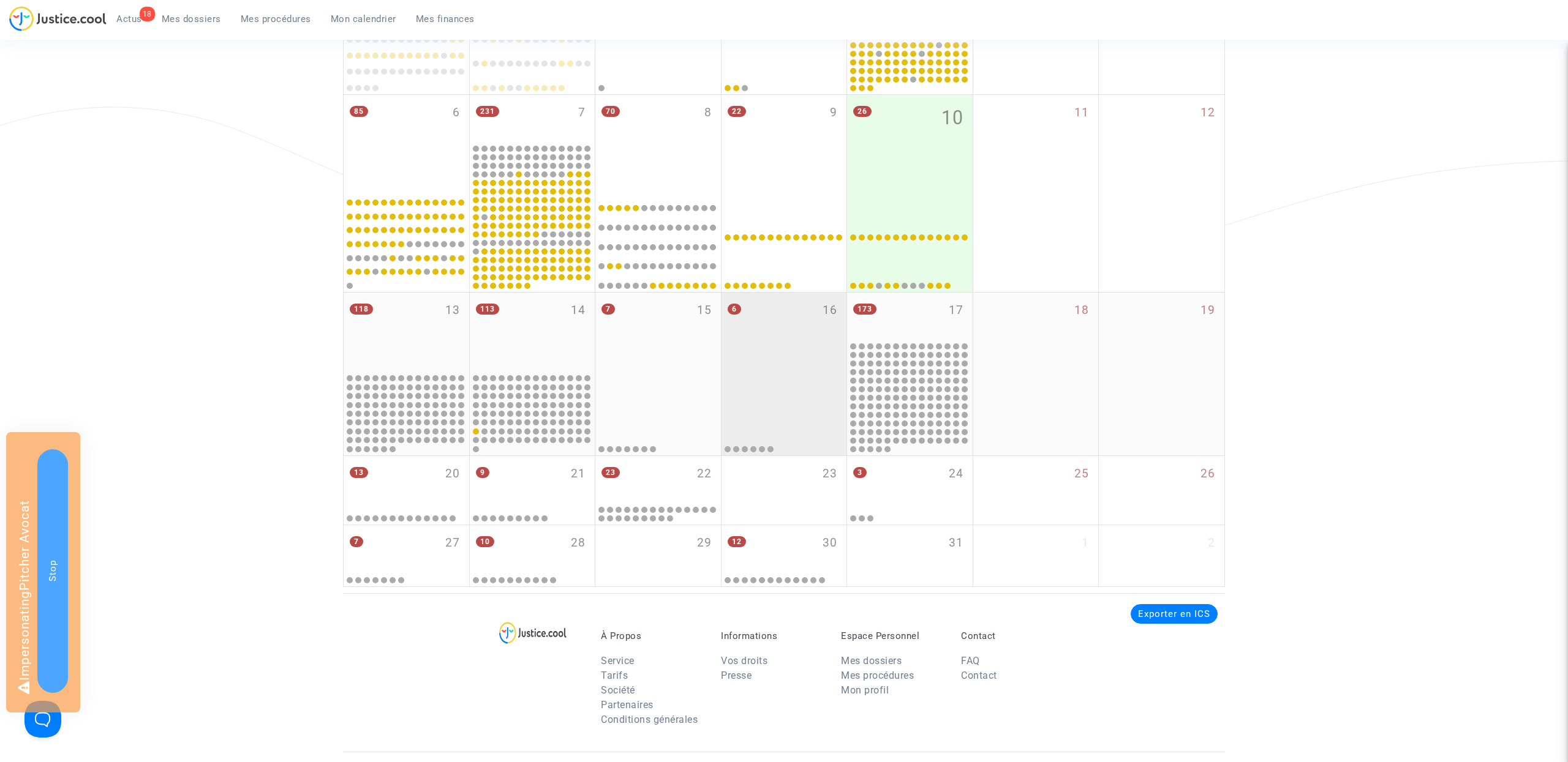
scroll to position [263, 0]
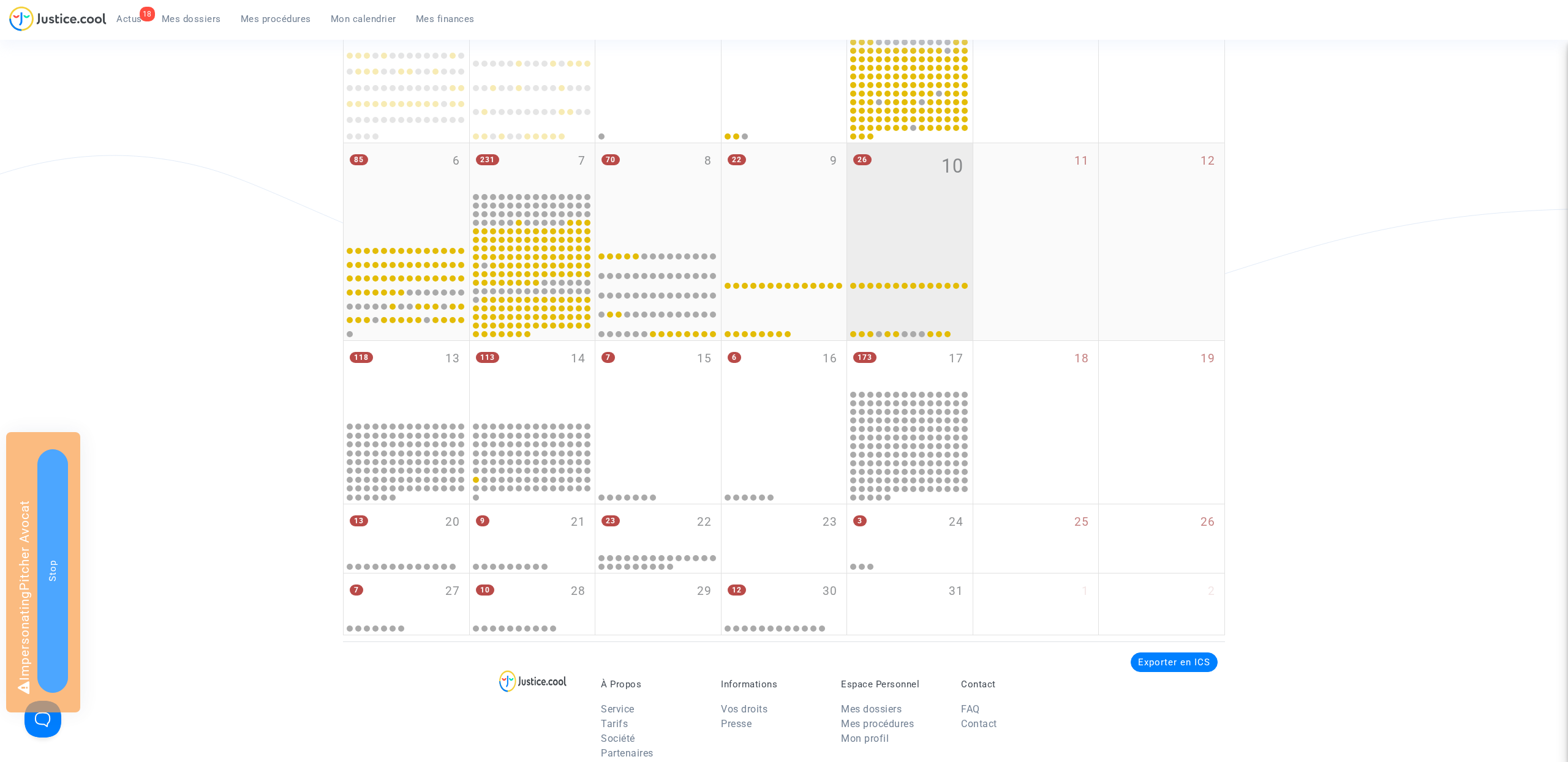
click at [907, 208] on div "26 10" at bounding box center [909, 191] width 126 height 97
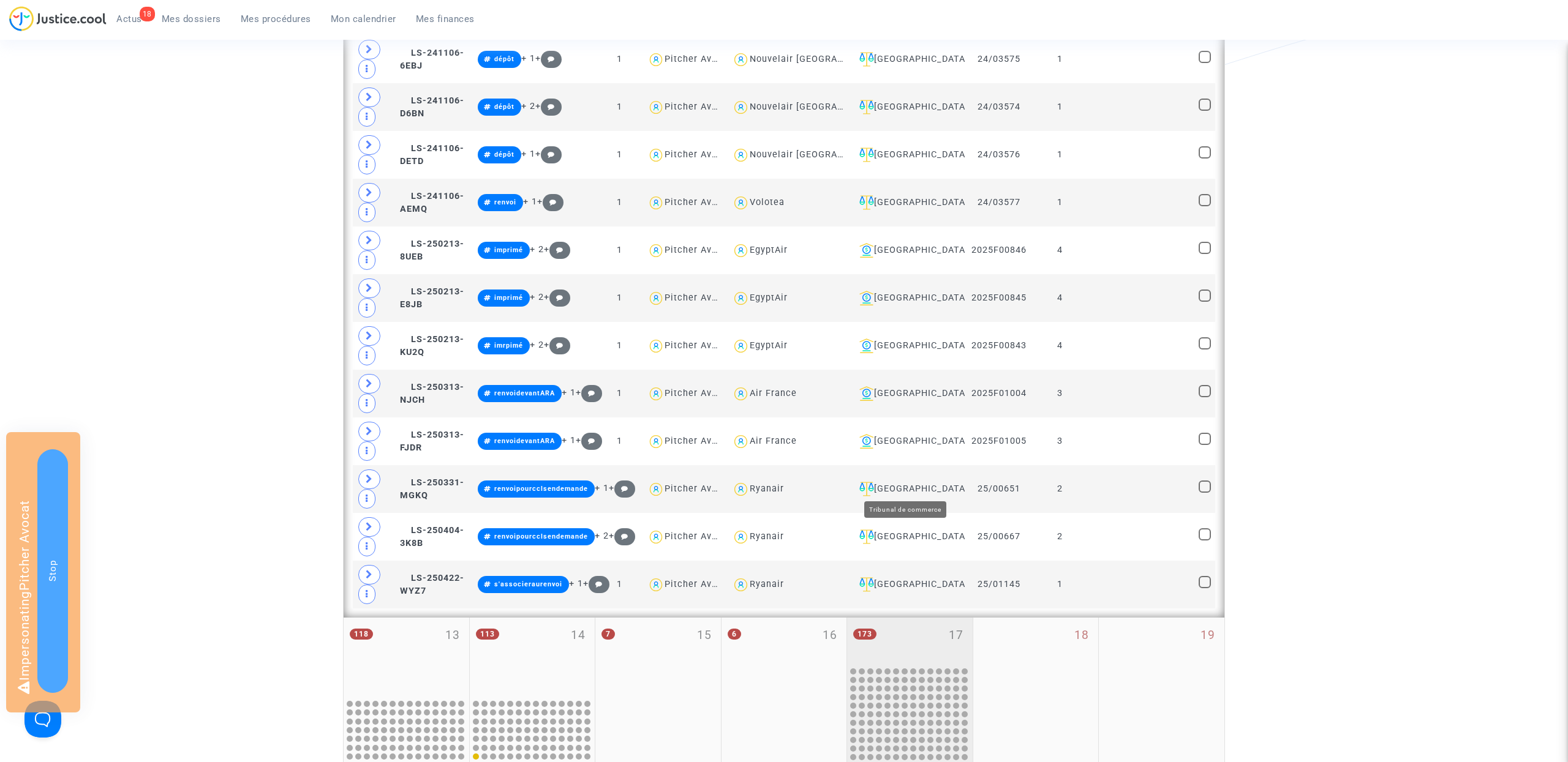
scroll to position [1320, 0]
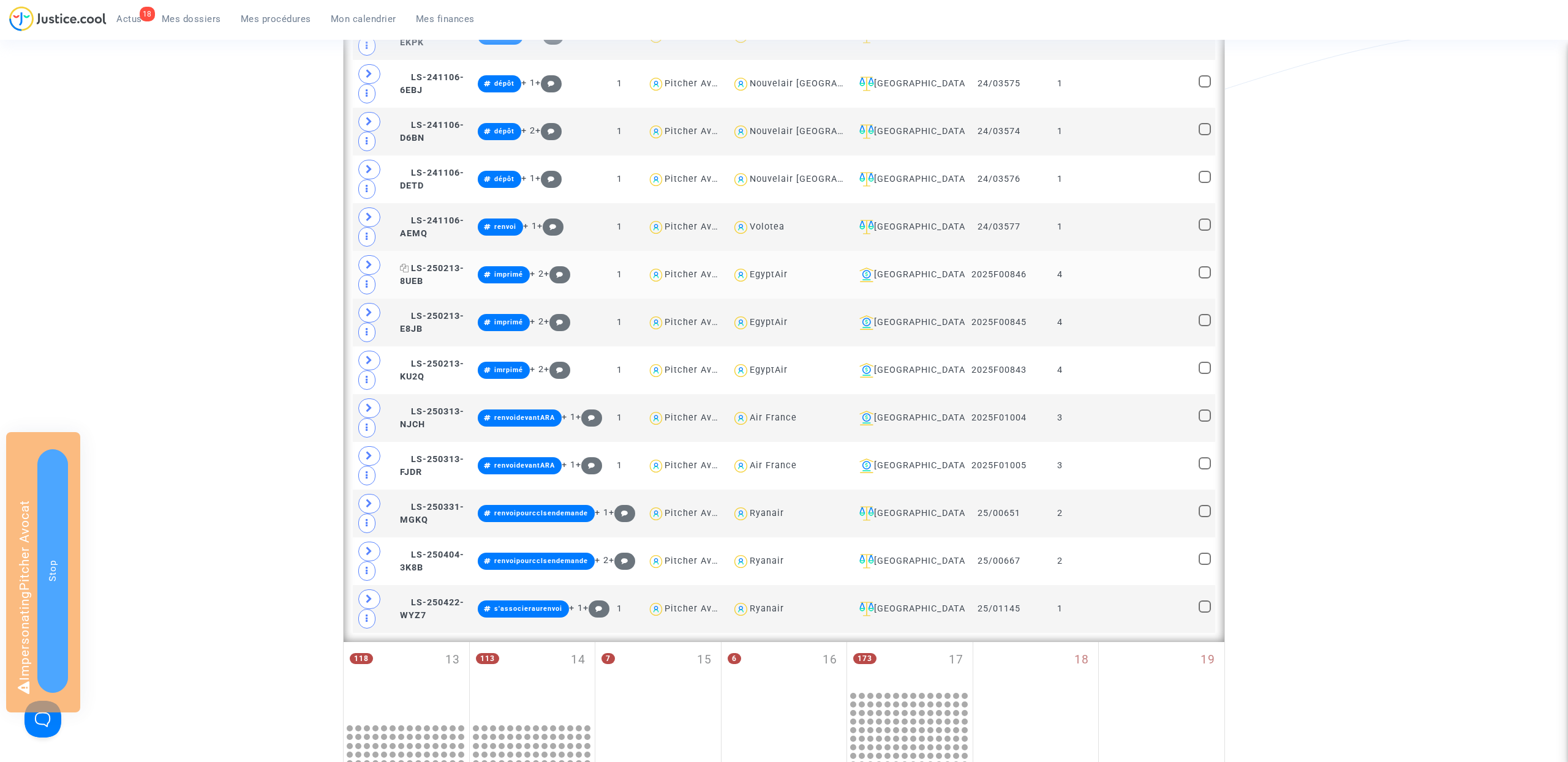
click at [432, 282] on span "LS-250213-8UEB" at bounding box center [431, 275] width 64 height 24
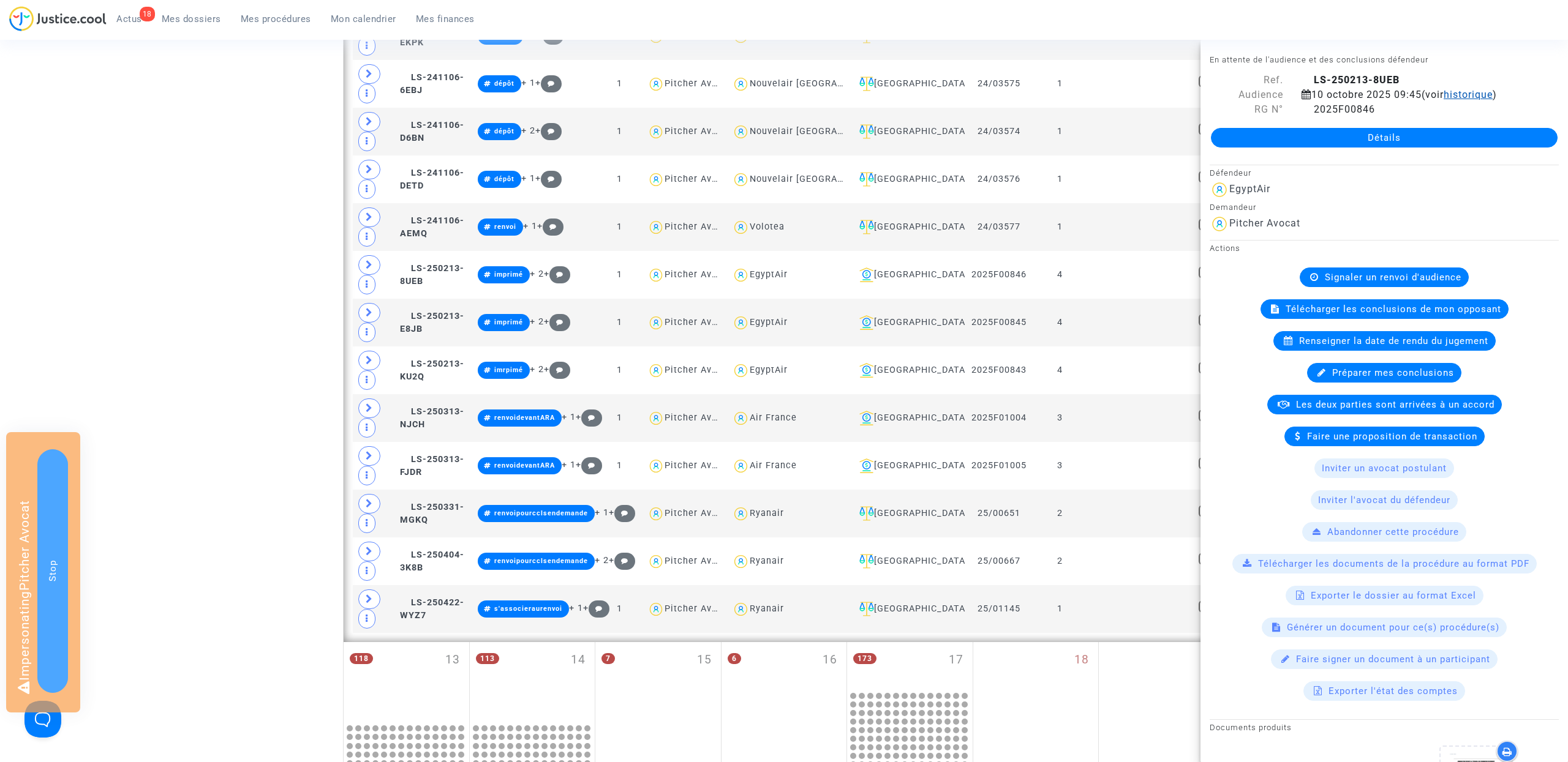
click at [1472, 92] on span "historique" at bounding box center [1468, 94] width 49 height 12
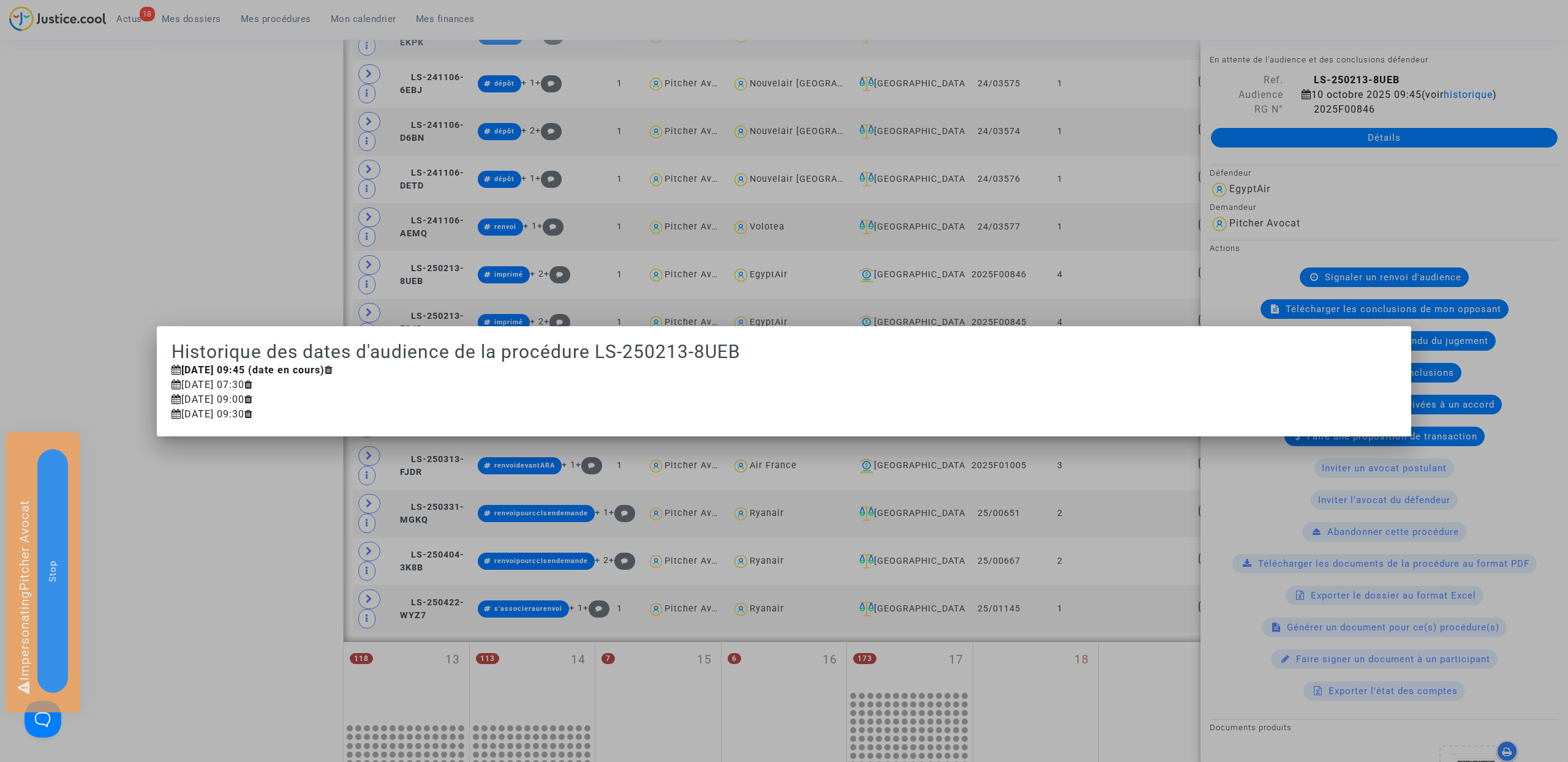
click at [1468, 53] on div at bounding box center [784, 381] width 1568 height 762
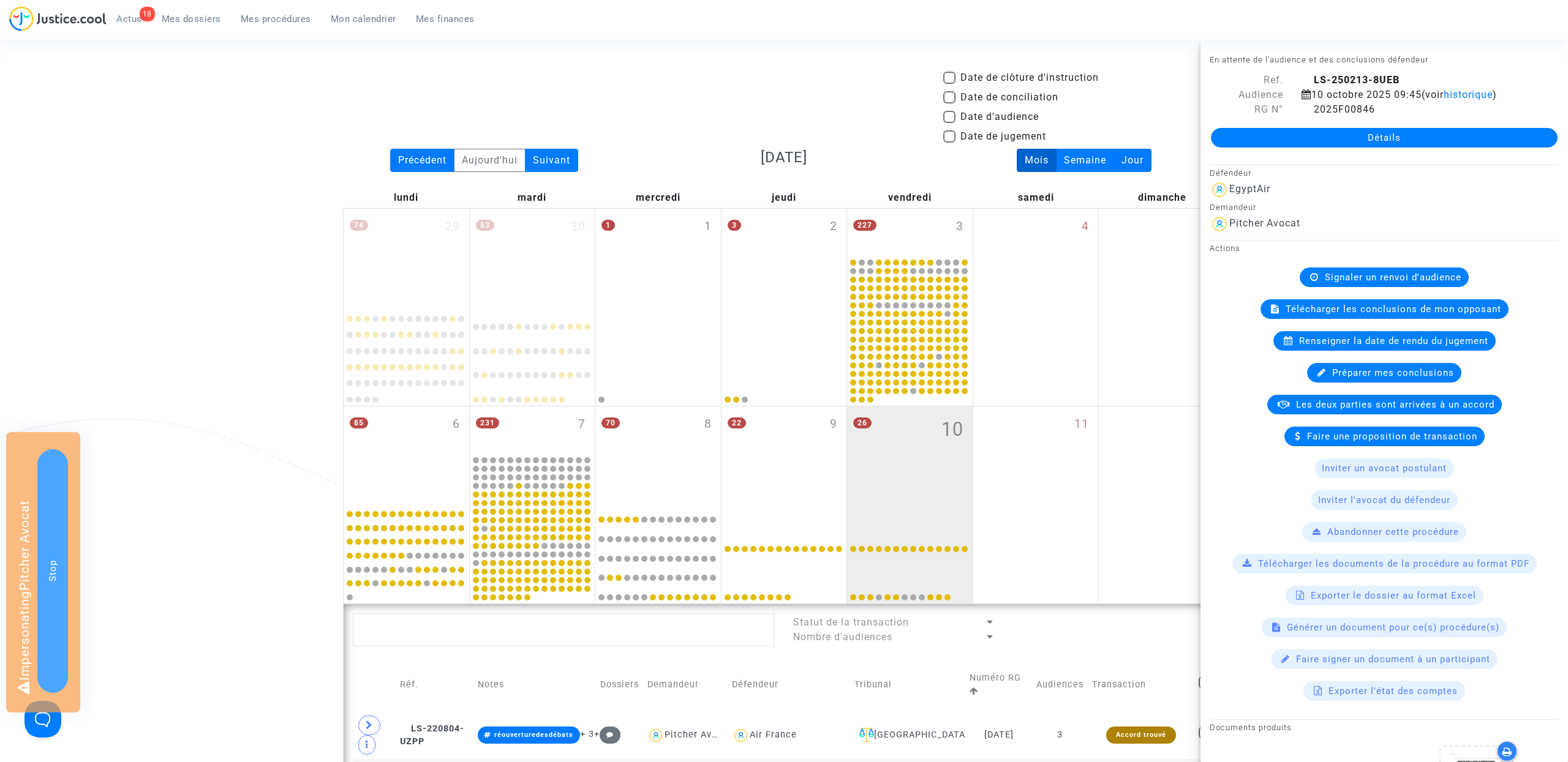
scroll to position [1320, 0]
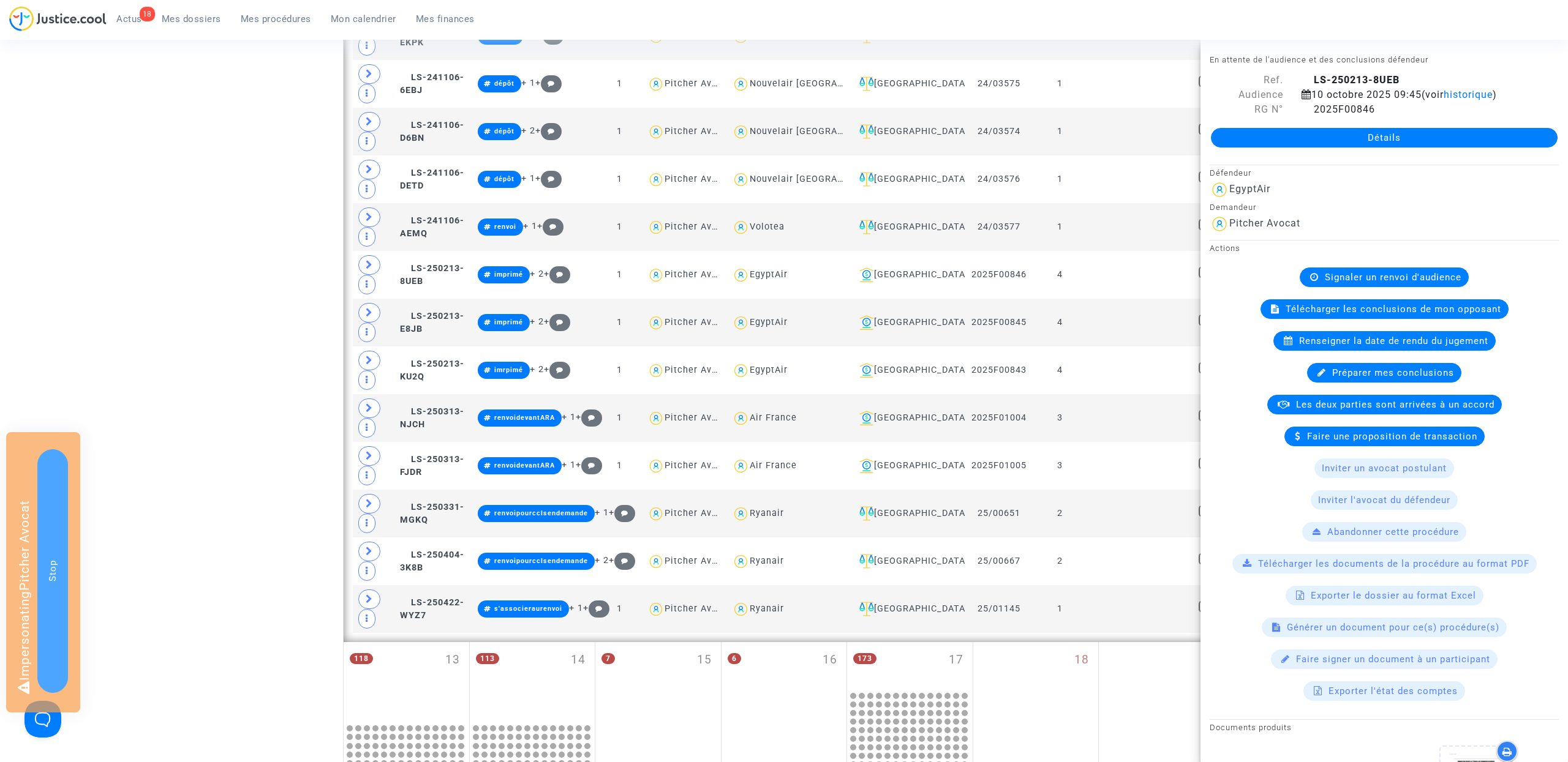
click at [1431, 131] on link "Détails" at bounding box center [1384, 137] width 347 height 20
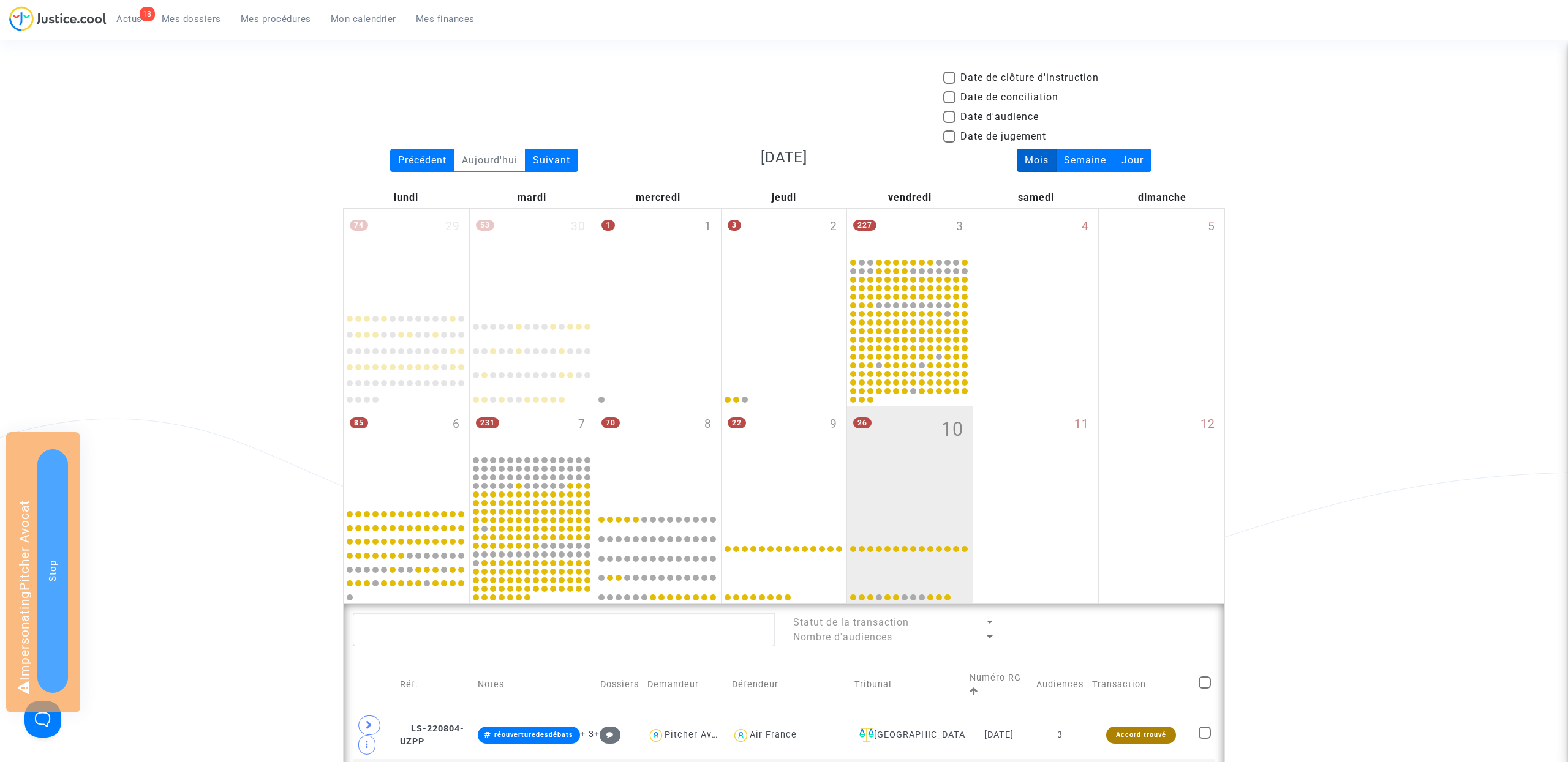
click at [294, 11] on link "Mes procédures" at bounding box center [276, 18] width 90 height 18
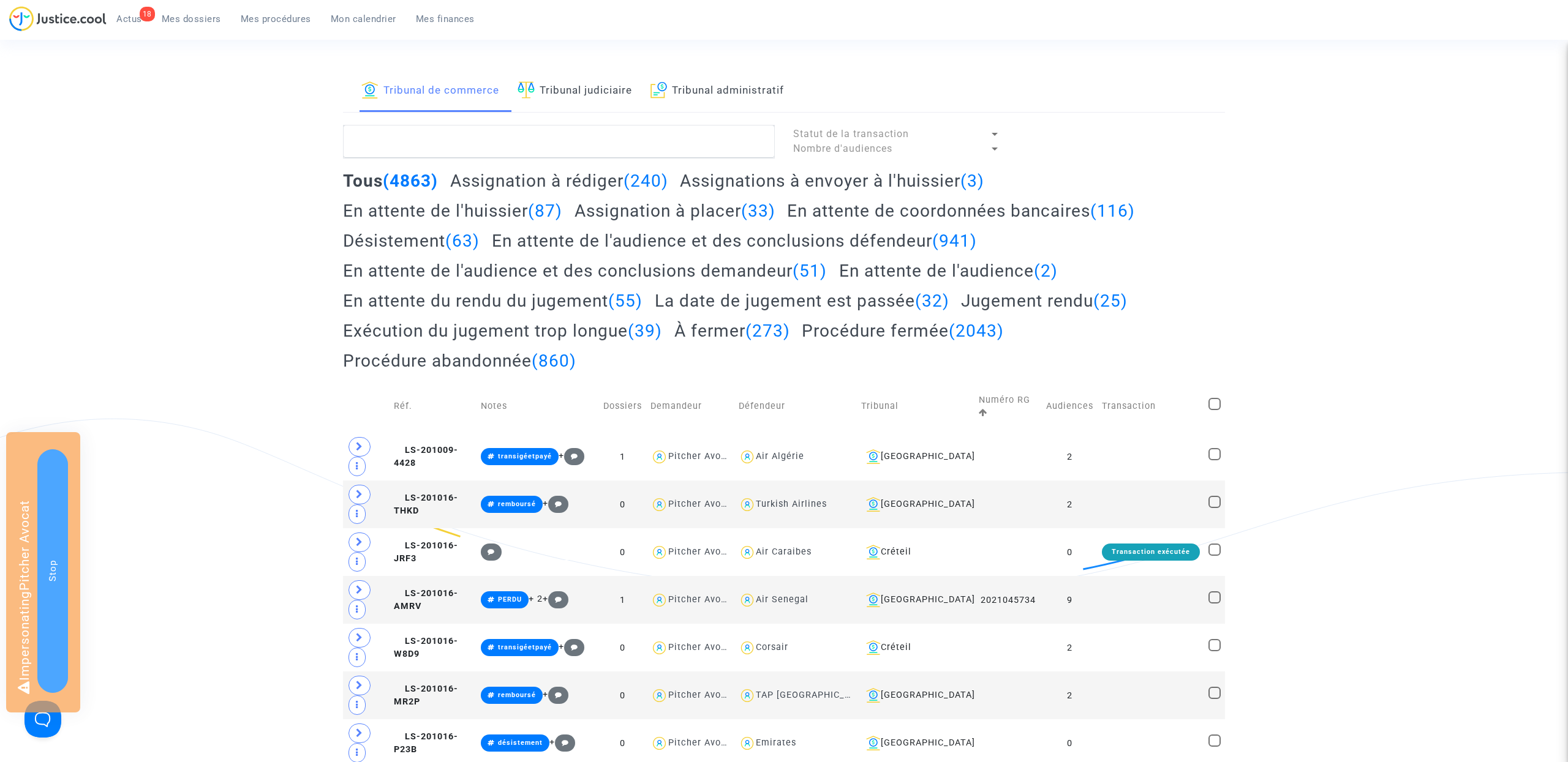
click at [172, 18] on span "Mes dossiers" at bounding box center [191, 19] width 59 height 11
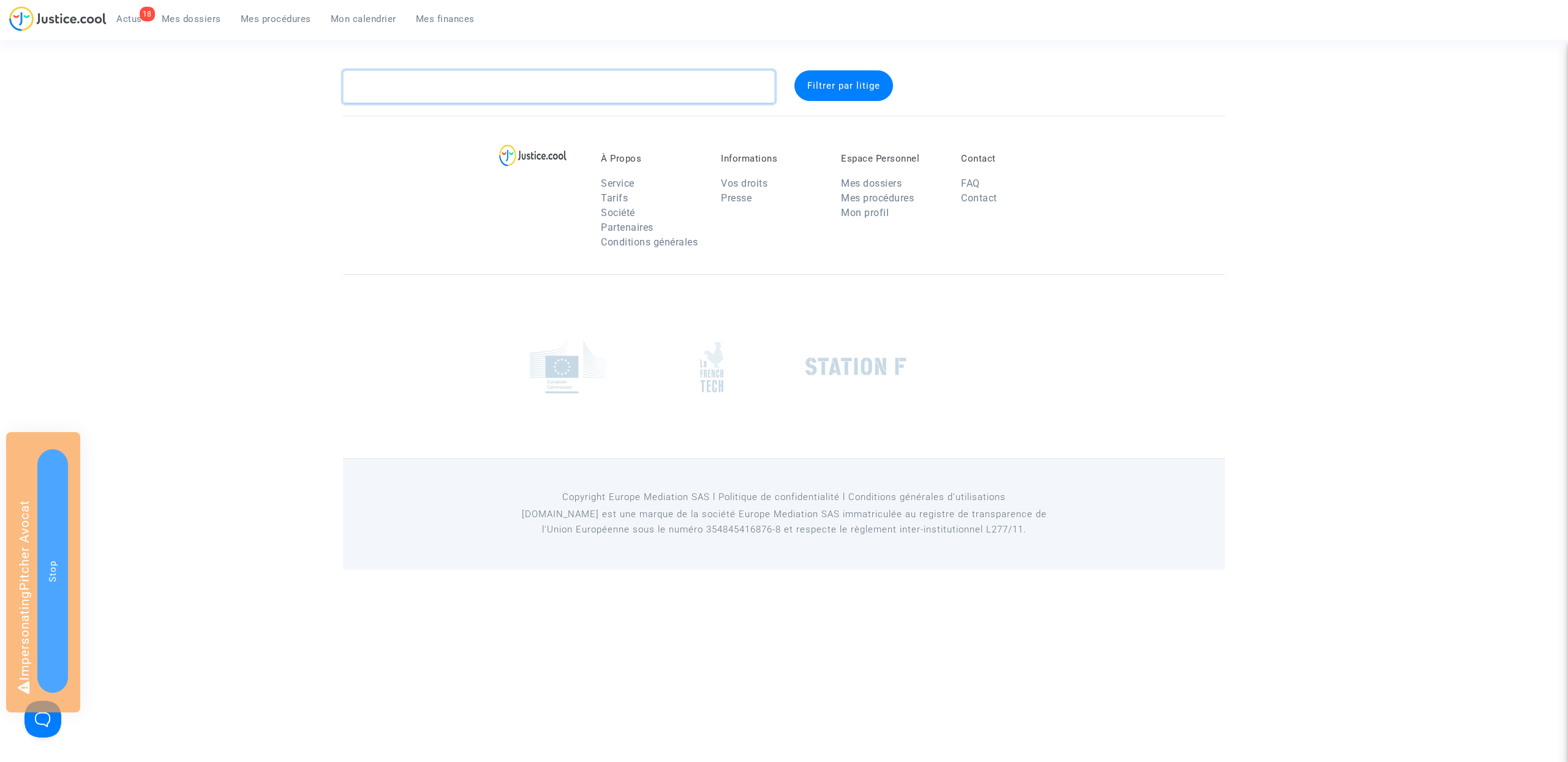
click at [443, 86] on textarea at bounding box center [558, 87] width 432 height 33
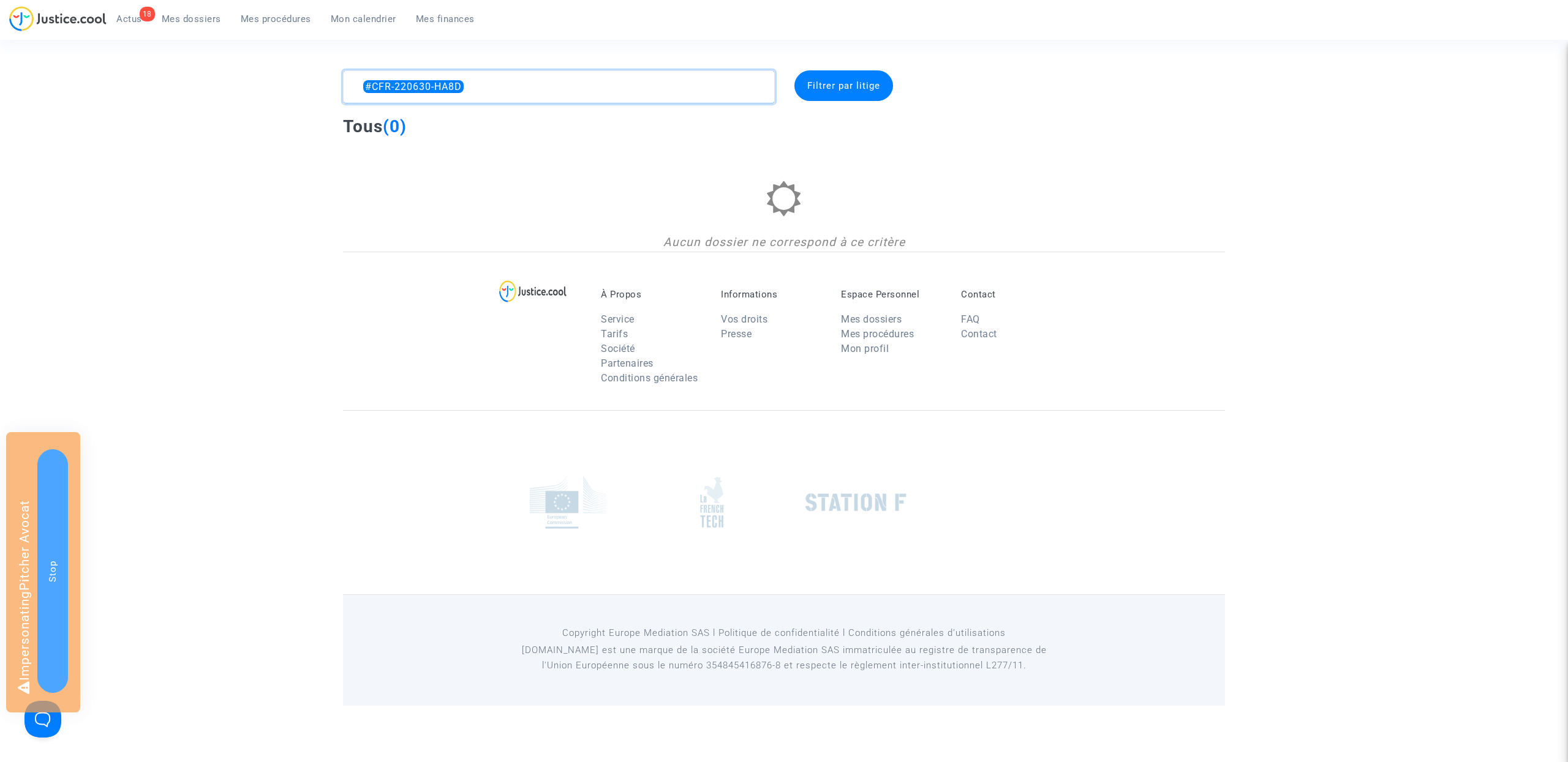
type textarea "#CFR-220630-HA8D"
click at [472, 88] on textarea at bounding box center [558, 87] width 432 height 33
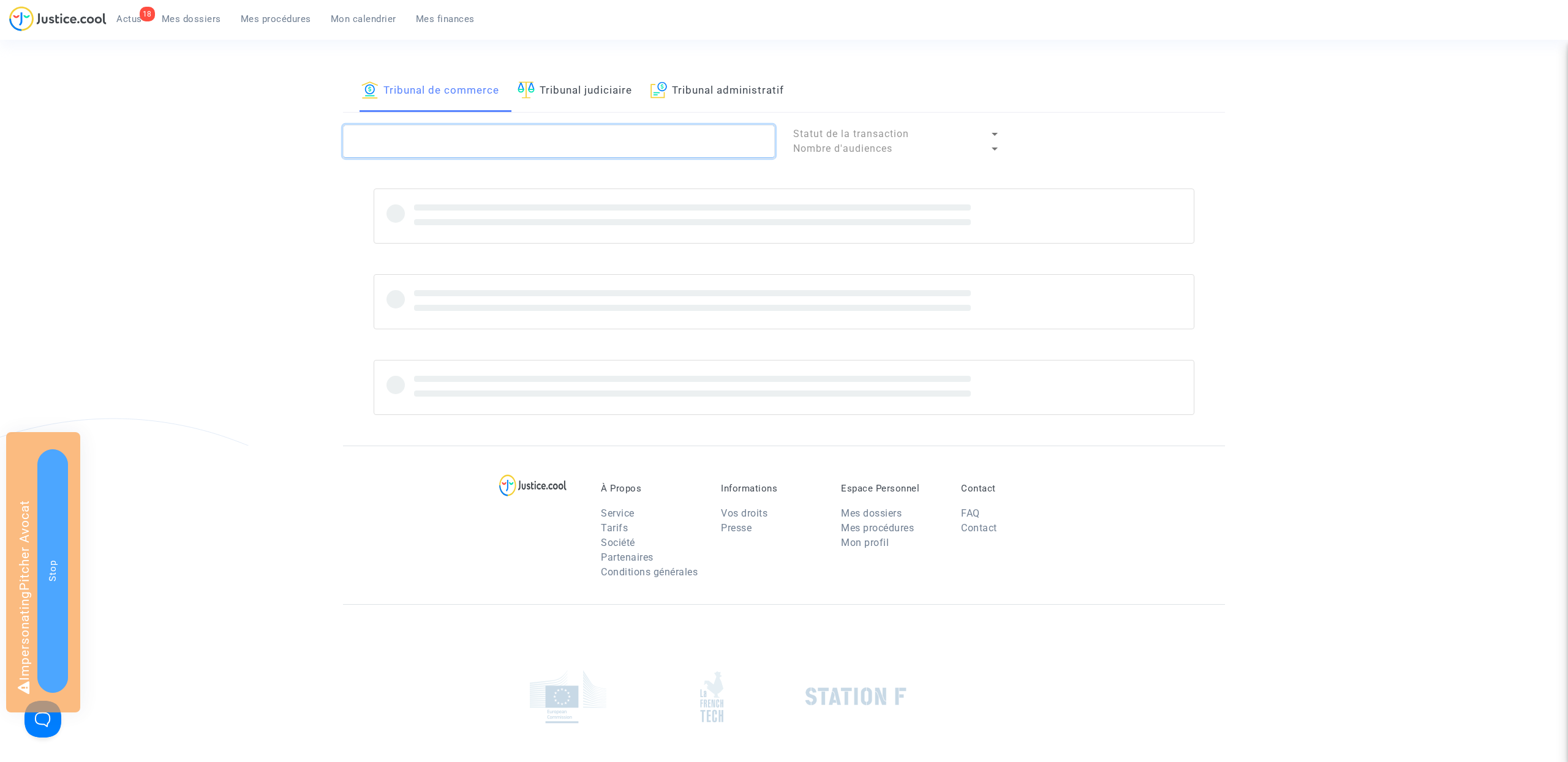
click at [472, 137] on textarea at bounding box center [558, 141] width 432 height 33
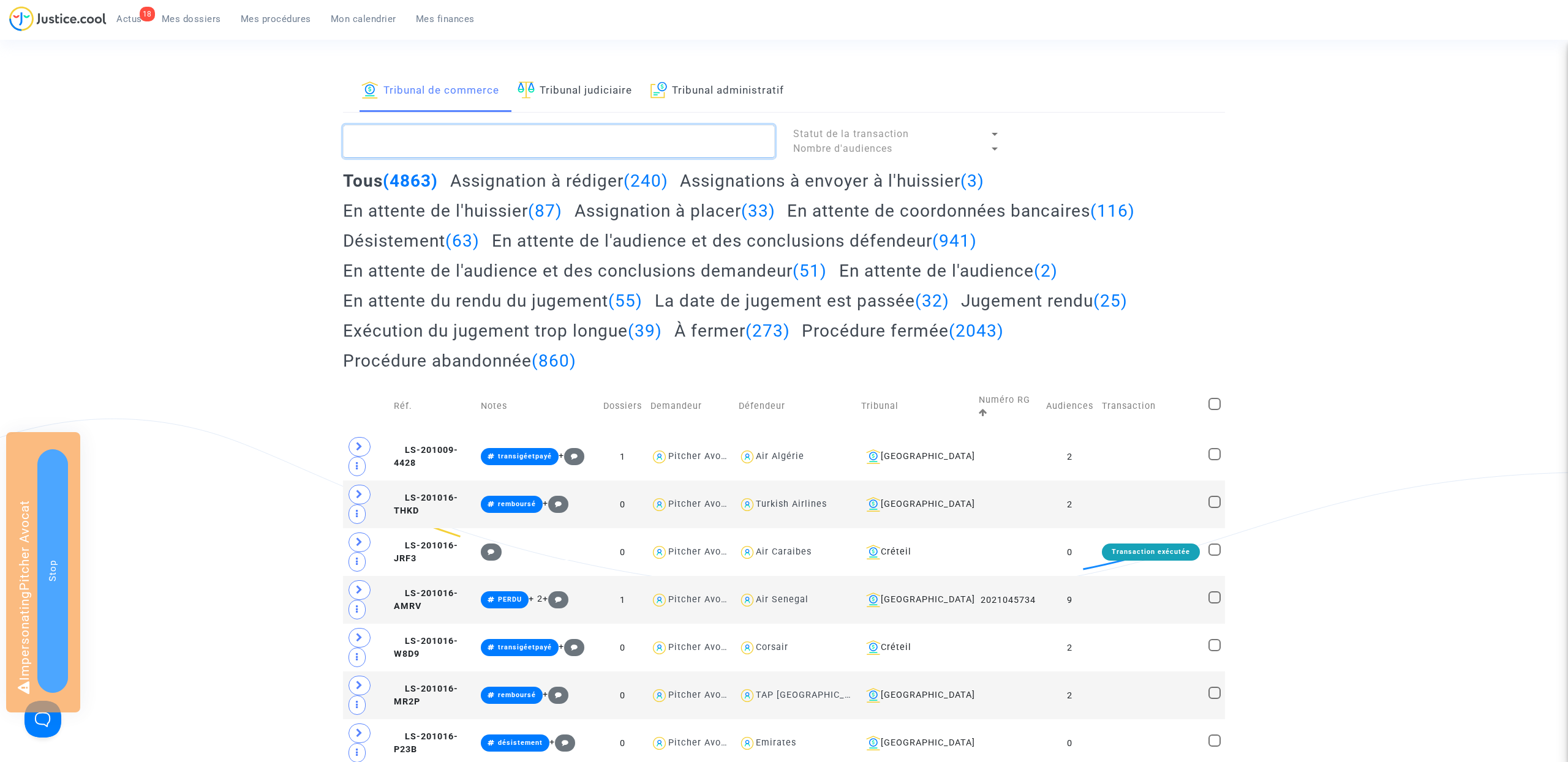
paste textarea "#paris"
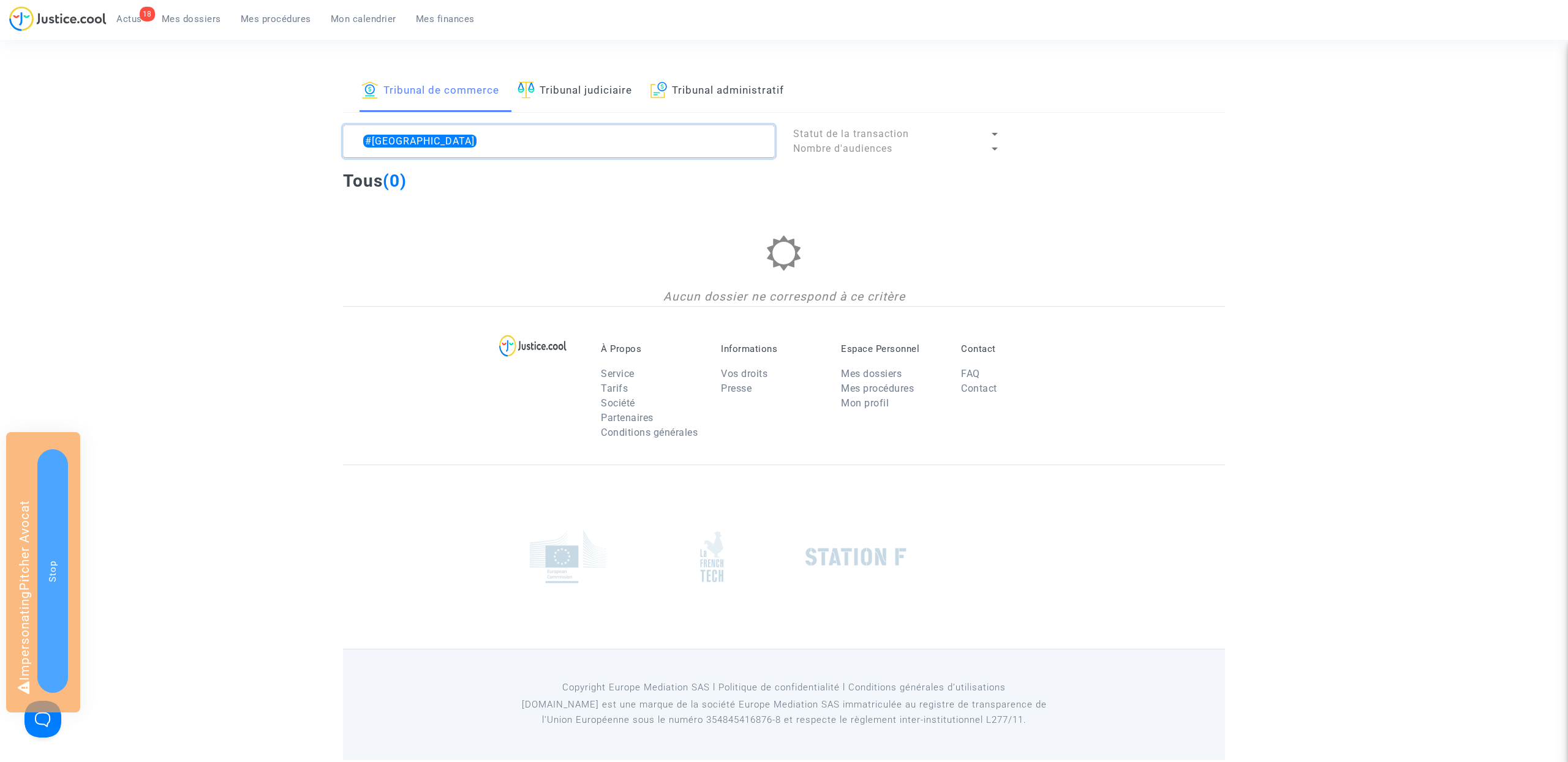
type textarea "#paris"
click at [552, 103] on link "Tribunal judiciaire" at bounding box center [574, 91] width 115 height 42
click at [434, 146] on textarea at bounding box center [558, 141] width 432 height 33
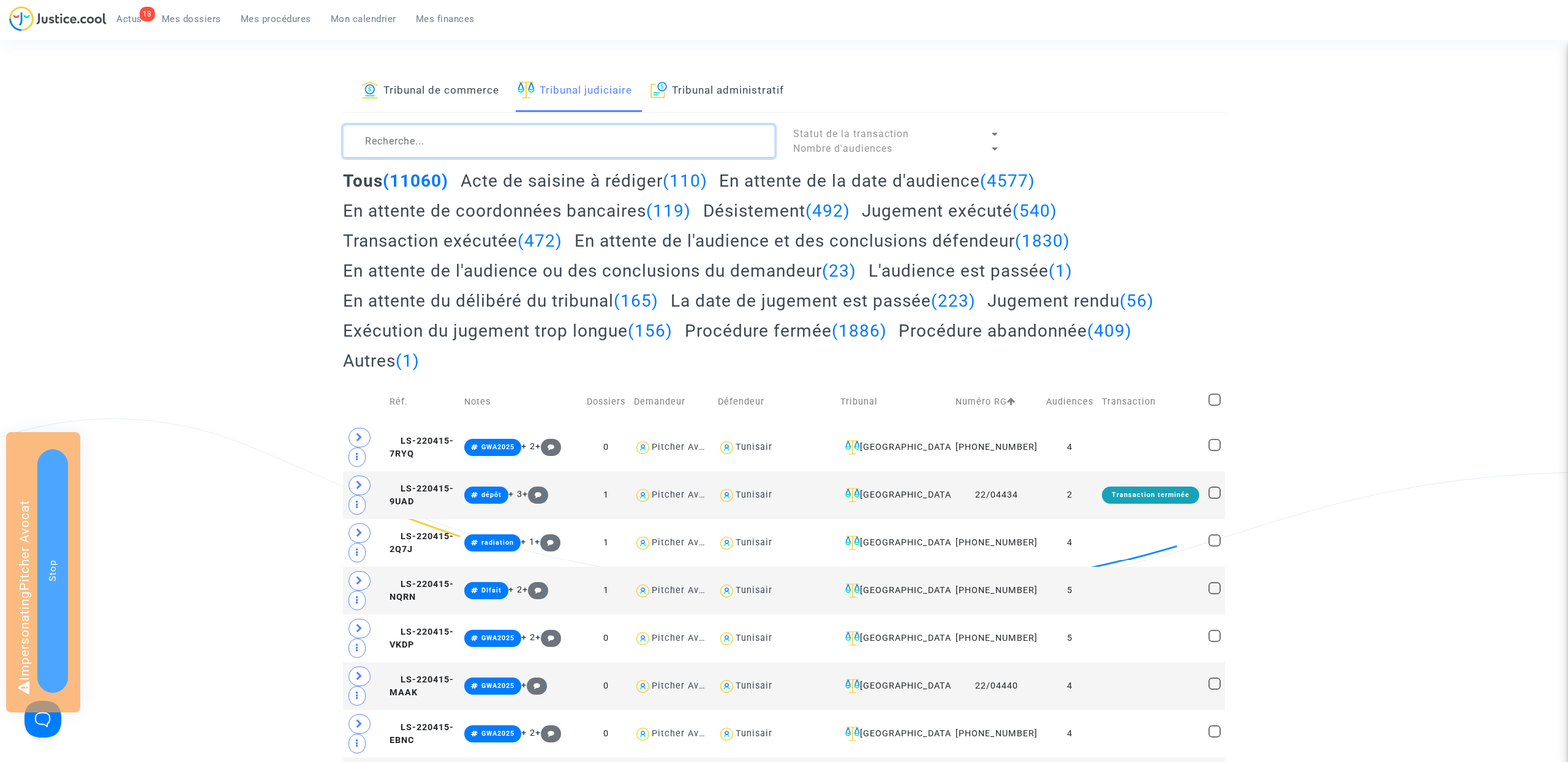
paste textarea "#paris"
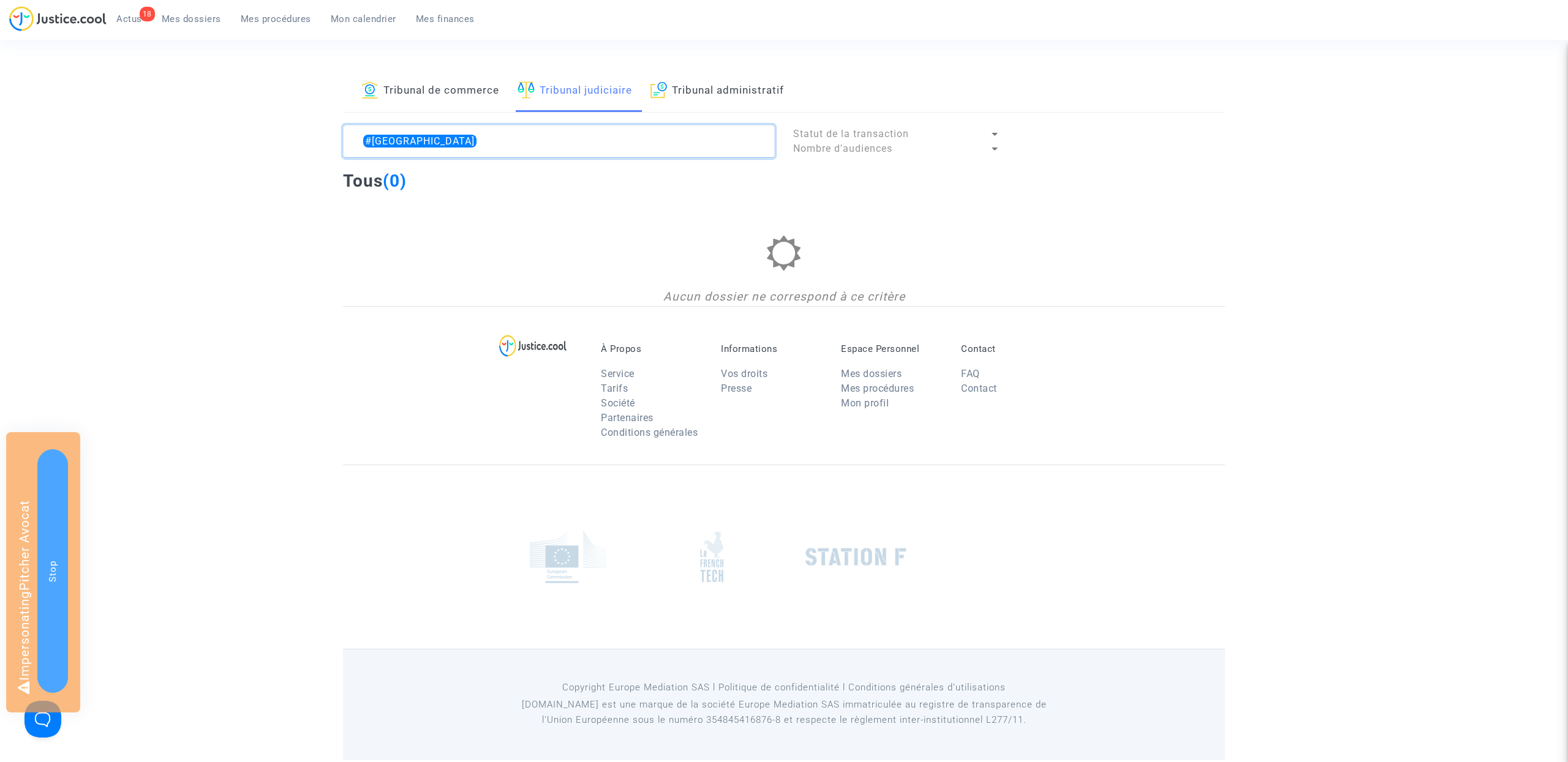
type textarea "#paris"
click at [432, 99] on link "Tribunal de commerce" at bounding box center [431, 91] width 137 height 42
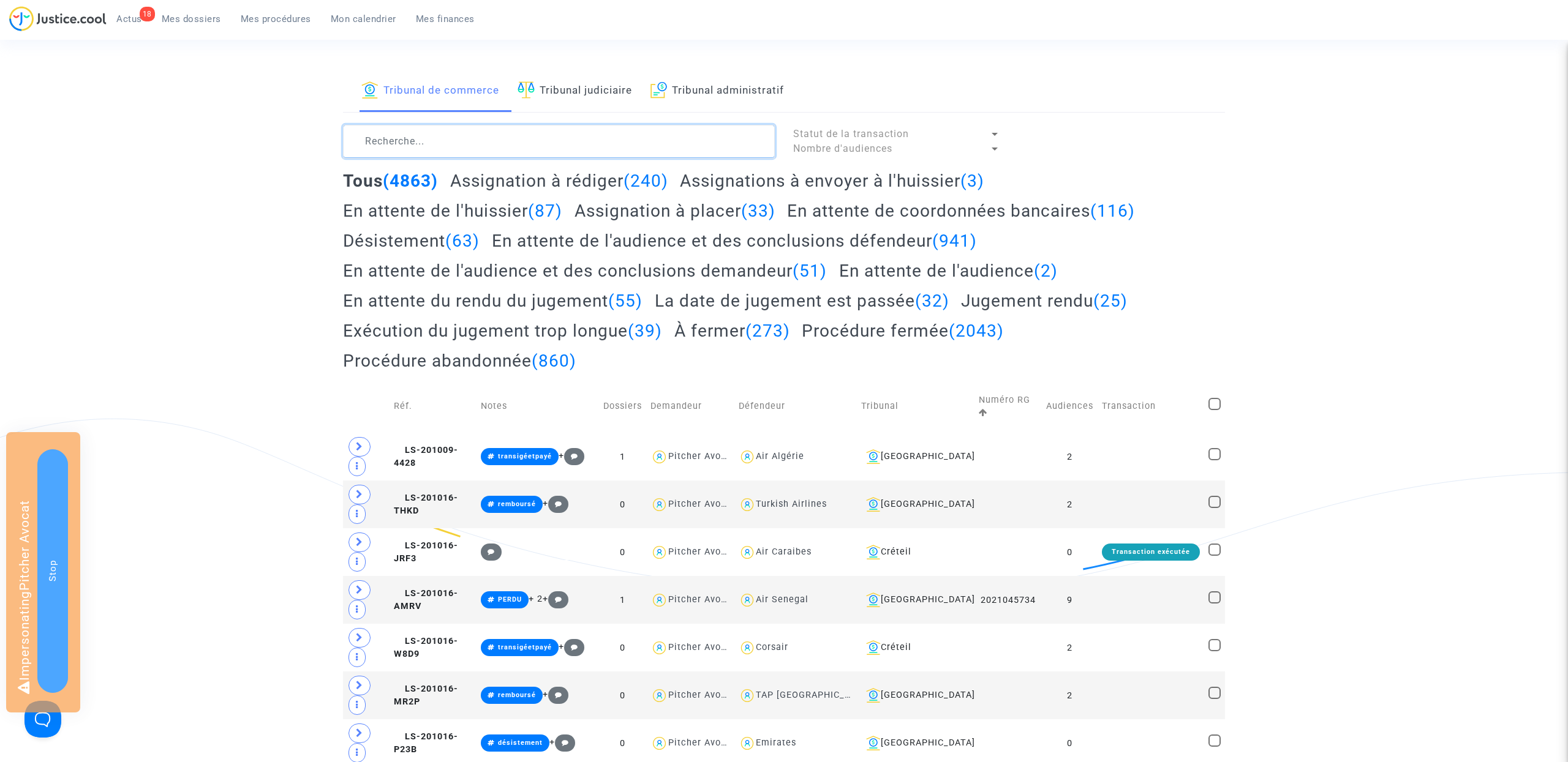
click at [385, 140] on textarea at bounding box center [558, 141] width 432 height 33
paste textarea "#paris"
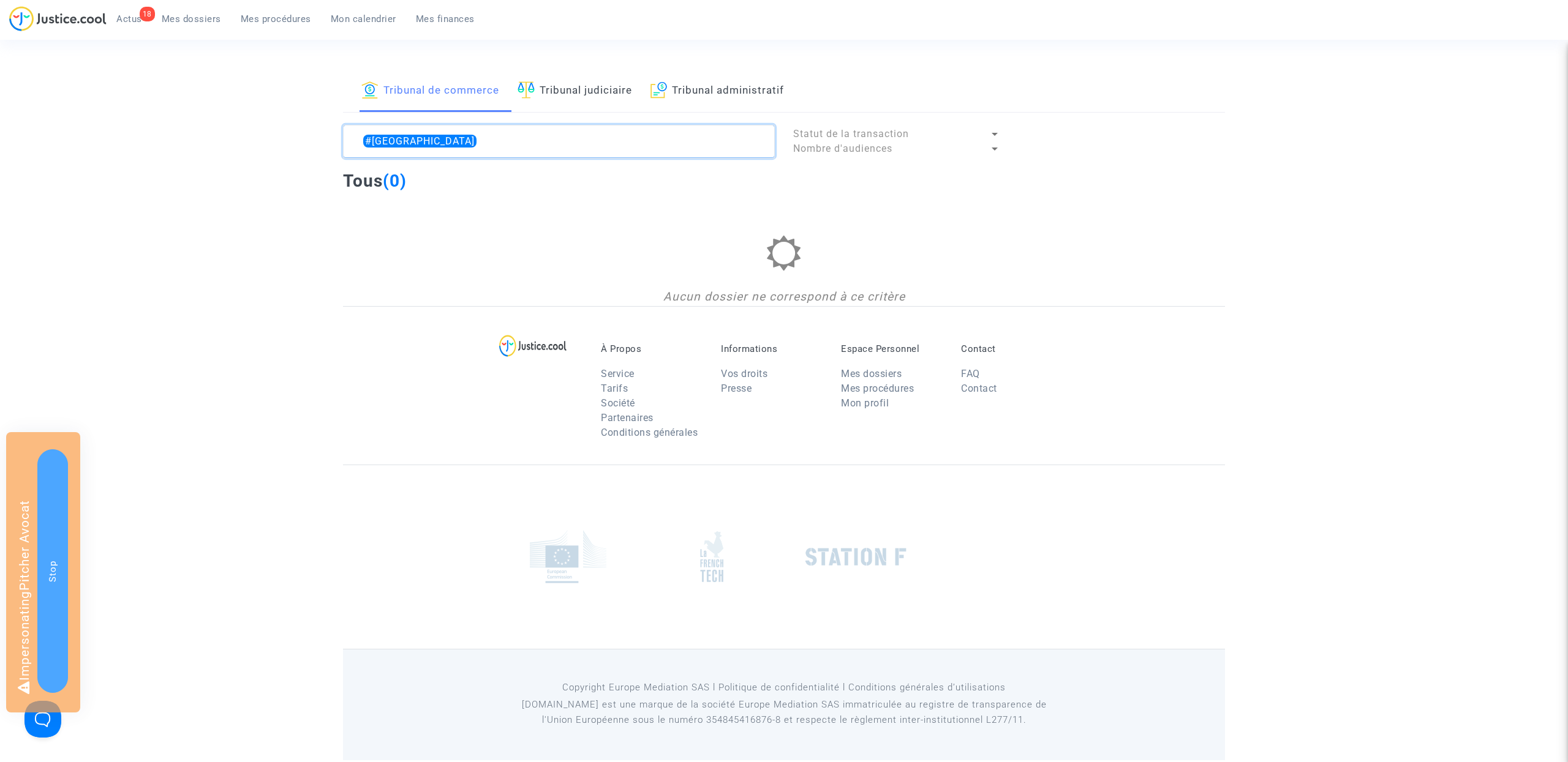
click at [426, 137] on textarea at bounding box center [558, 141] width 432 height 33
type textarea "#marseille"
click at [612, 93] on link "Tribunal judiciaire" at bounding box center [574, 91] width 115 height 42
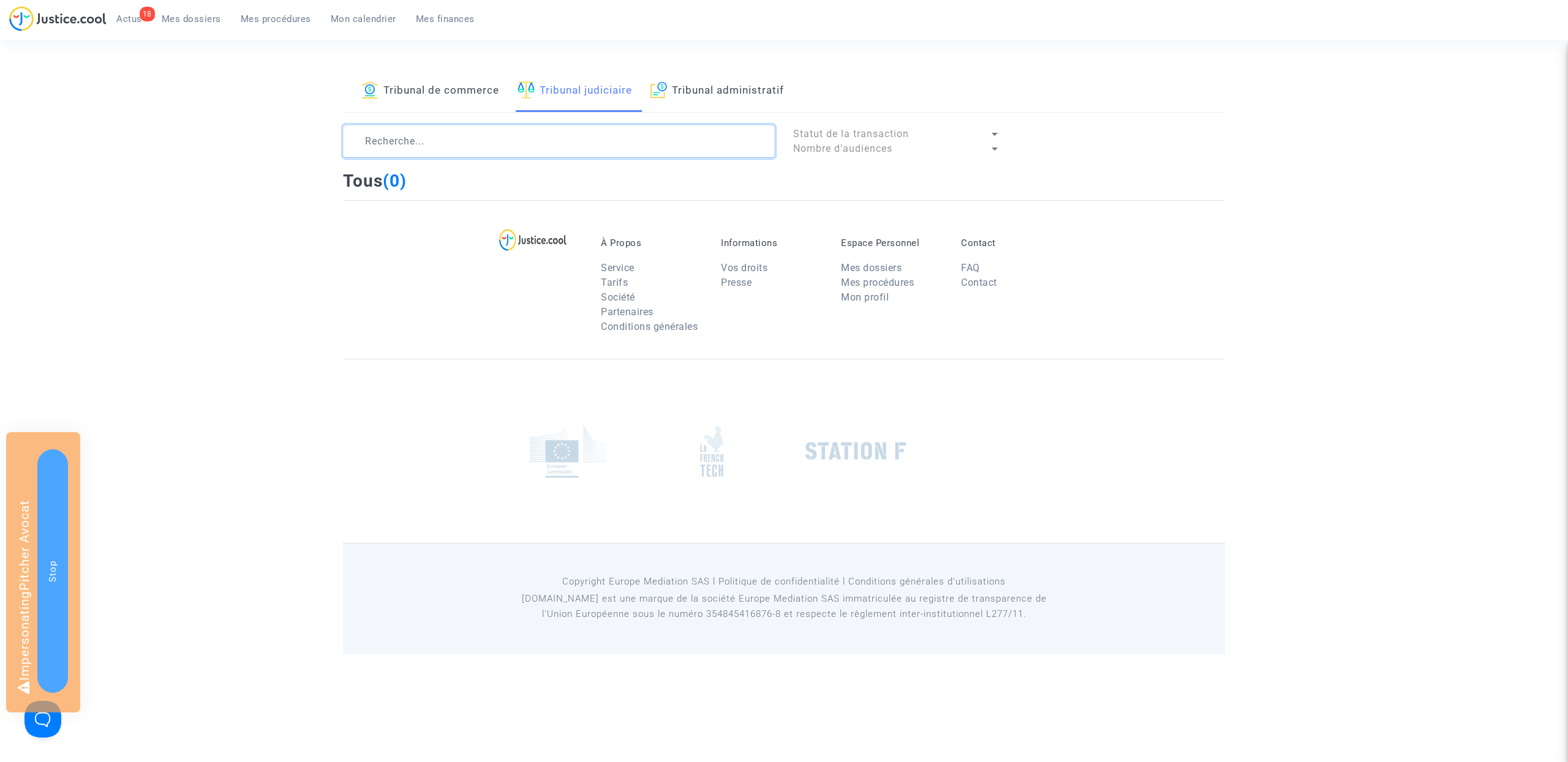
click at [477, 151] on textarea at bounding box center [558, 141] width 432 height 33
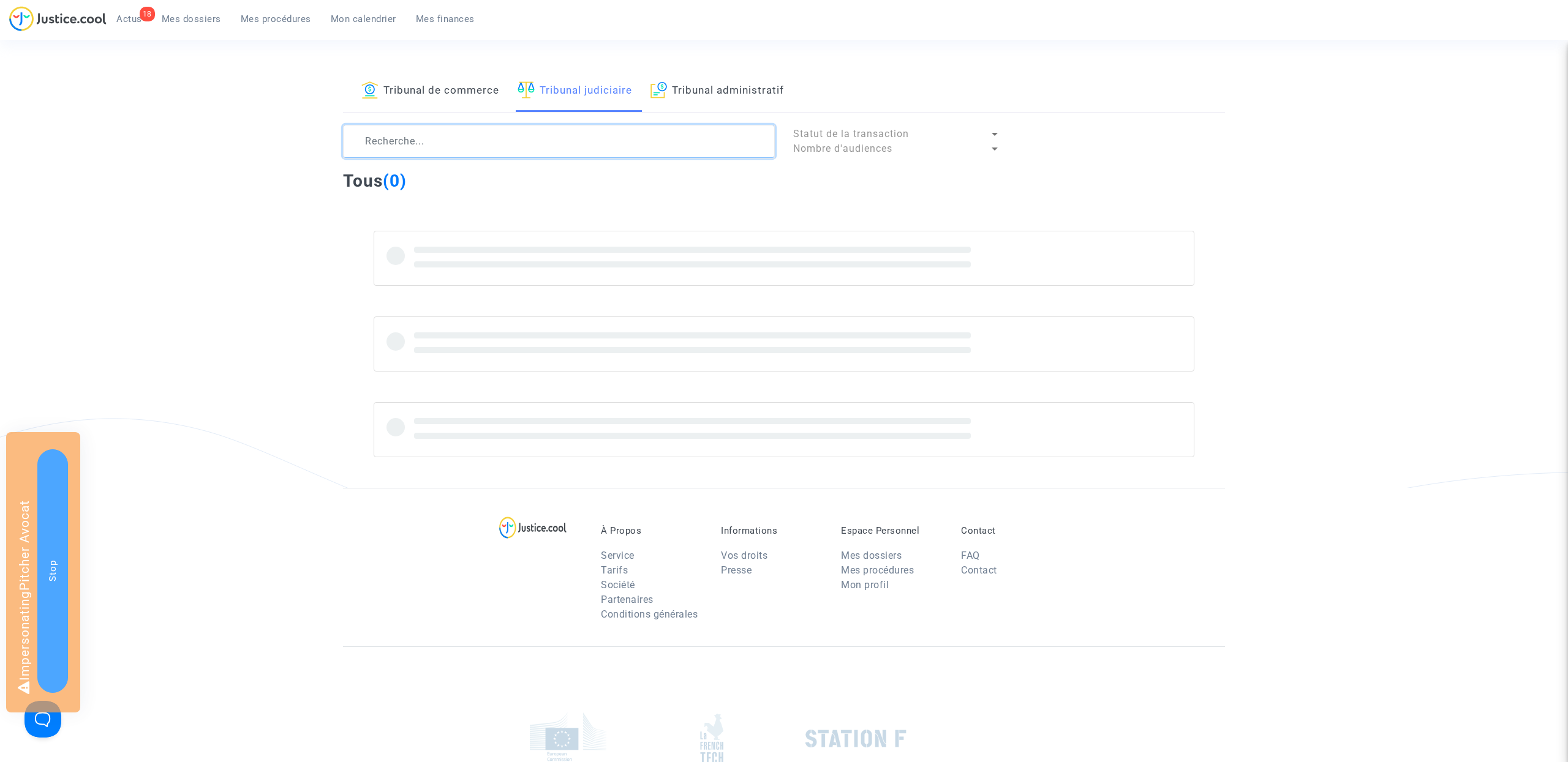
paste textarea "#marseille"
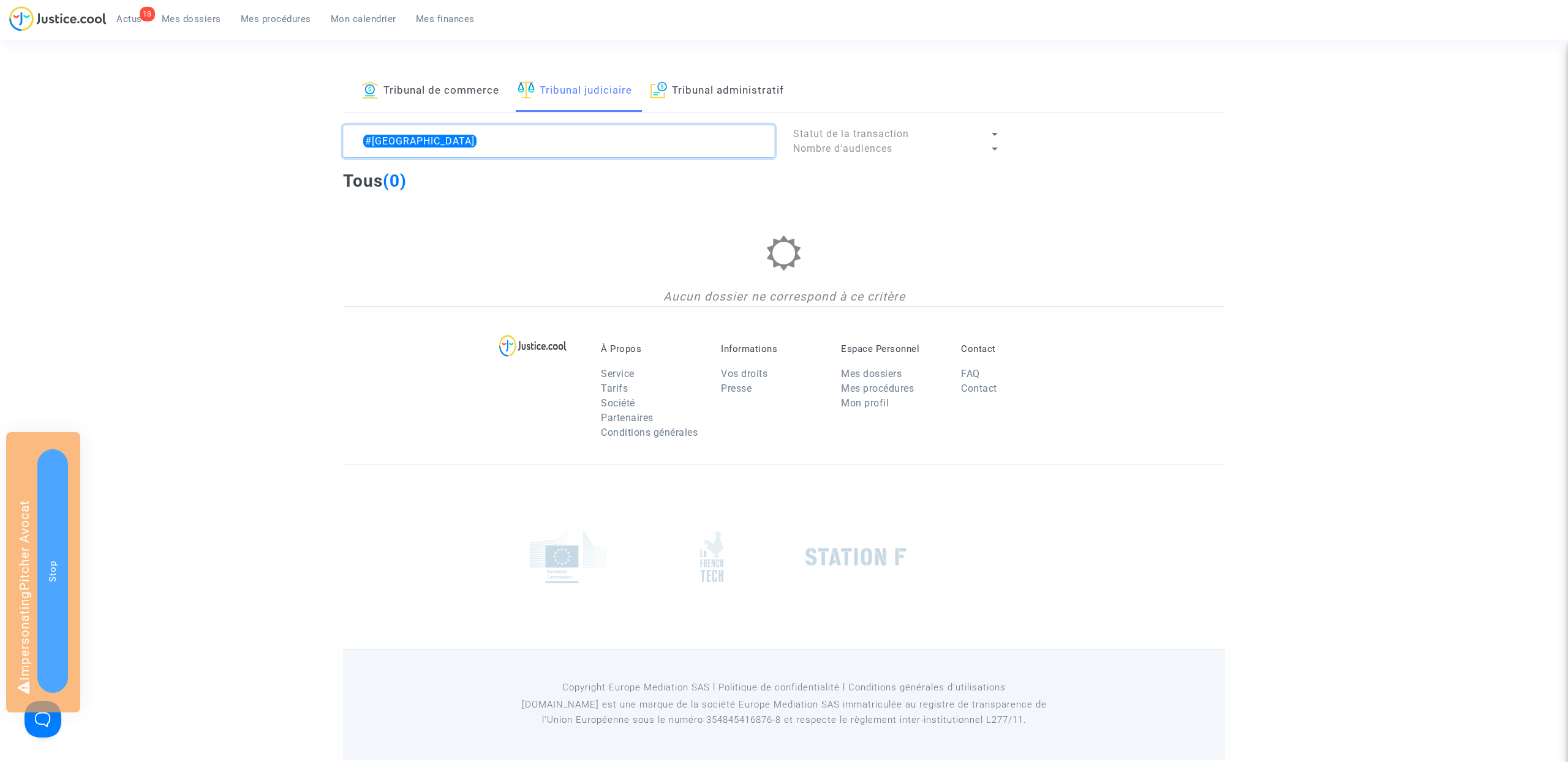
click at [448, 137] on textarea at bounding box center [558, 141] width 432 height 33
paste textarea "79898"
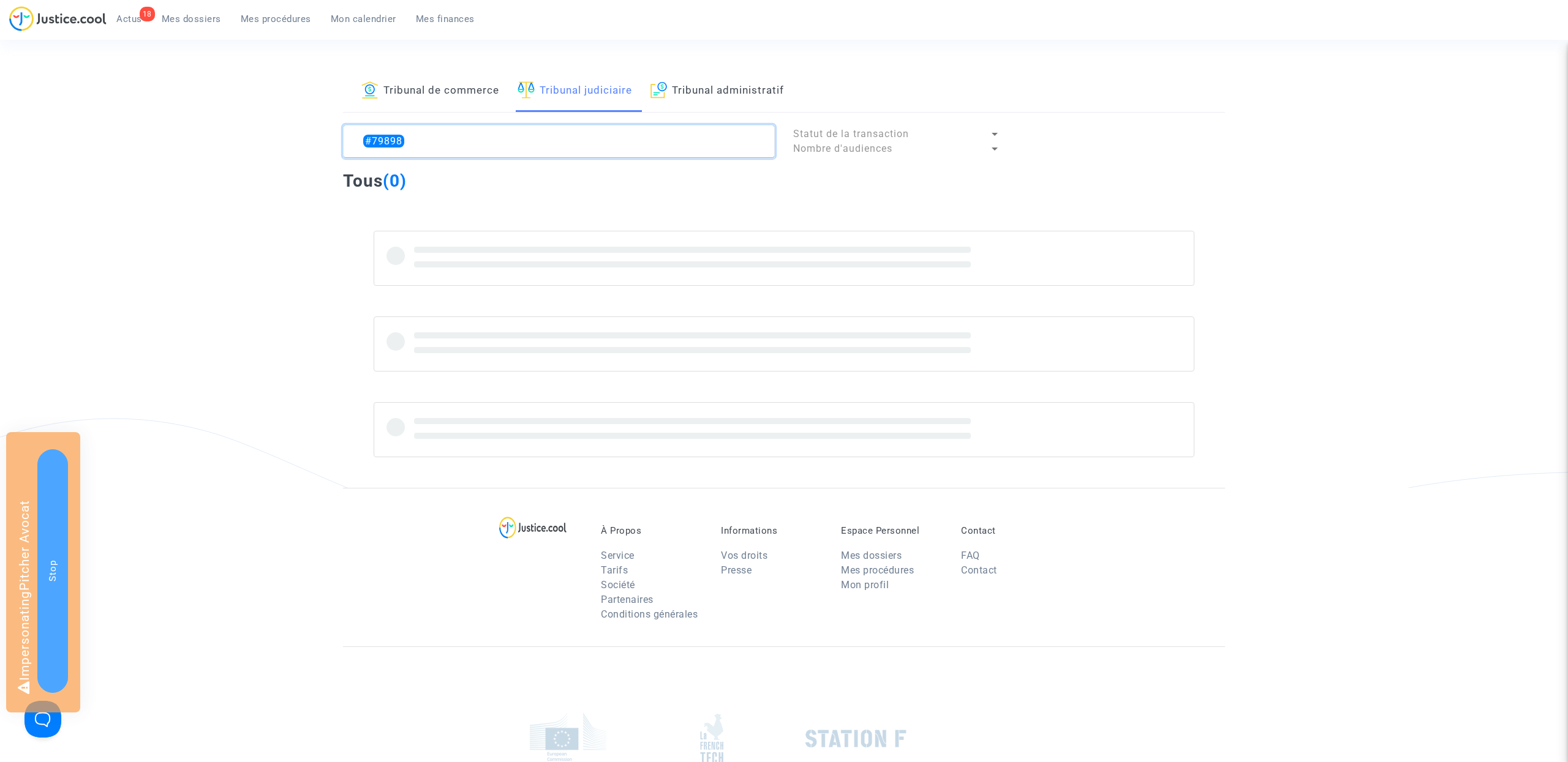
type textarea "#79898"
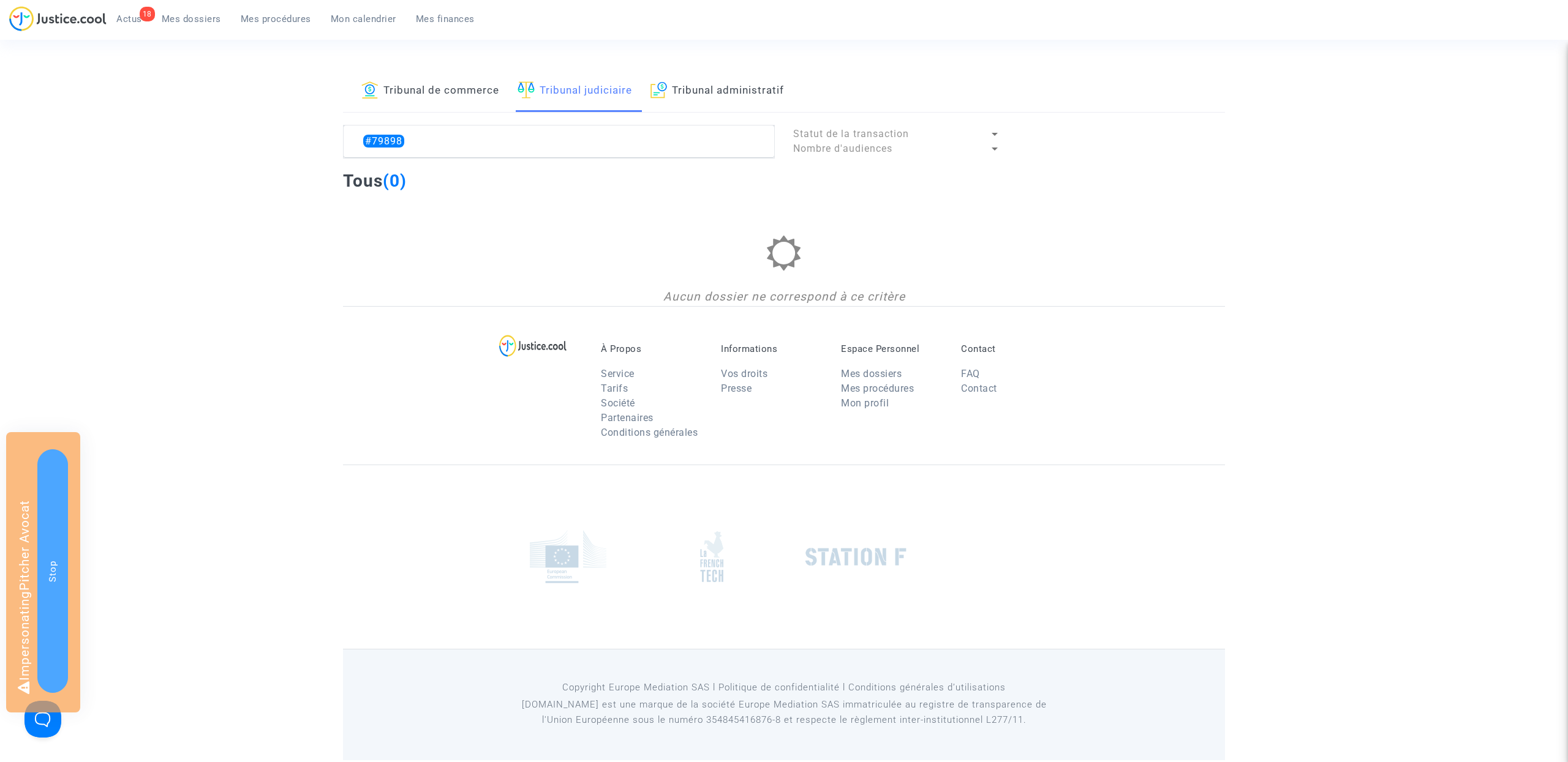
click at [439, 96] on link "Tribunal de commerce" at bounding box center [431, 91] width 137 height 42
click at [439, 146] on textarea at bounding box center [558, 141] width 432 height 33
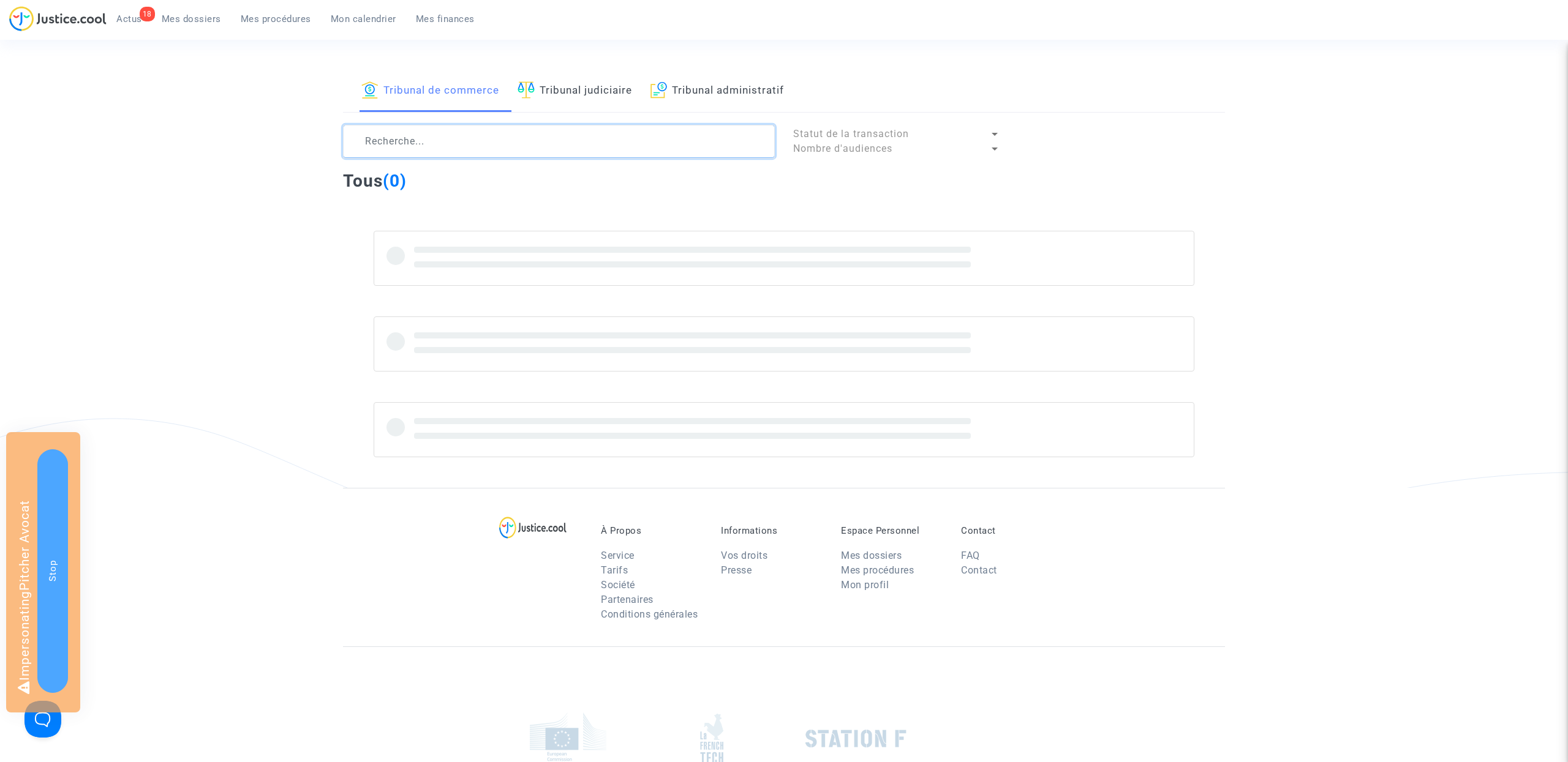
paste textarea "#79898"
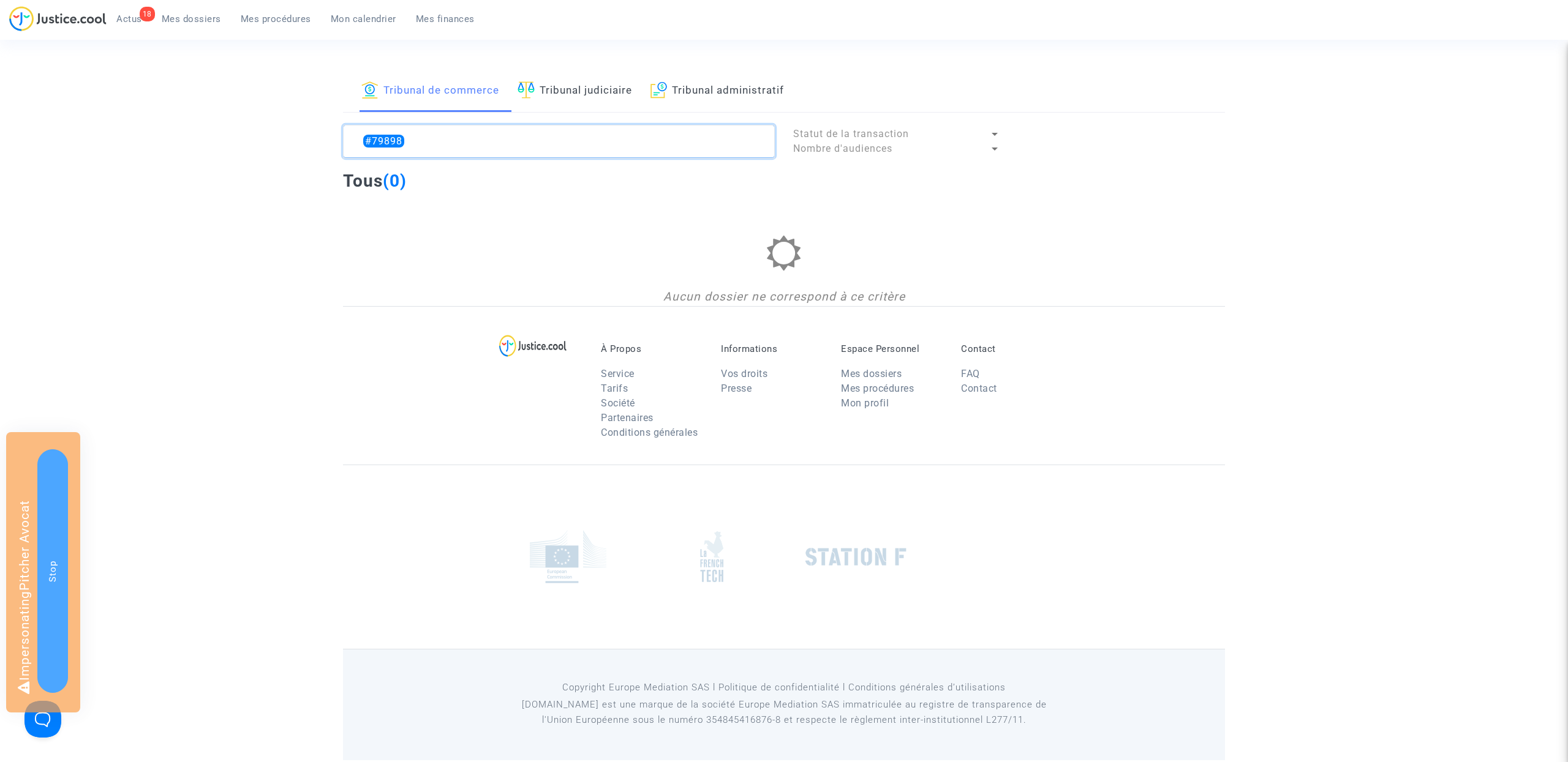
type textarea "#79898"
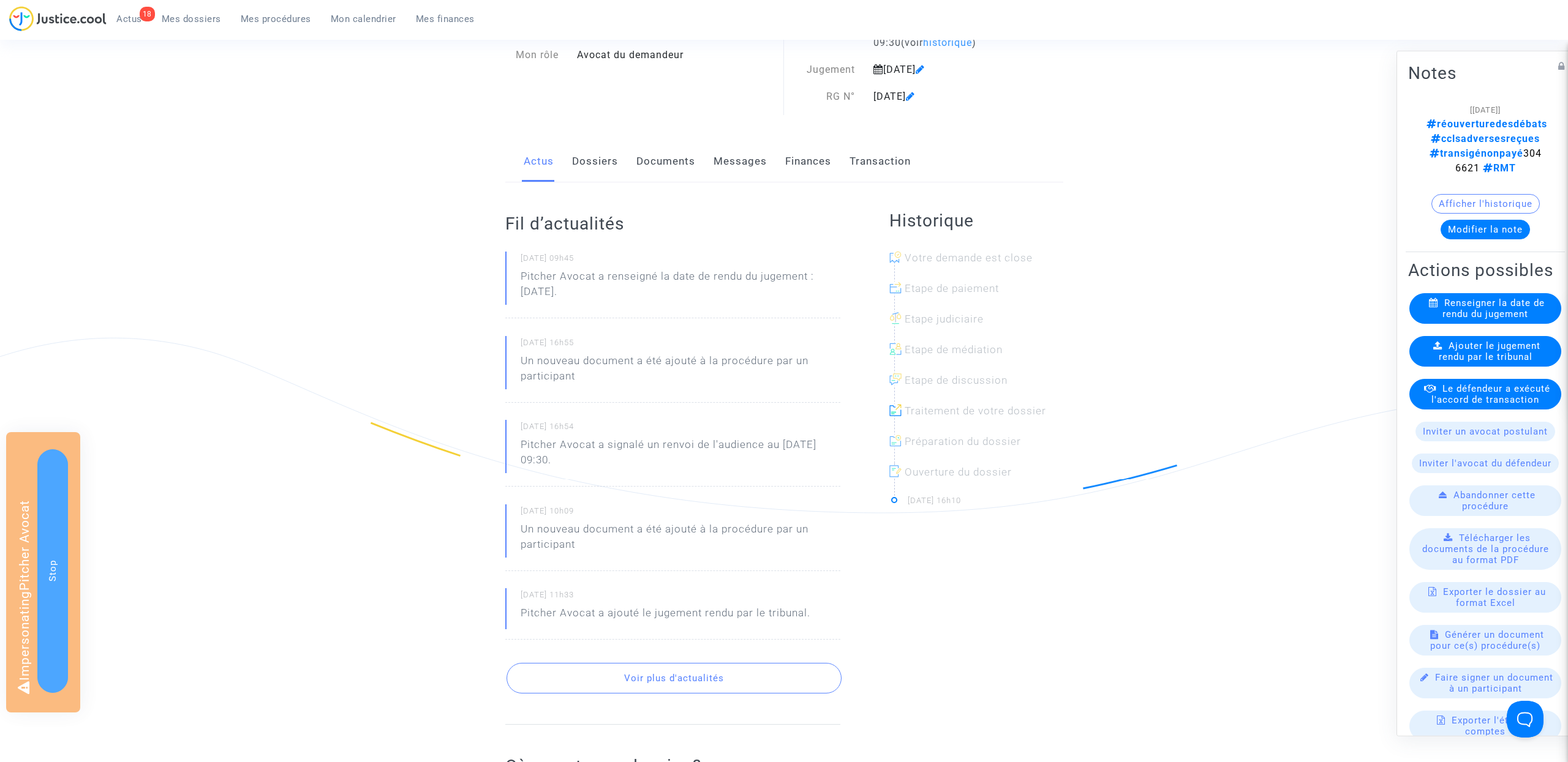
scroll to position [82, 0]
